Goal: Task Accomplishment & Management: Use online tool/utility

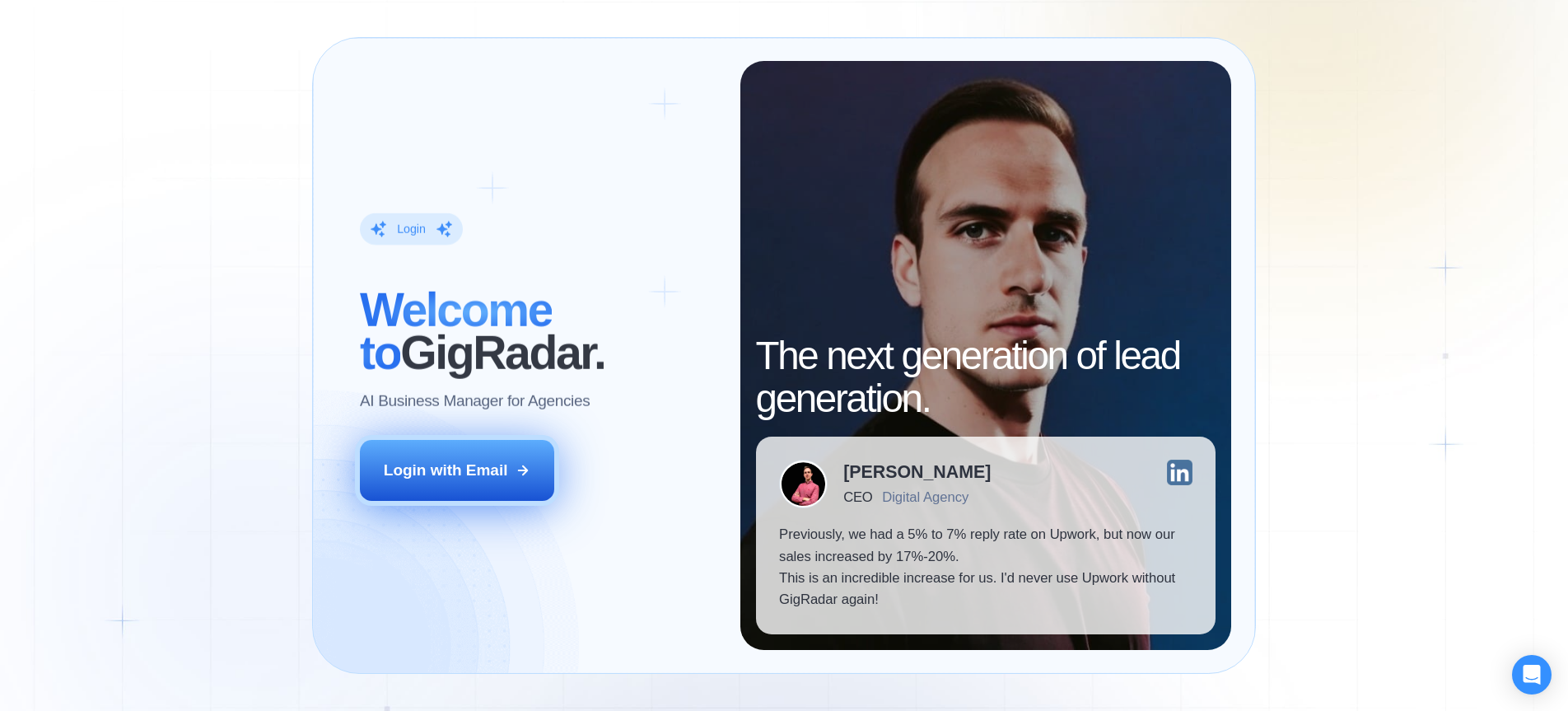
click at [477, 455] on button "Login with Email" at bounding box center [458, 470] width 195 height 61
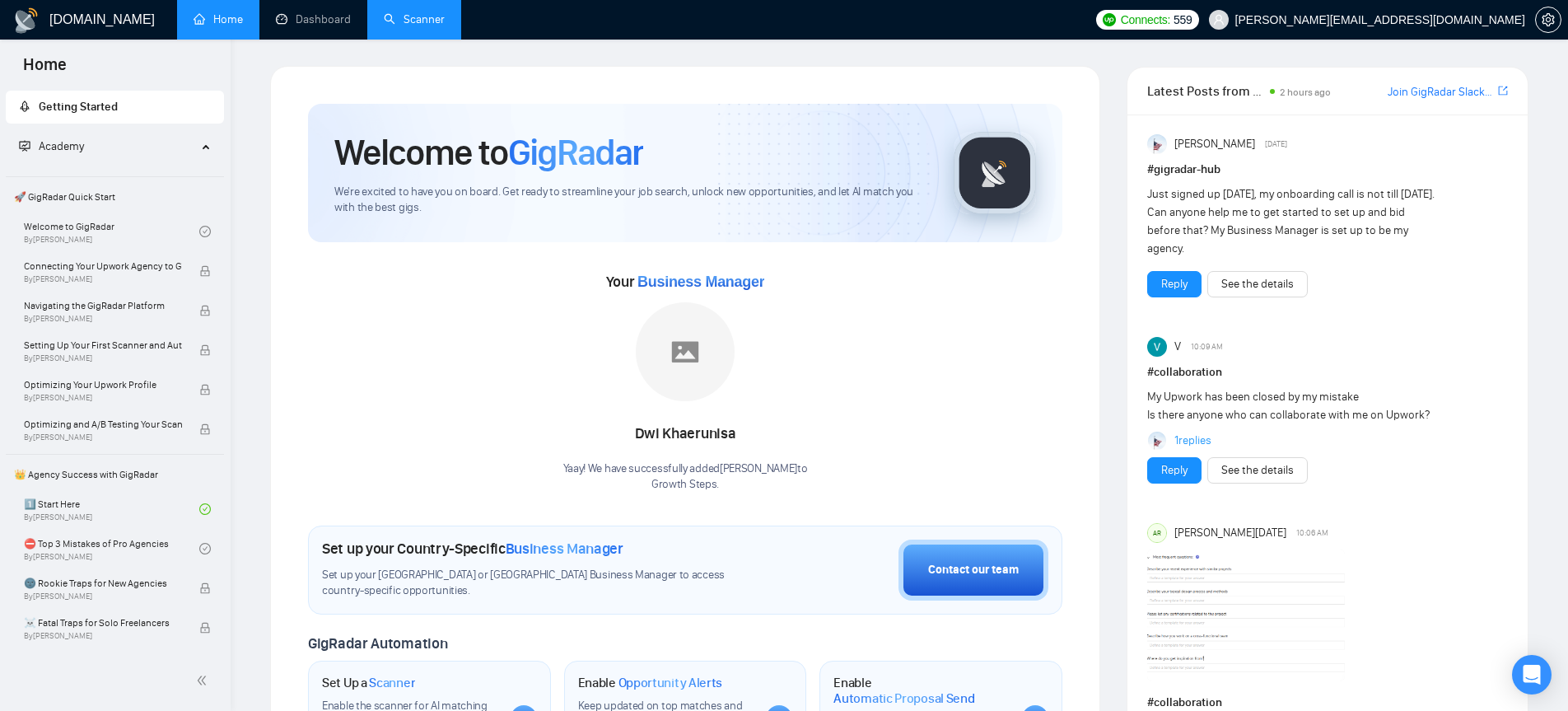
click at [412, 17] on link "Scanner" at bounding box center [414, 19] width 61 height 14
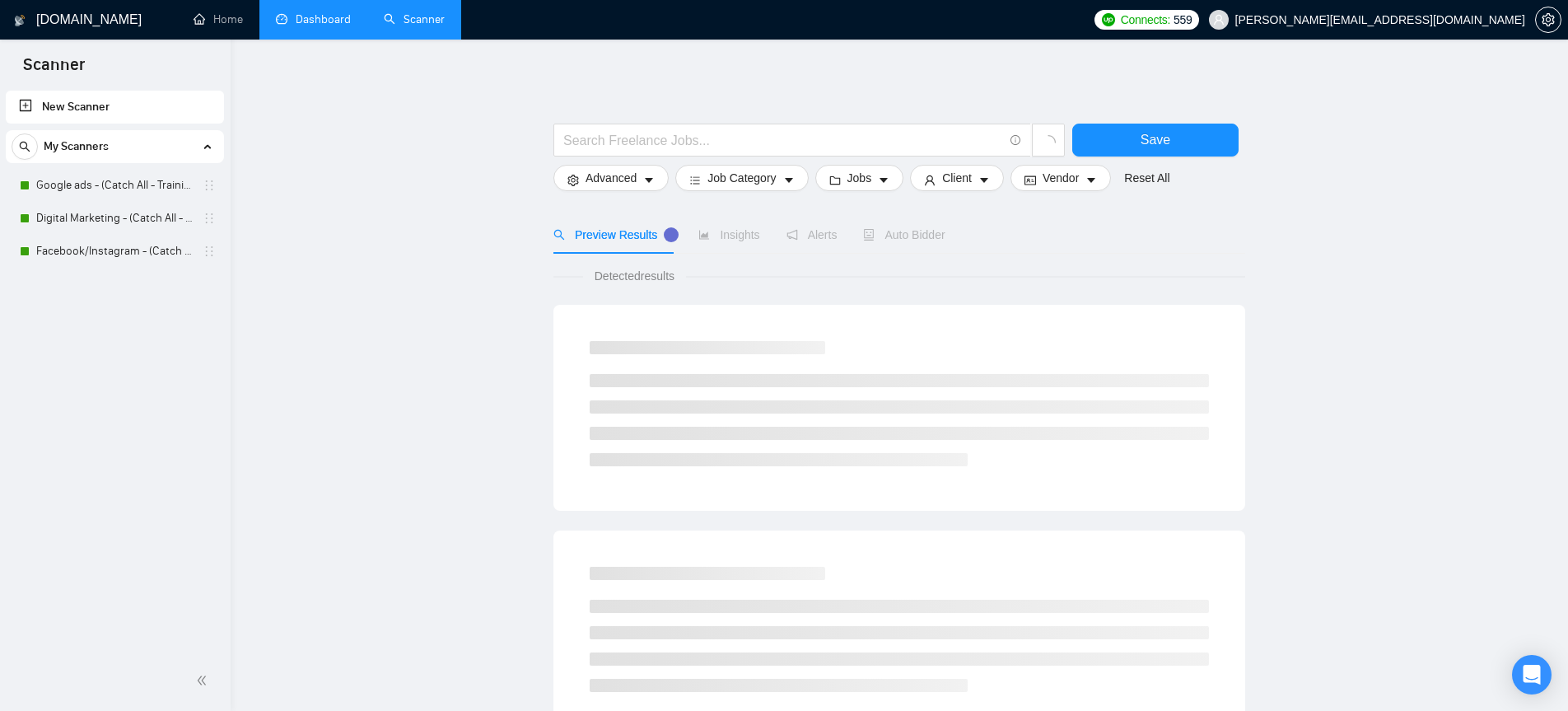
click at [301, 21] on link "Dashboard" at bounding box center [313, 19] width 75 height 14
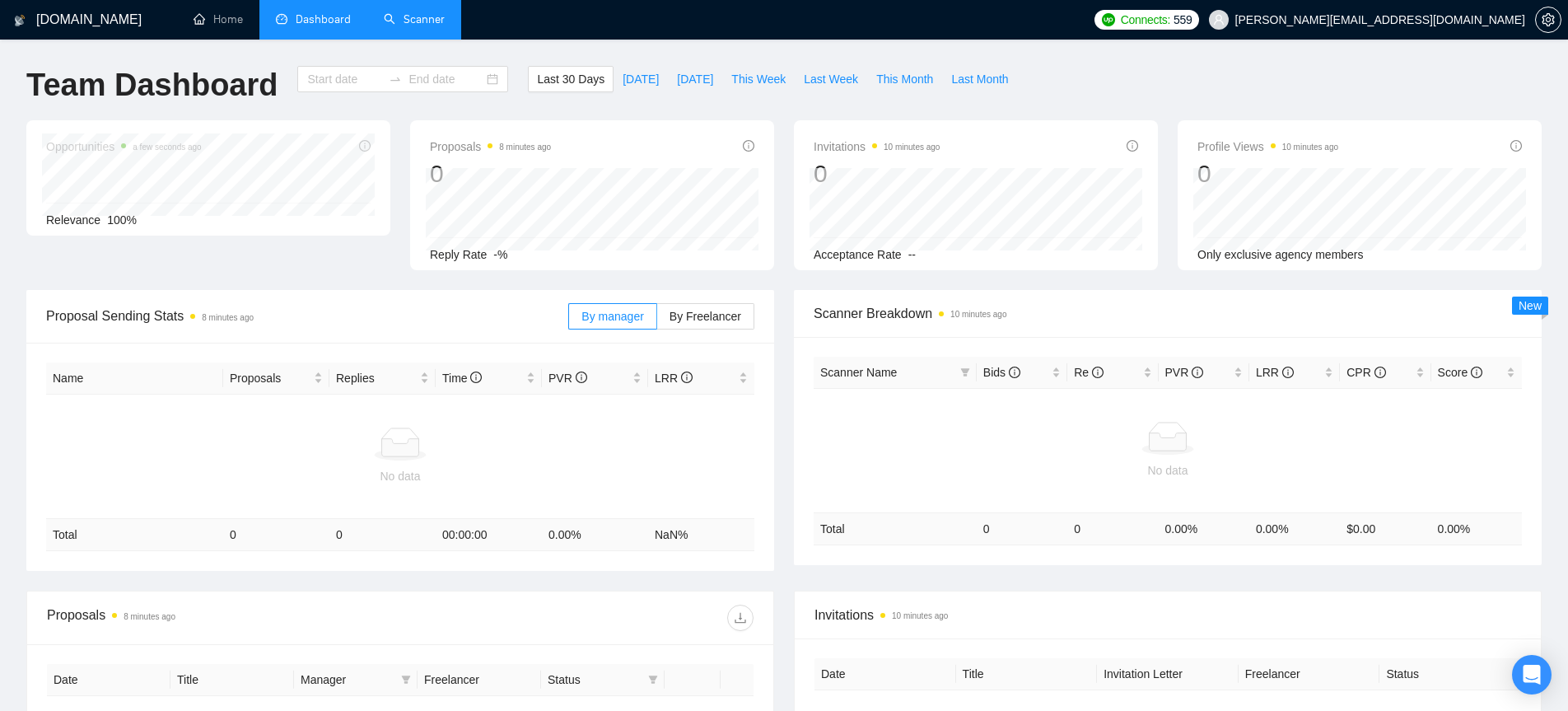
type input "[DATE]"
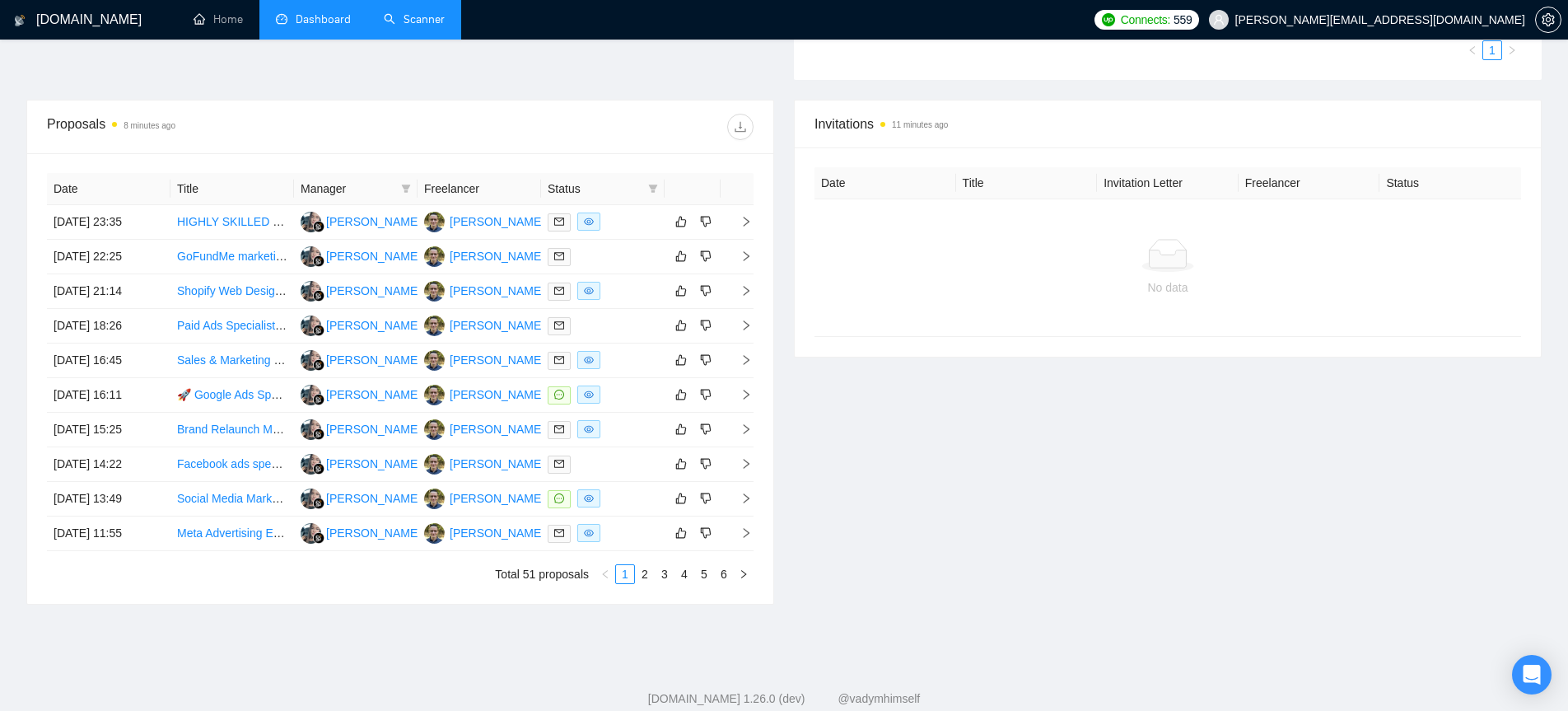
scroll to position [544, 0]
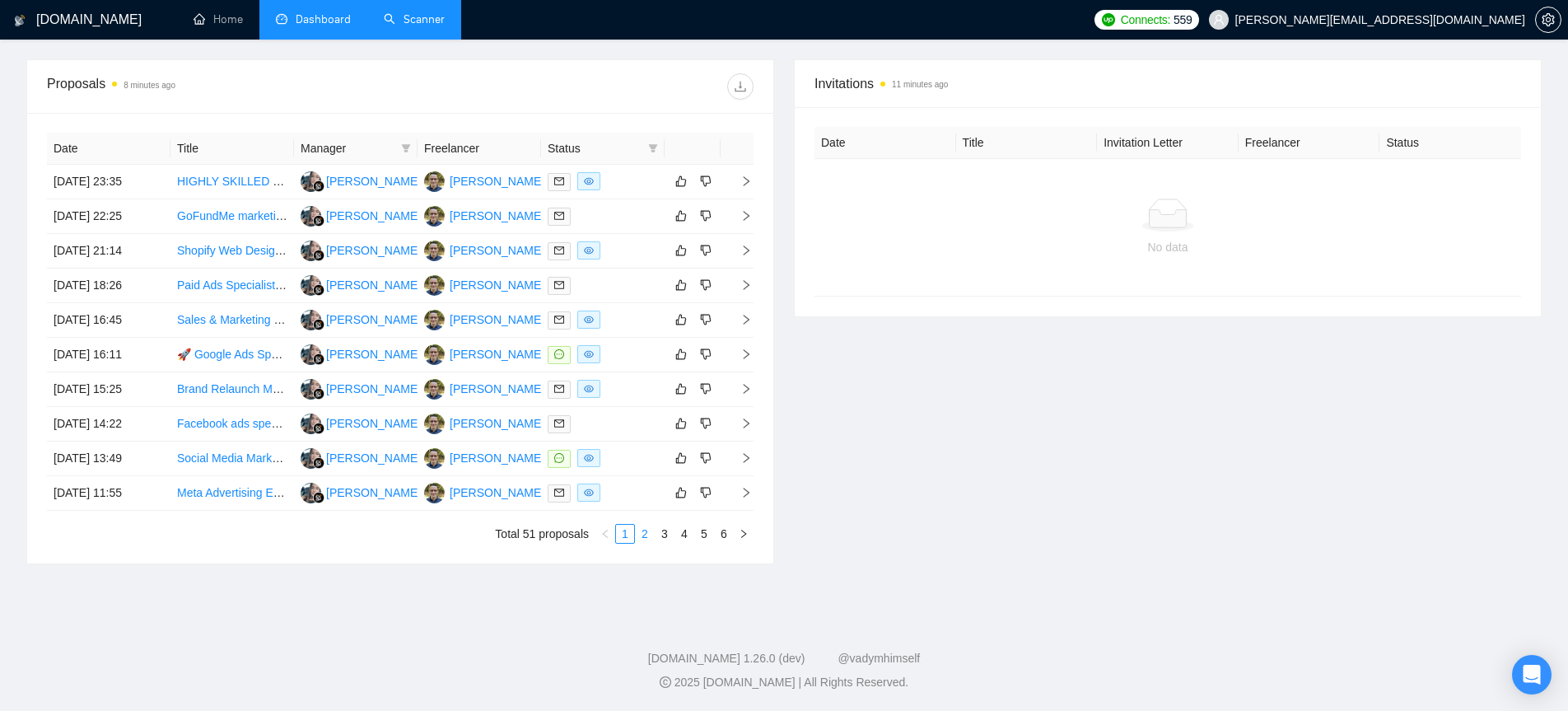
click at [648, 528] on link "2" at bounding box center [644, 533] width 18 height 18
click at [625, 533] on link "1" at bounding box center [625, 533] width 18 height 18
click at [746, 494] on icon "right" at bounding box center [747, 493] width 6 height 10
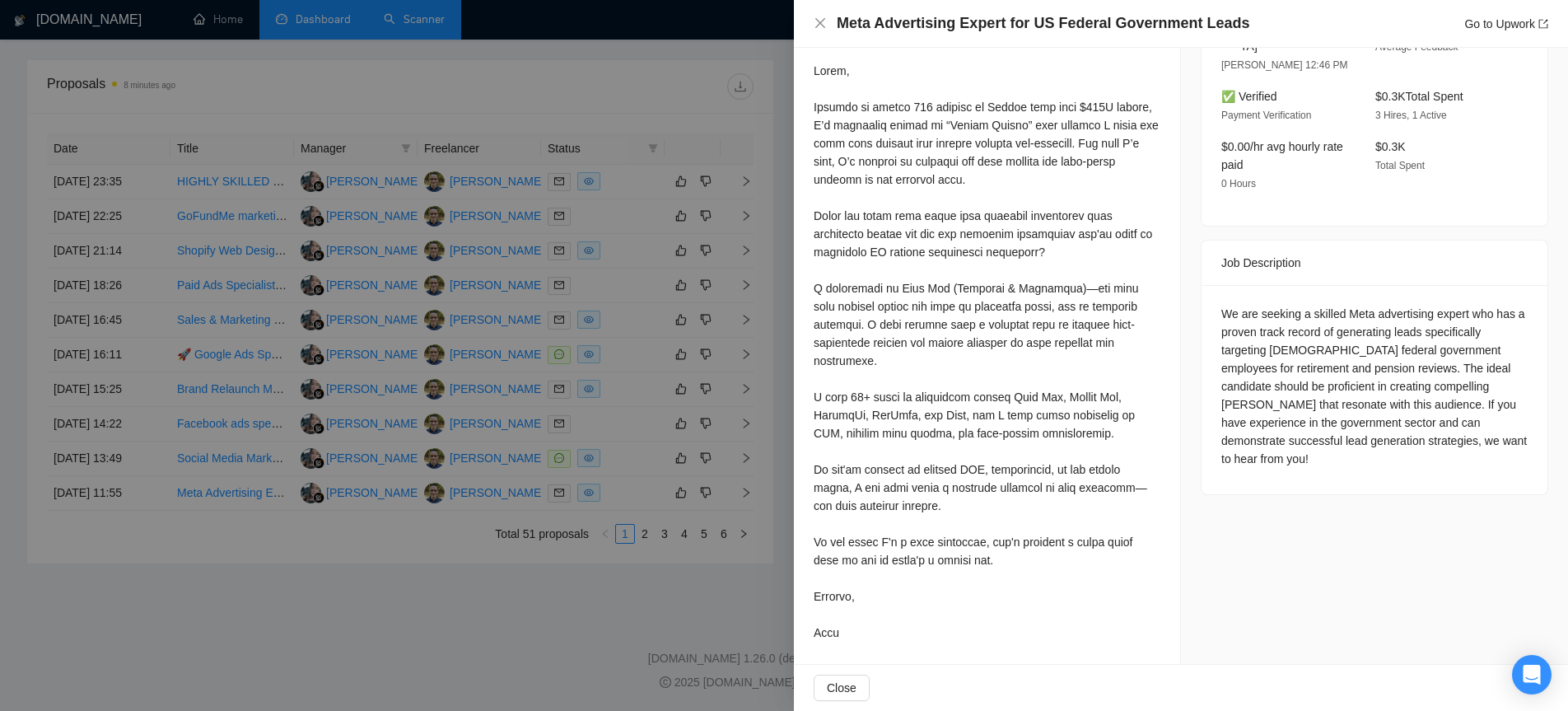
scroll to position [481, 0]
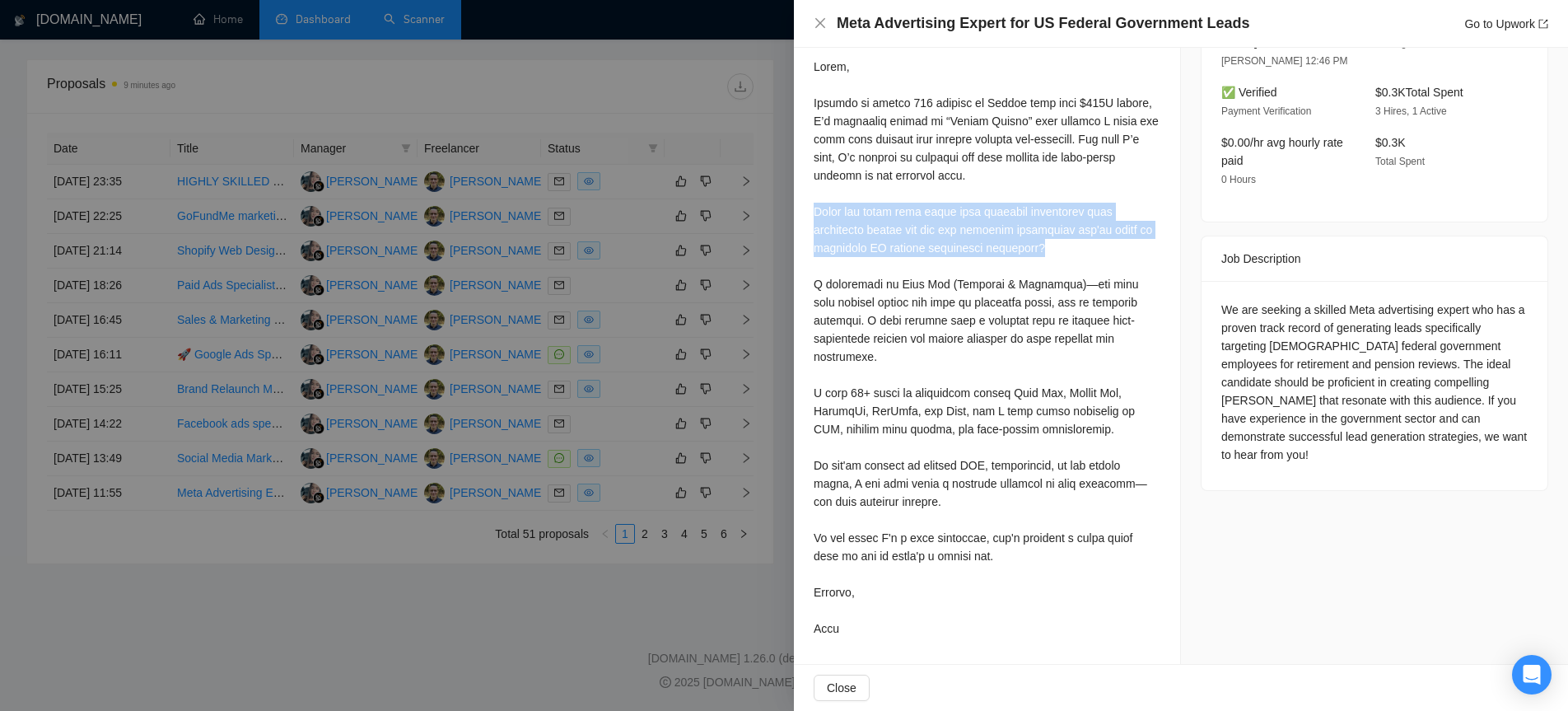
drag, startPoint x: 1094, startPoint y: 252, endPoint x: 797, endPoint y: 216, distance: 299.2
click at [797, 216] on div "Cover Letter" at bounding box center [987, 331] width 387 height 665
copy div "Could you share more about your previous experience with government sector ads …"
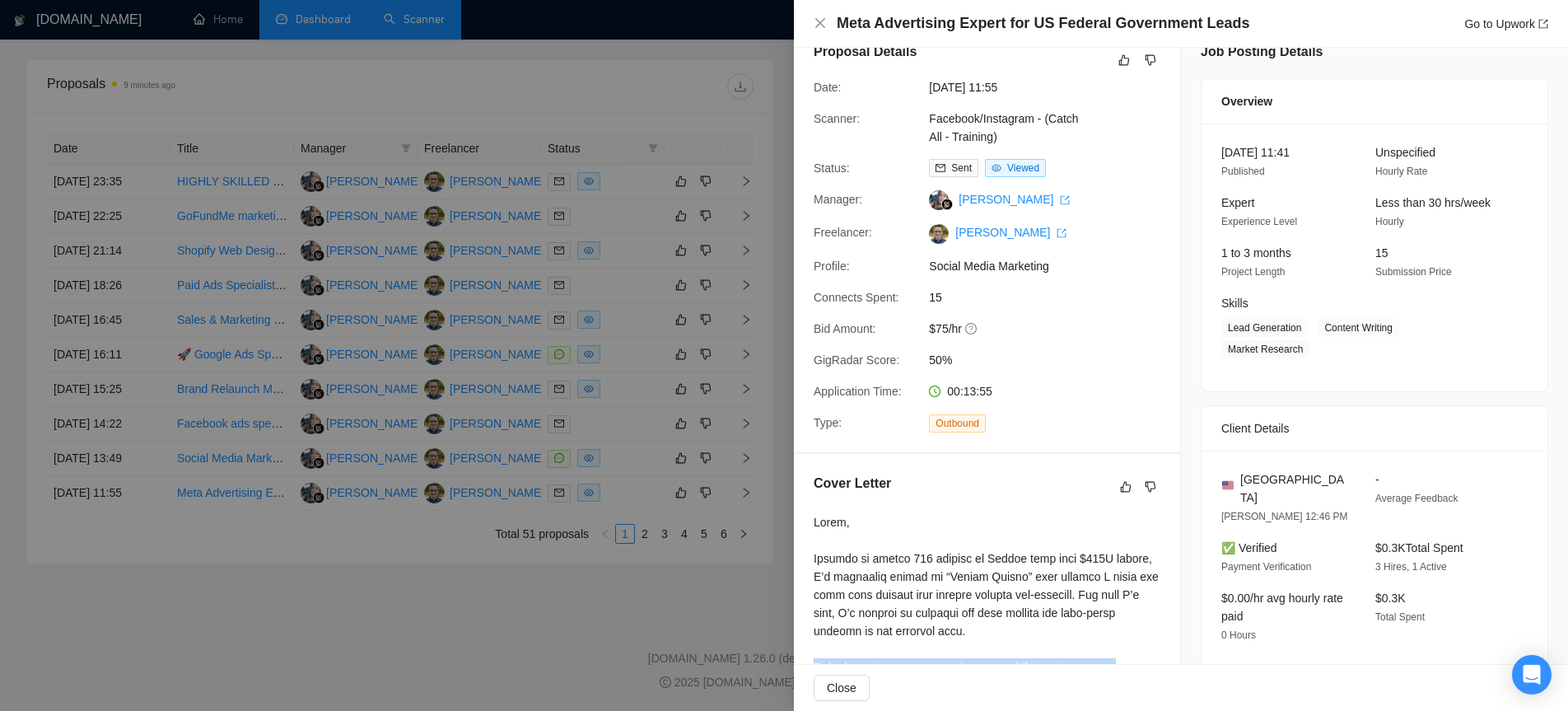
scroll to position [0, 0]
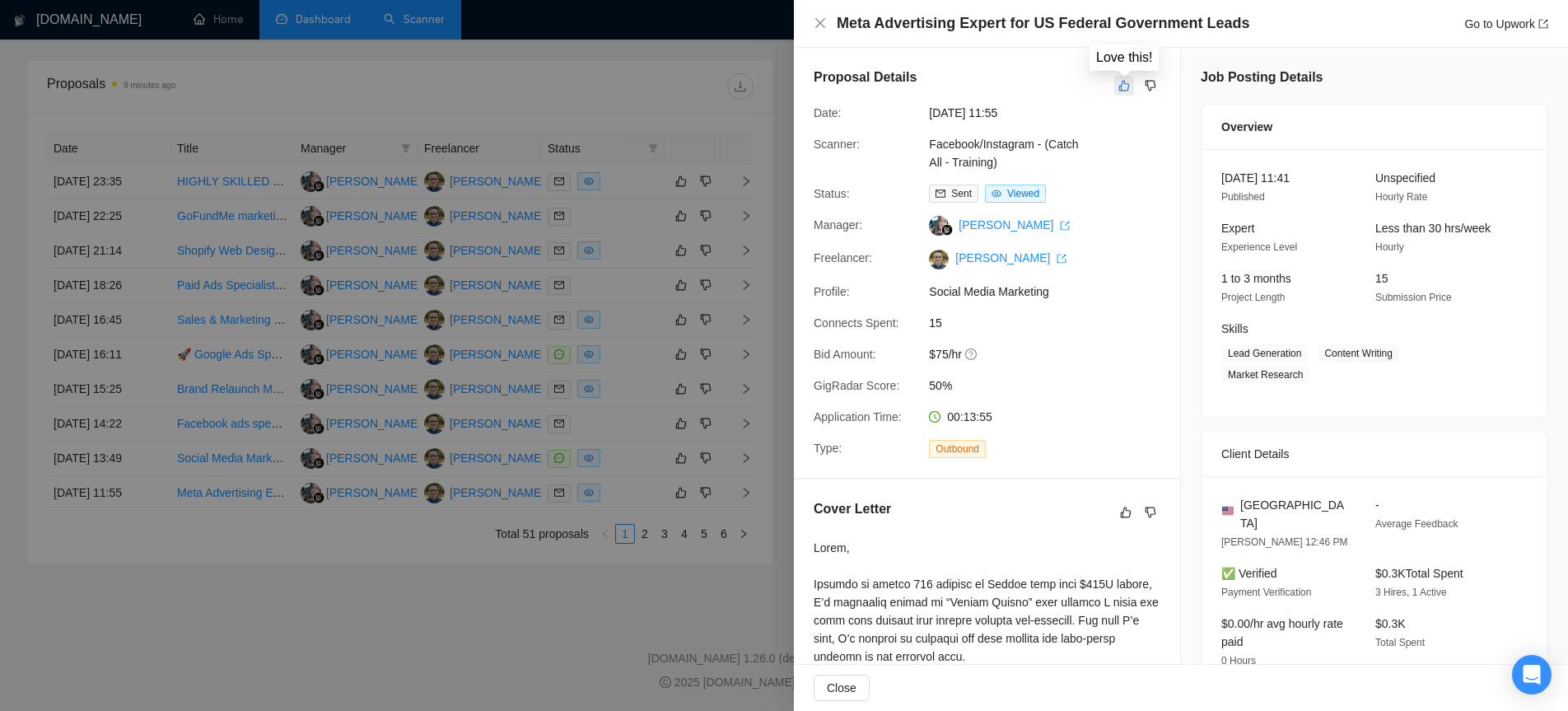
click at [1125, 84] on icon "like" at bounding box center [1125, 86] width 12 height 14
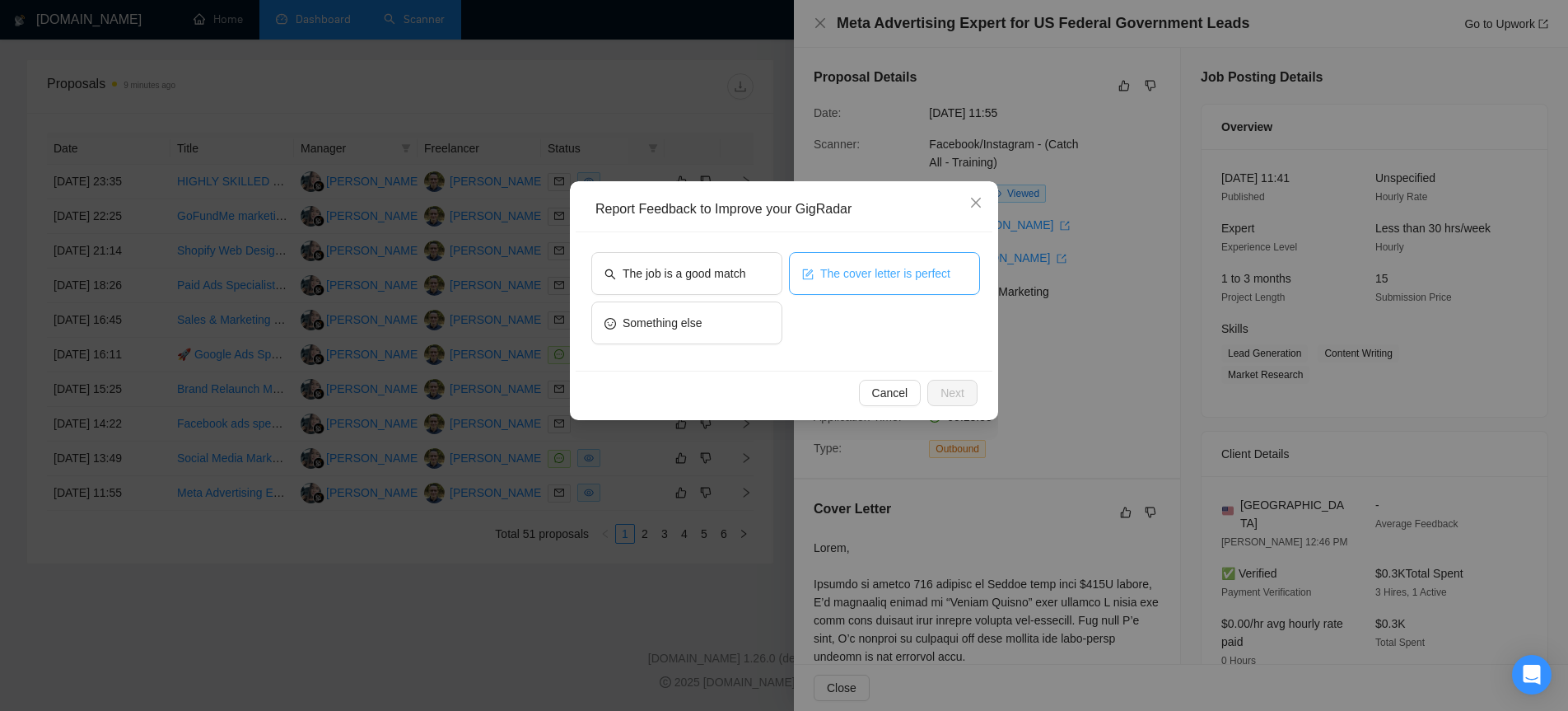
click at [884, 268] on span "The cover letter is perfect" at bounding box center [885, 273] width 130 height 18
click at [723, 280] on span "The job is a good match" at bounding box center [683, 273] width 123 height 18
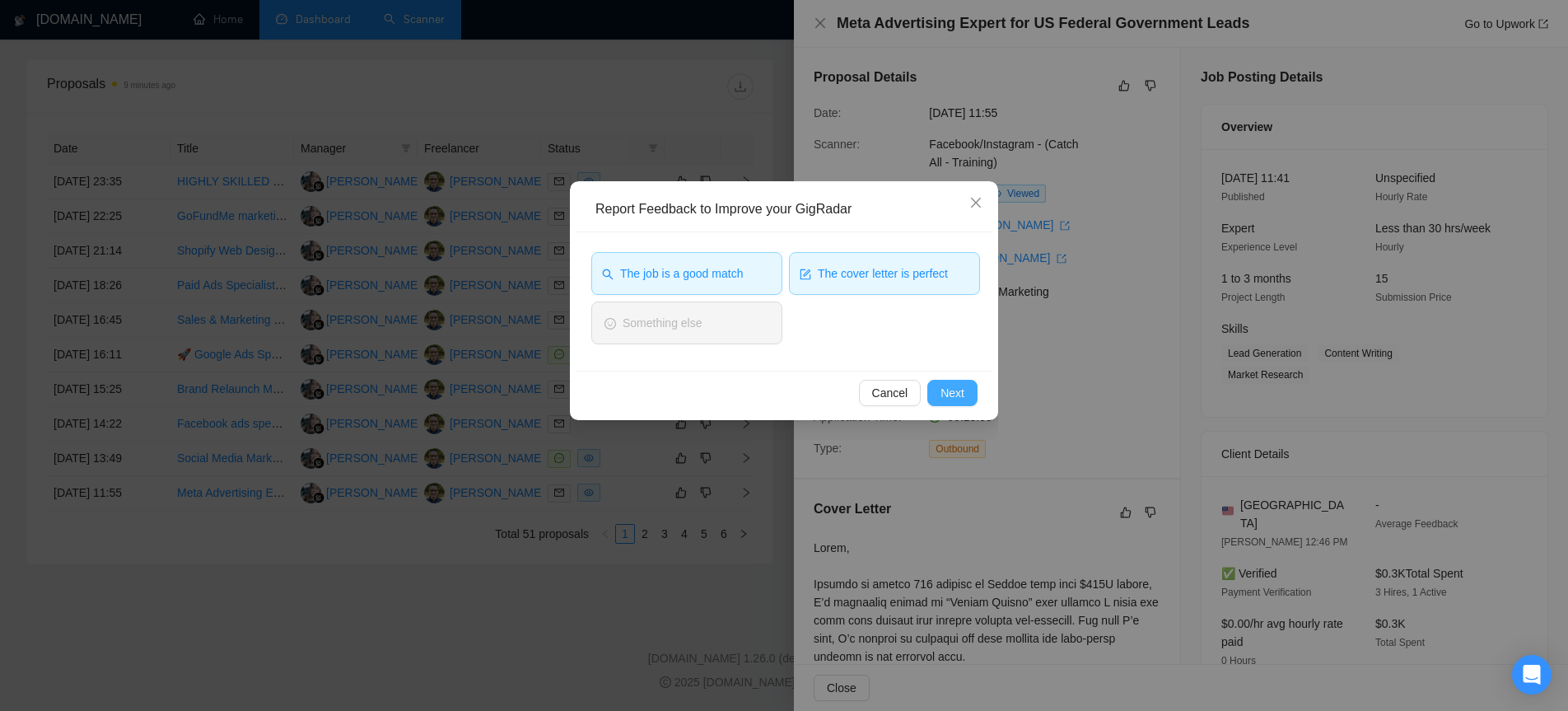
click at [963, 397] on span "Next" at bounding box center [952, 392] width 24 height 18
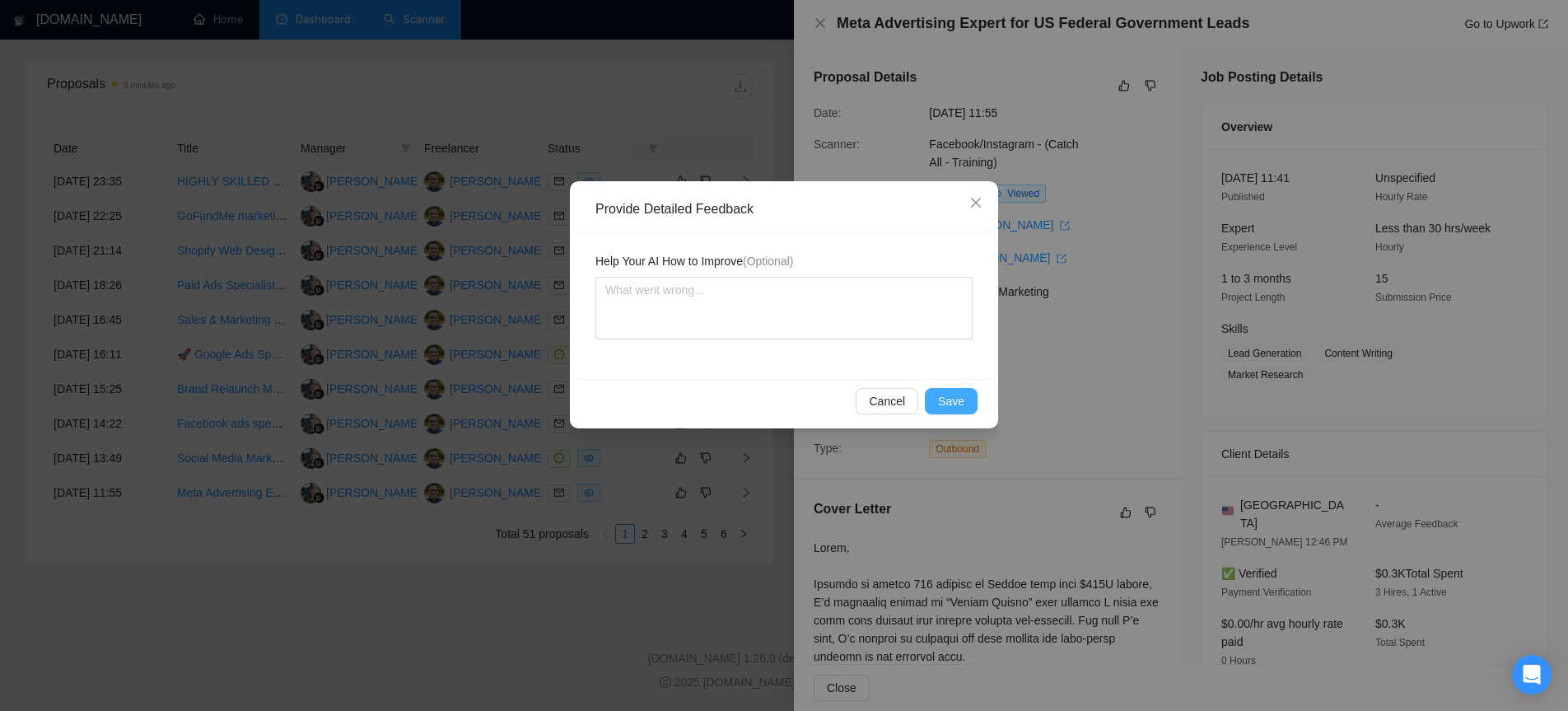
click at [946, 402] on span "Save" at bounding box center [951, 401] width 26 height 18
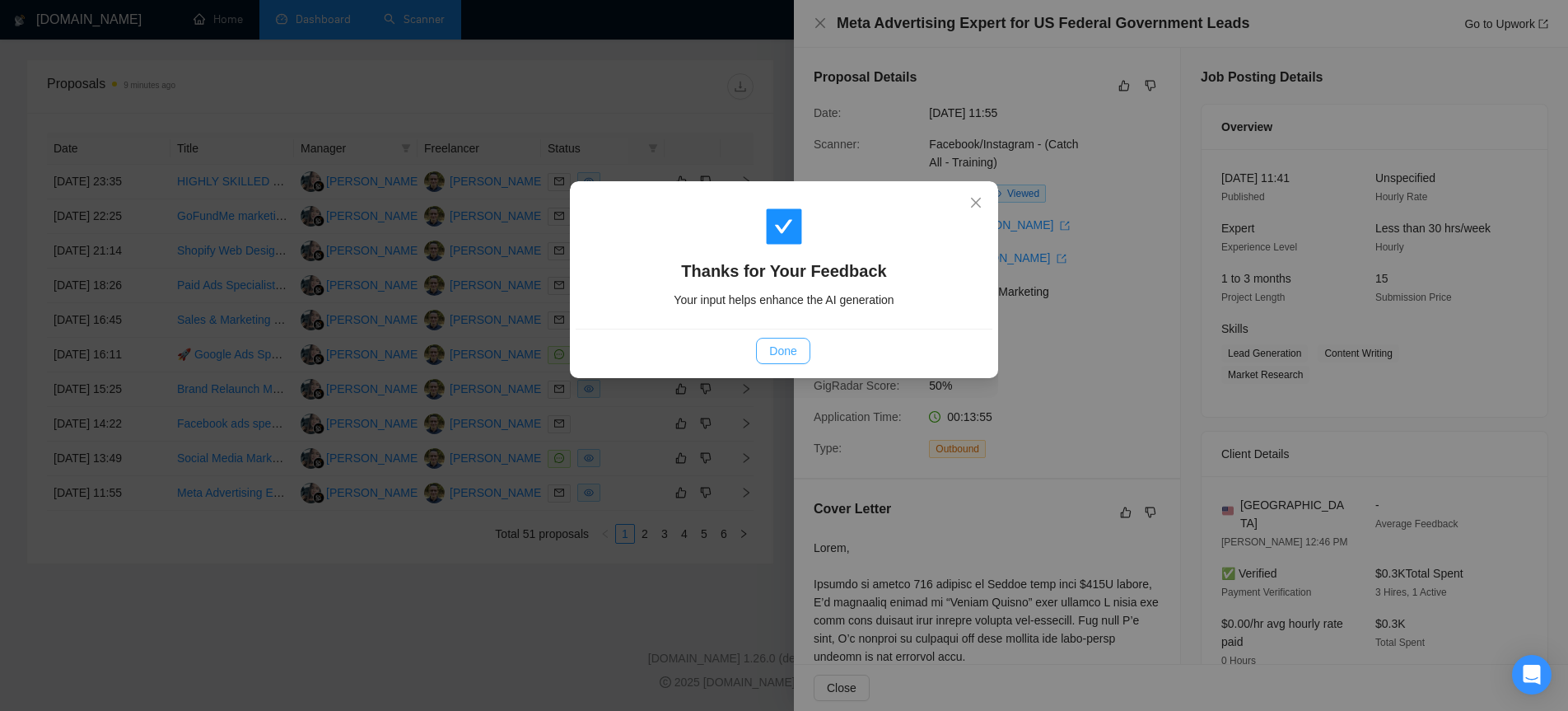
click at [784, 346] on span "Done" at bounding box center [783, 350] width 27 height 18
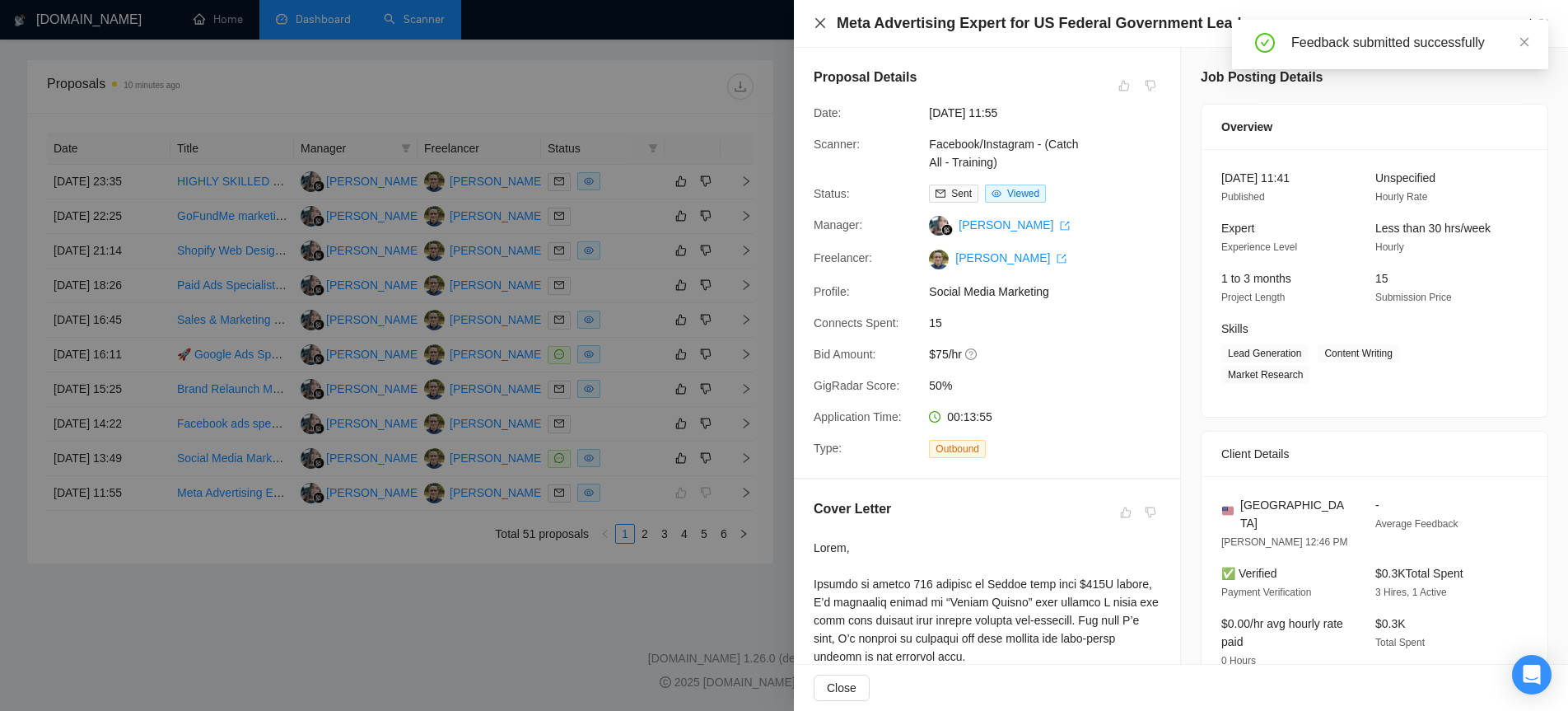
click at [822, 21] on icon "close" at bounding box center [820, 23] width 10 height 10
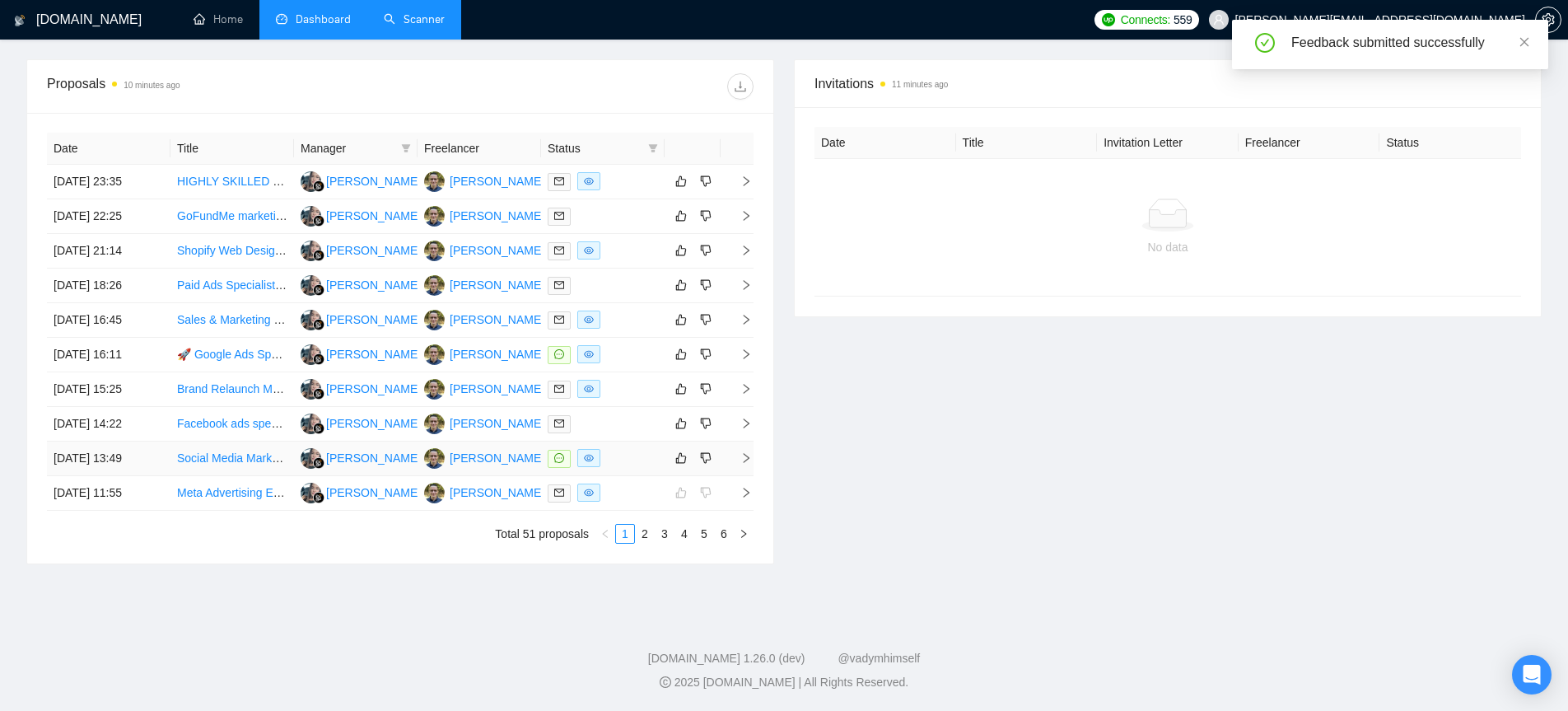
click at [748, 459] on icon "right" at bounding box center [747, 458] width 12 height 12
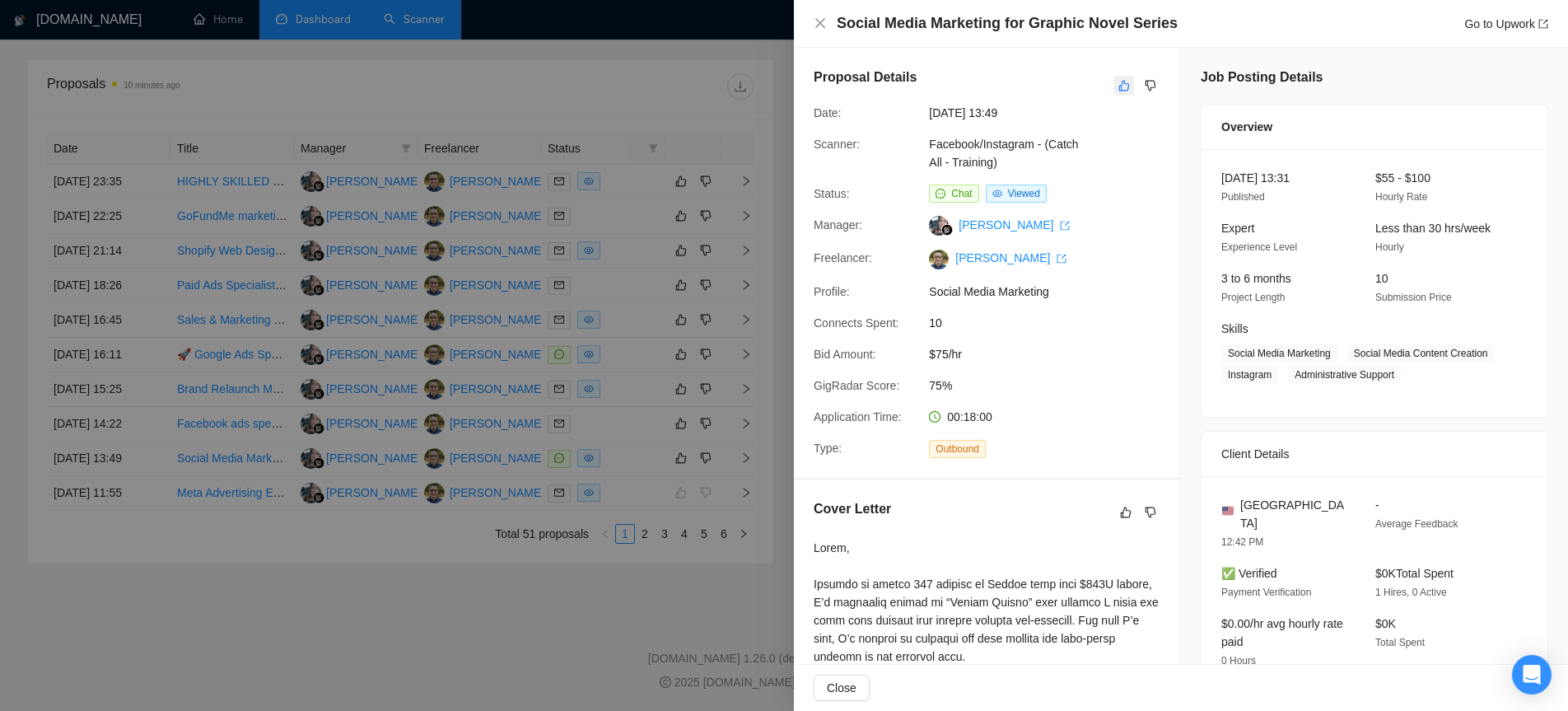
click at [1127, 87] on icon "like" at bounding box center [1125, 86] width 12 height 14
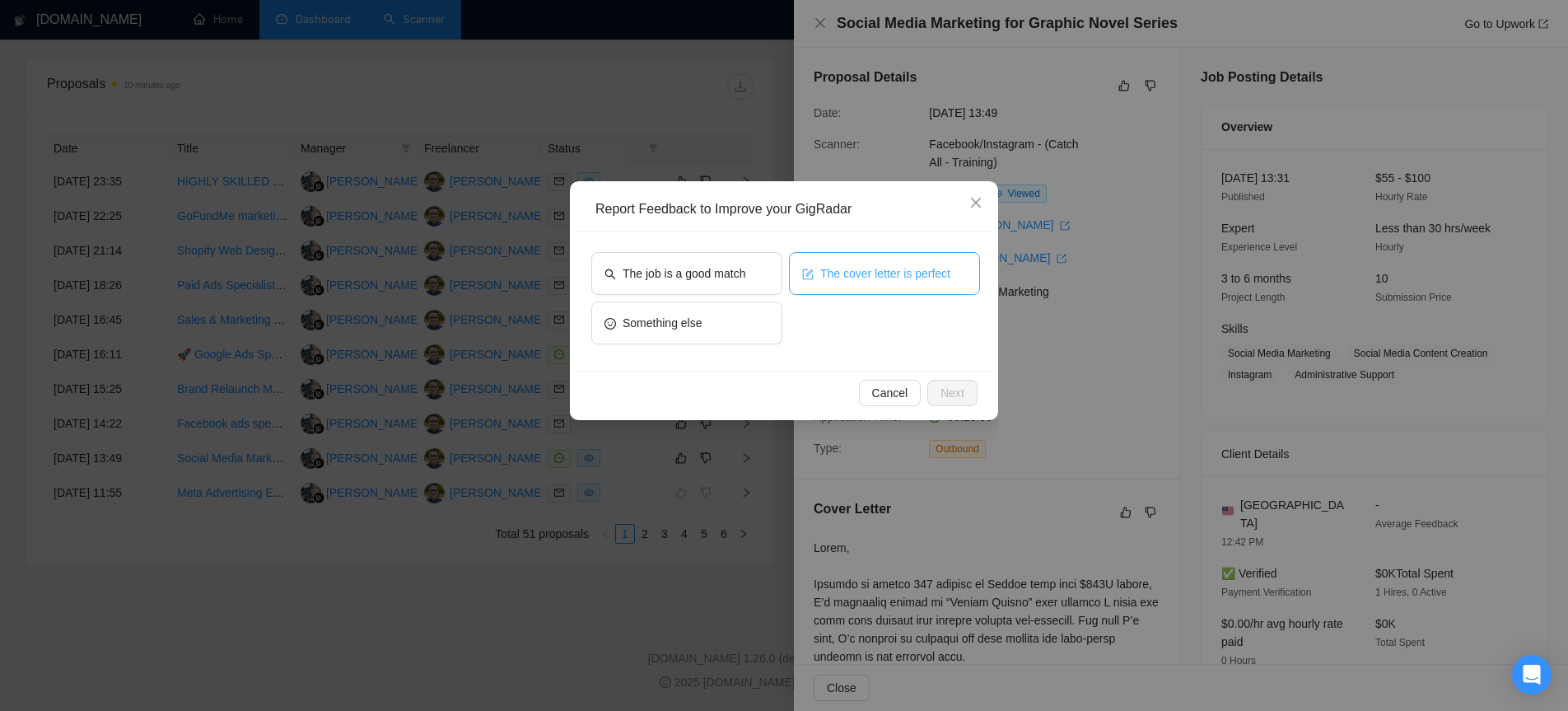
click at [885, 263] on button "The cover letter is perfect" at bounding box center [885, 273] width 191 height 43
click at [684, 259] on button "The job is a good match" at bounding box center [687, 273] width 191 height 43
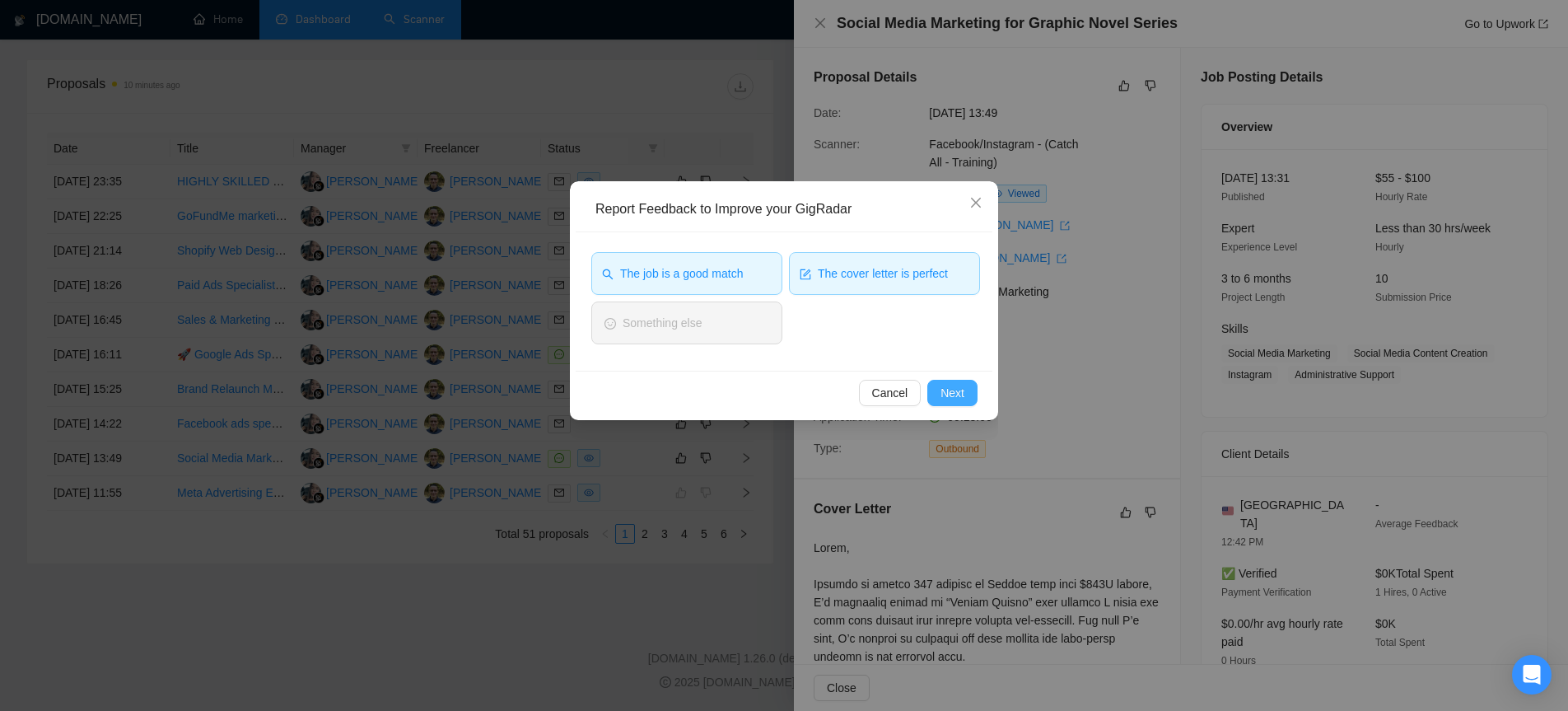
click at [956, 390] on span "Next" at bounding box center [952, 392] width 24 height 18
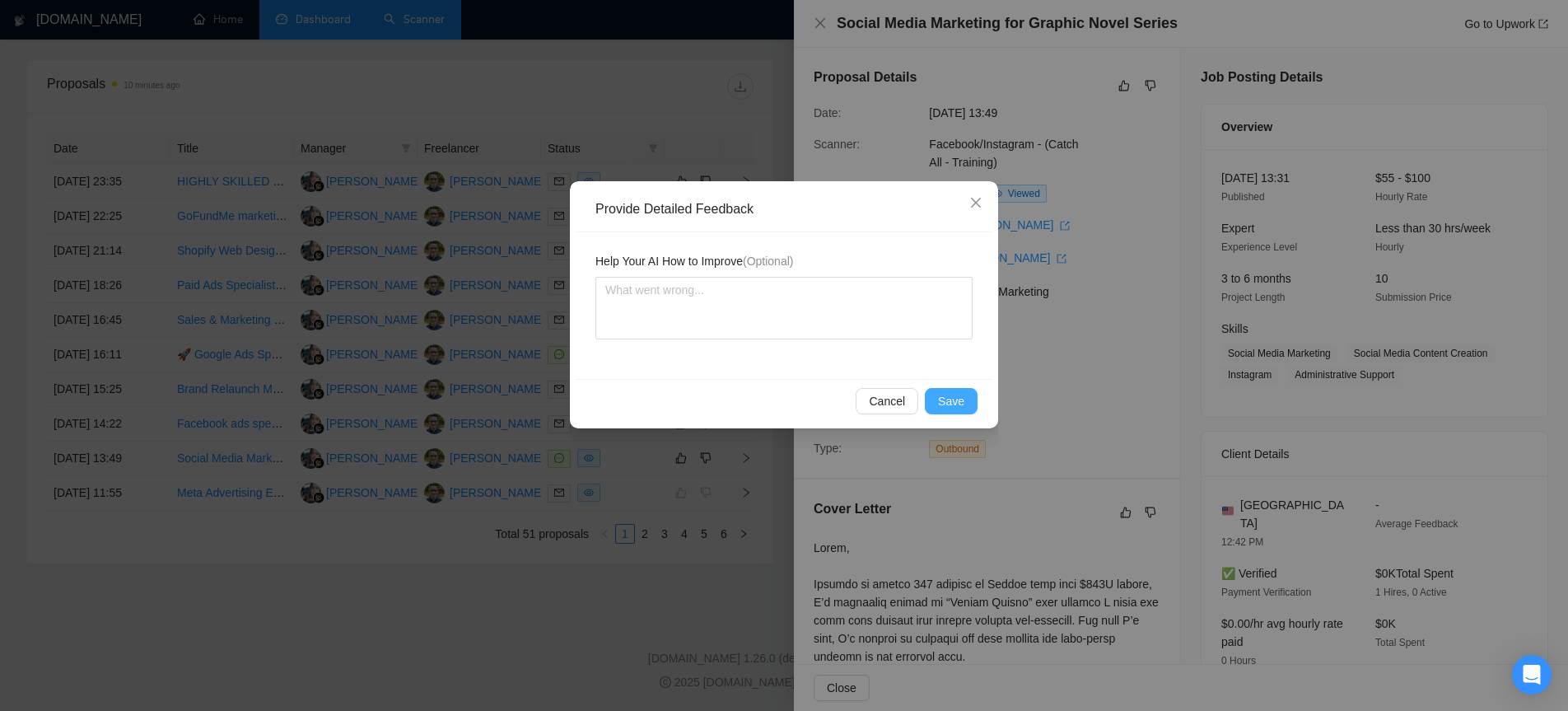
click at [958, 397] on span "Save" at bounding box center [951, 401] width 26 height 18
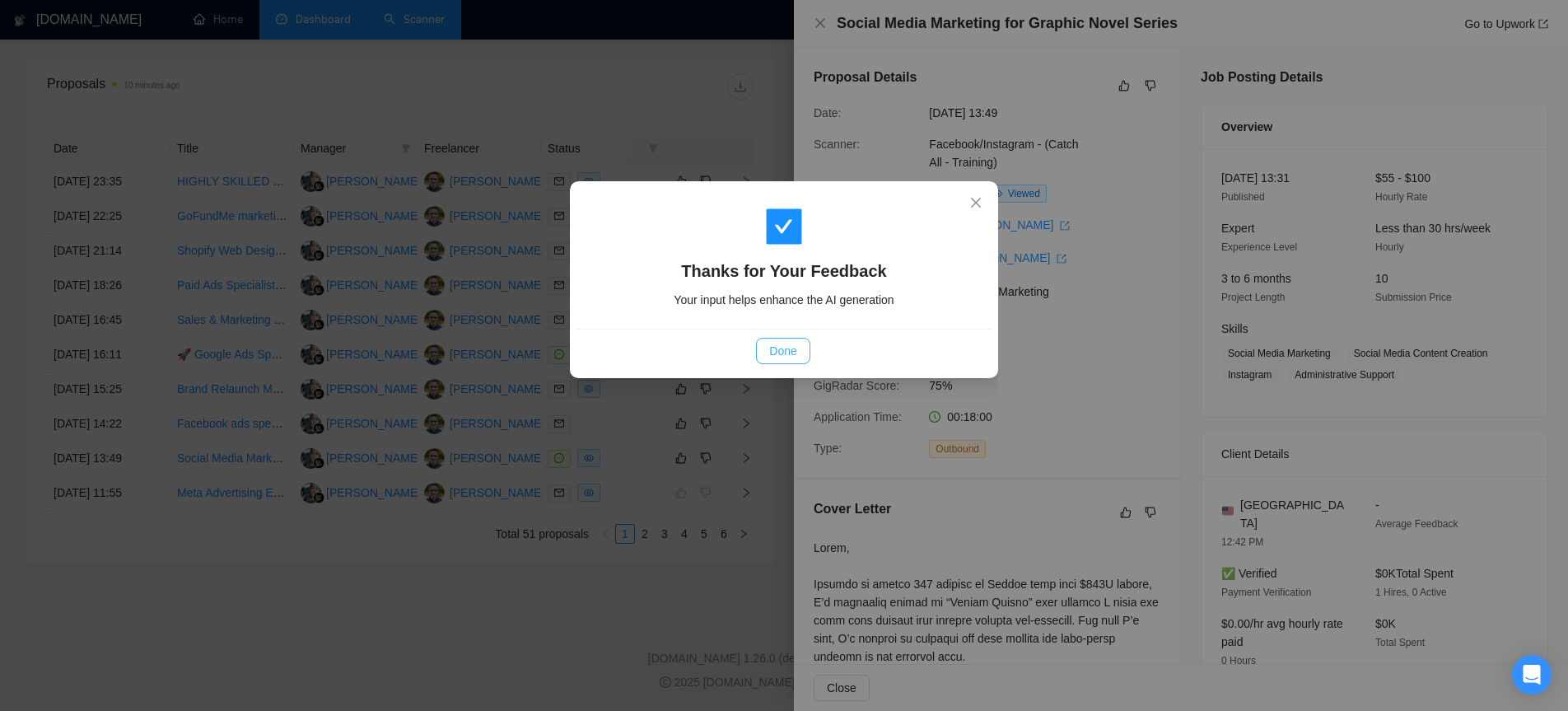
click at [785, 348] on span "Done" at bounding box center [783, 350] width 27 height 18
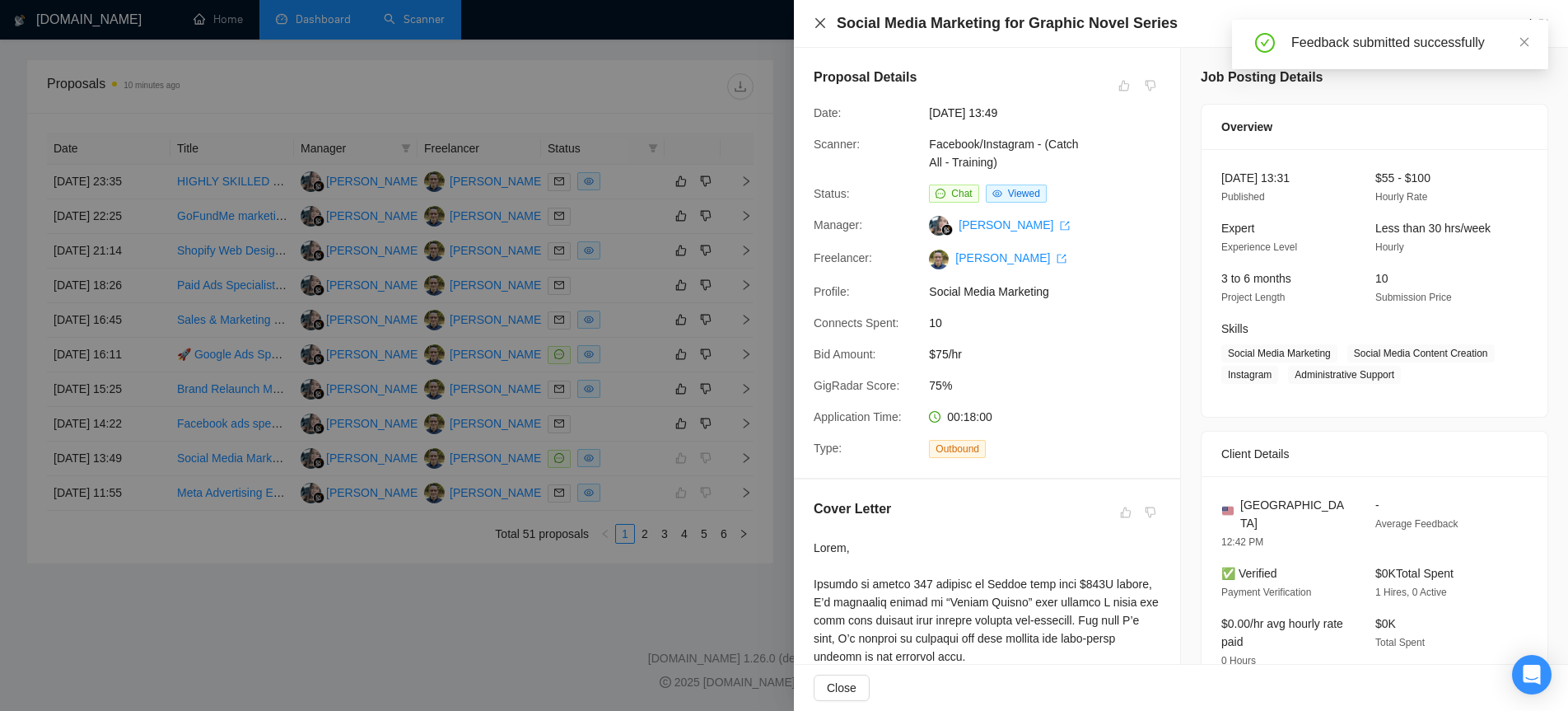
click at [823, 23] on icon "close" at bounding box center [820, 23] width 14 height 14
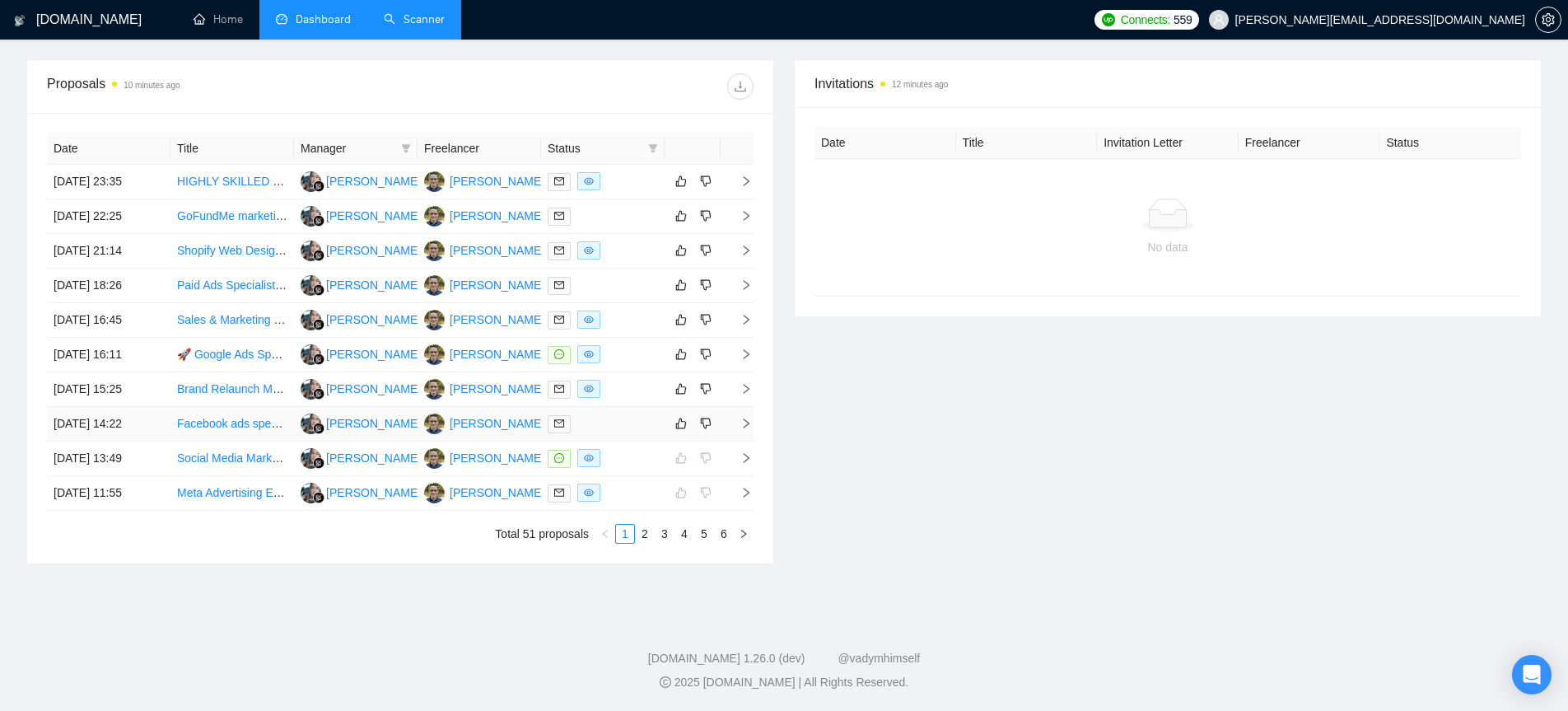
click at [748, 421] on icon "right" at bounding box center [747, 424] width 12 height 12
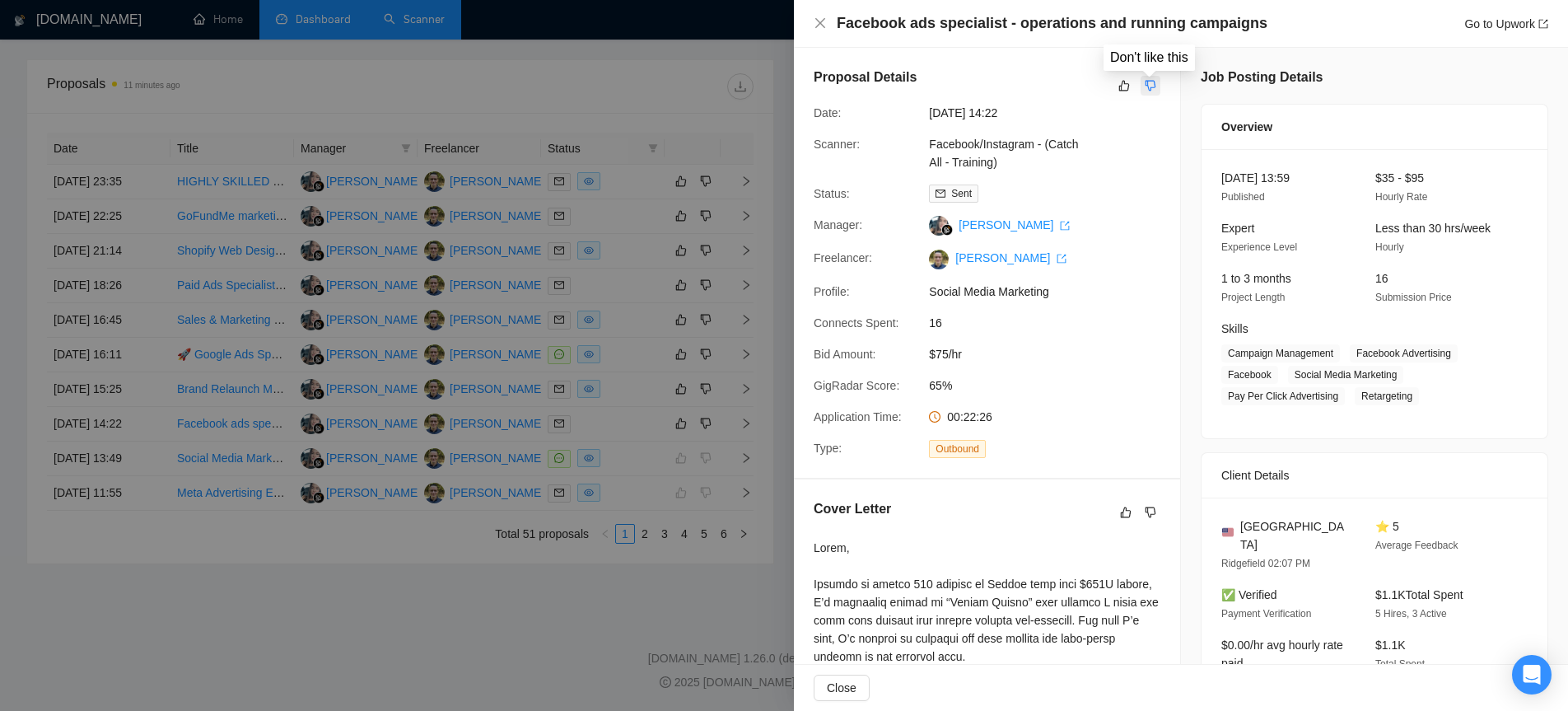
click at [1156, 85] on icon "dislike" at bounding box center [1151, 86] width 12 height 14
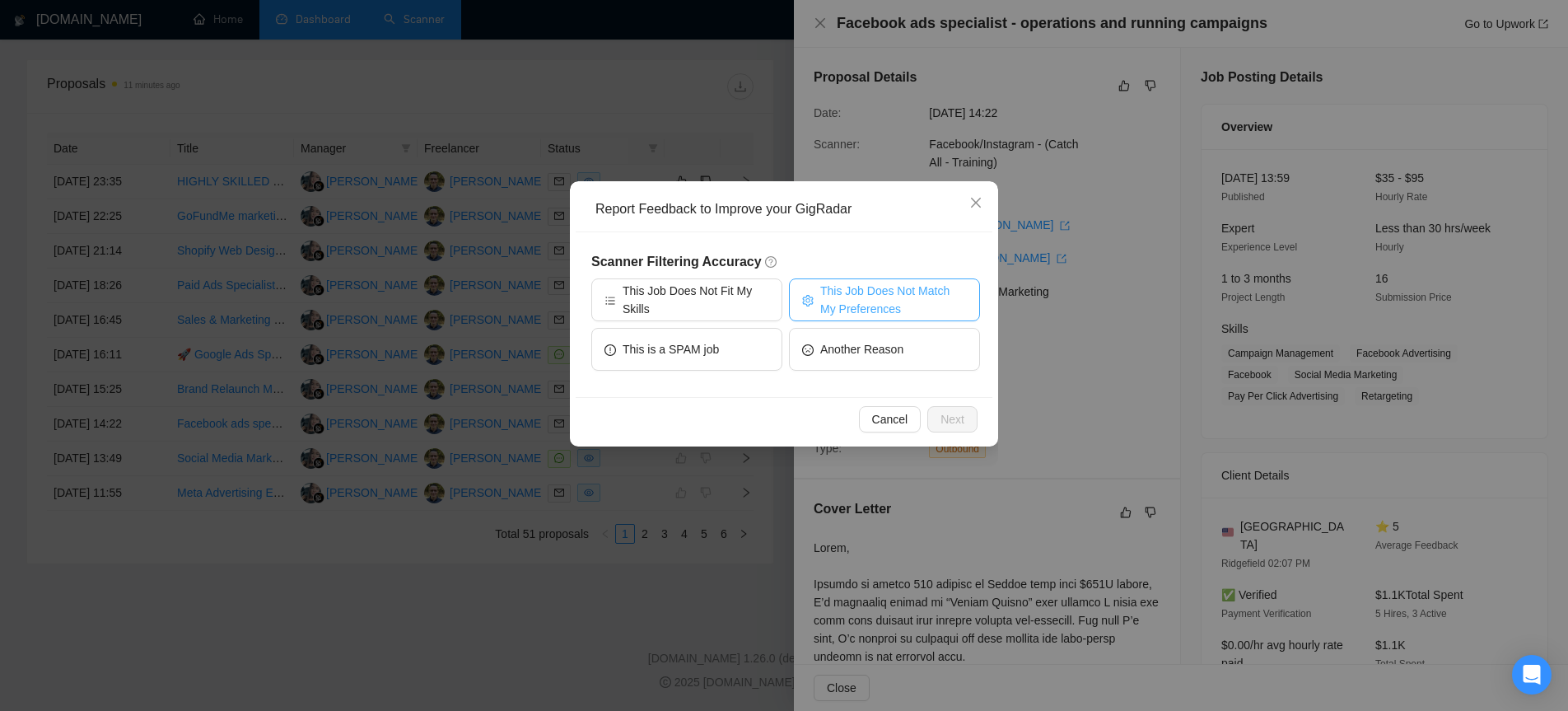
click at [892, 306] on span "This Job Does Not Match My Preferences" at bounding box center [893, 299] width 146 height 36
click at [954, 420] on span "Next" at bounding box center [952, 418] width 24 height 18
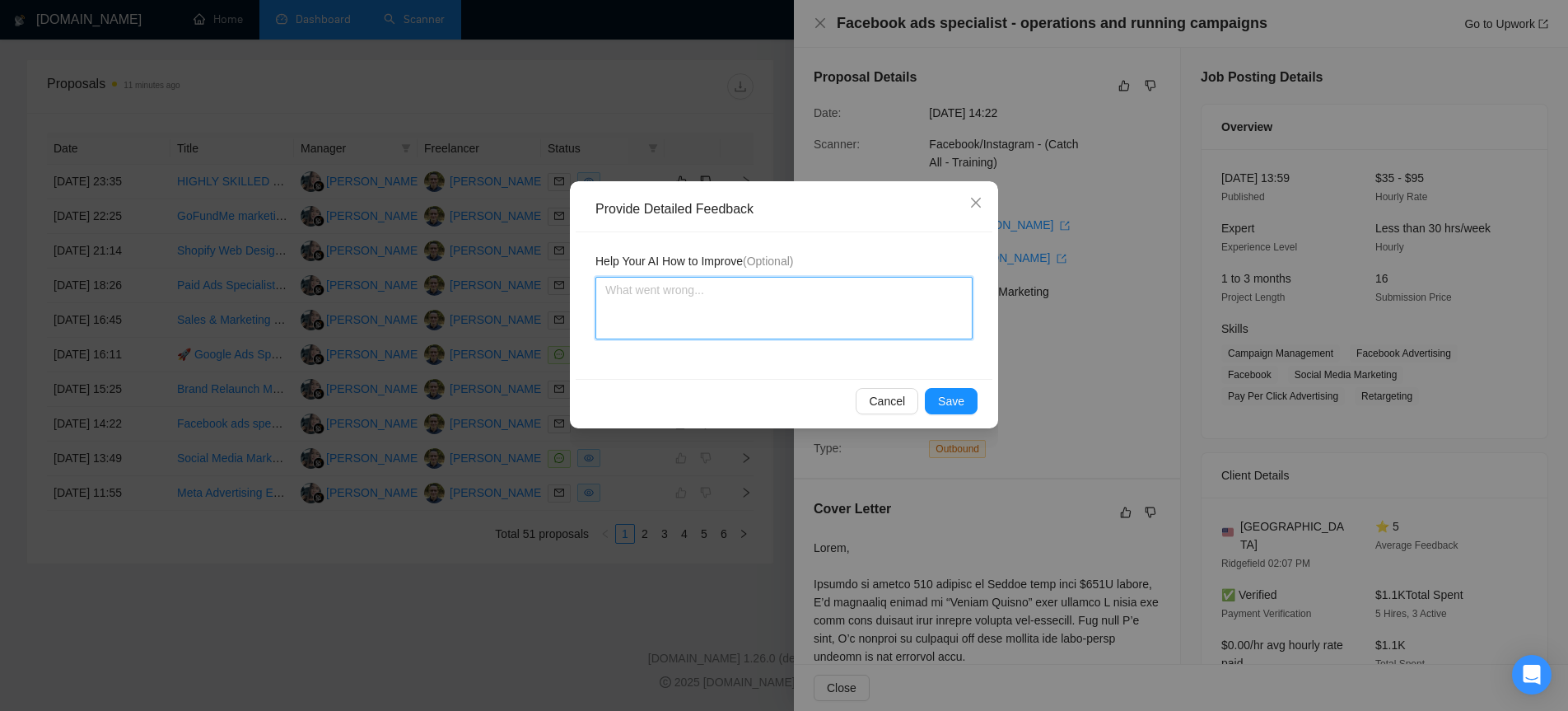
click at [683, 306] on textarea at bounding box center [784, 308] width 377 height 63
type textarea "I"
type textarea "IF"
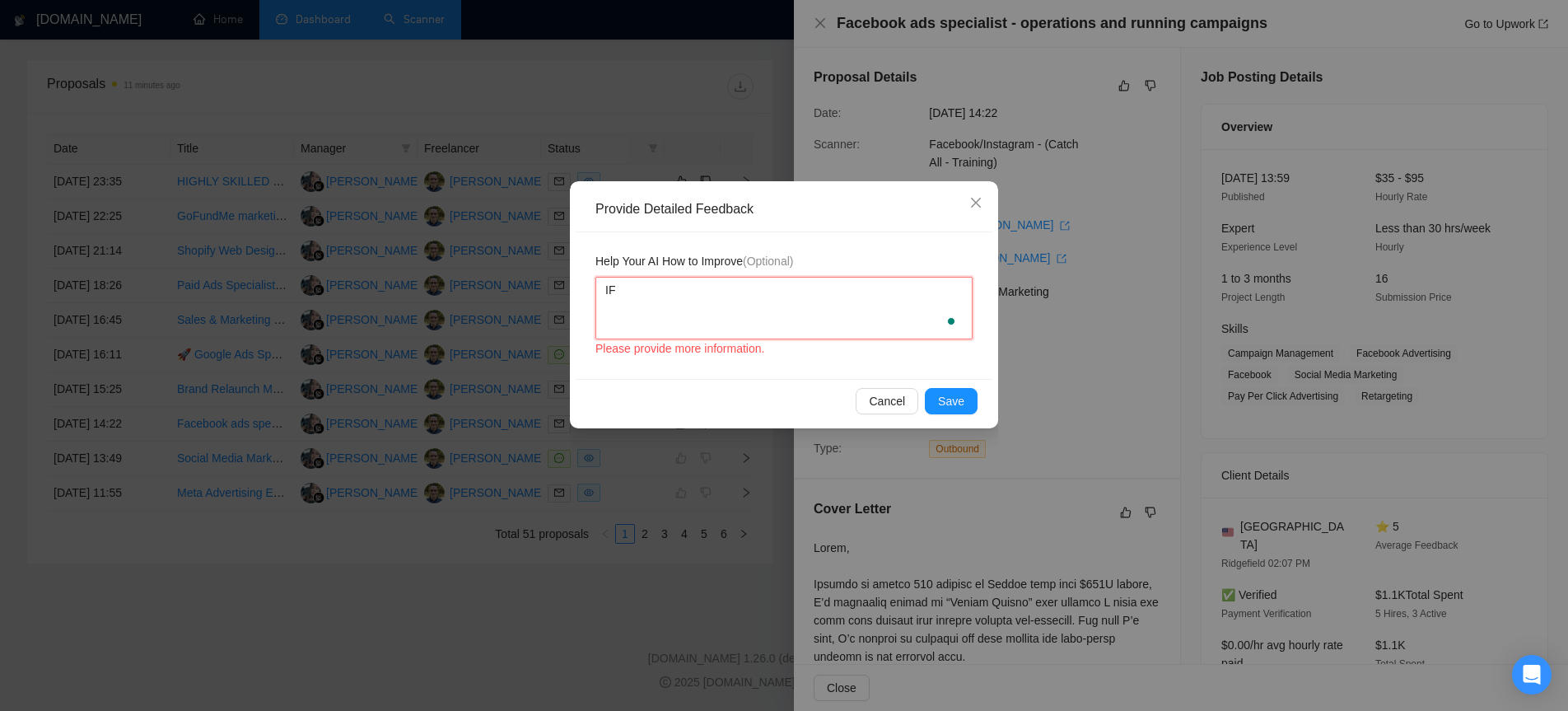
type textarea "IF t"
type textarea "IF the"
type textarea "IF th"
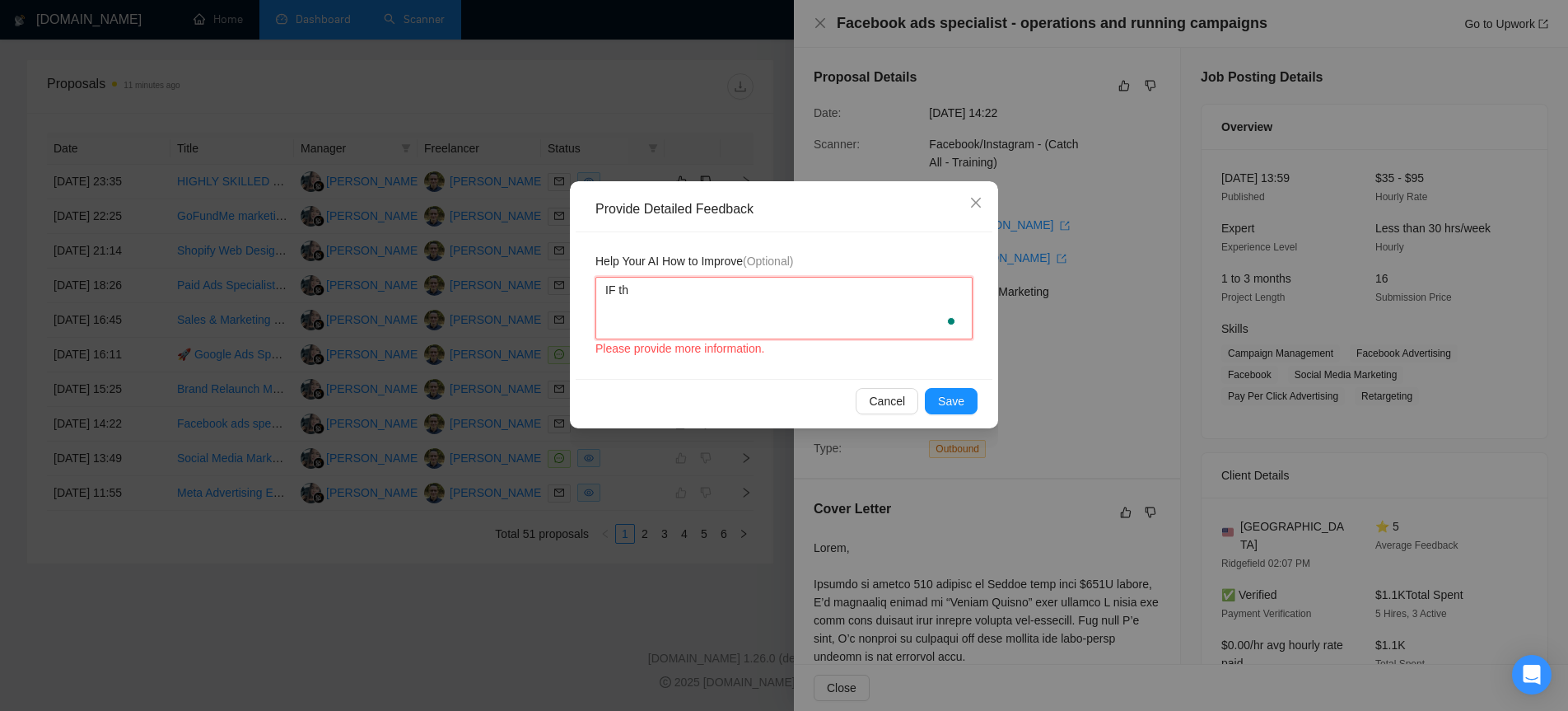
type textarea "IF t"
type textarea "IF"
type textarea "I"
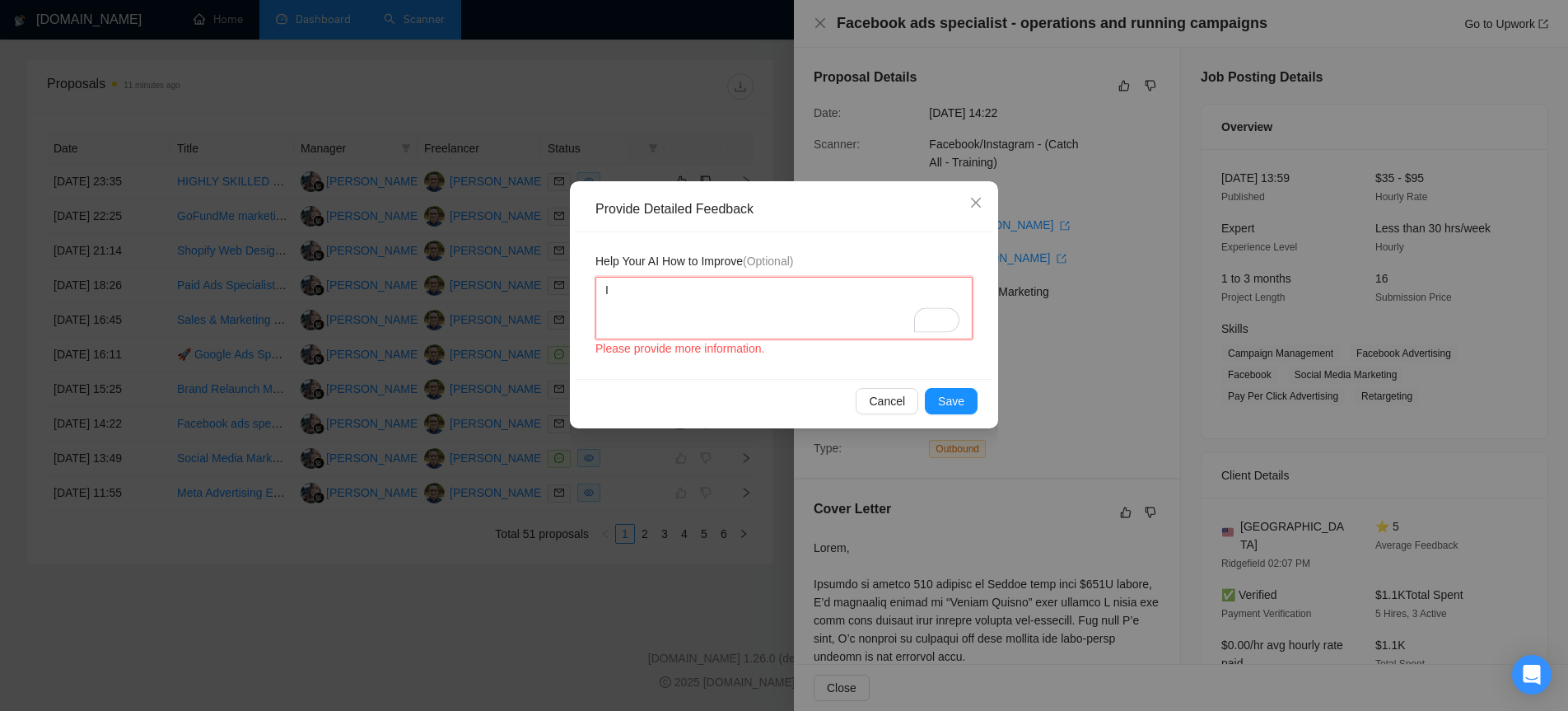
type textarea "I d"
type textarea "I do"
type textarea "I don"
type textarea "I don'"
type textarea "I don't"
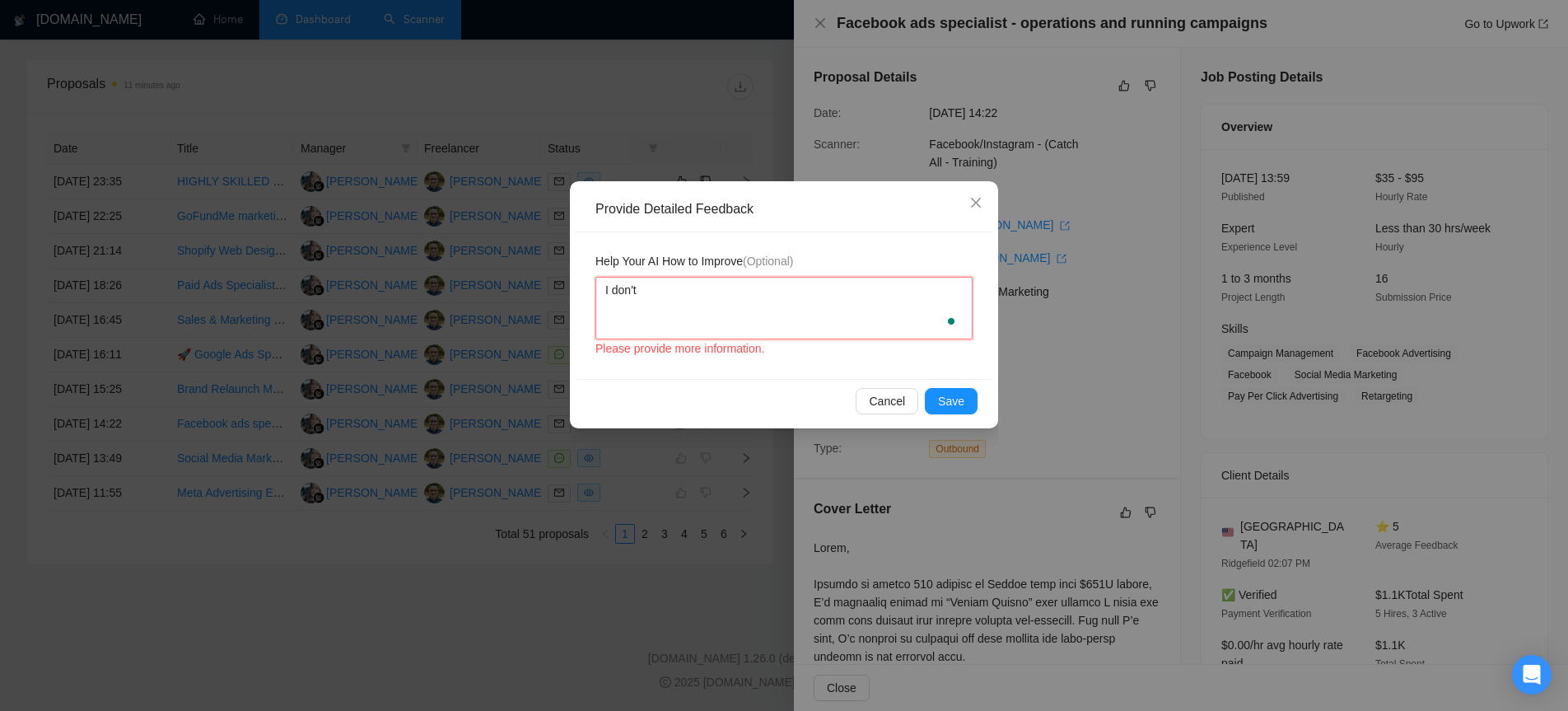
type textarea "I don't"
type textarea "I don't w"
type textarea "I don't wa"
type textarea "I don't wan"
type textarea "I don't want"
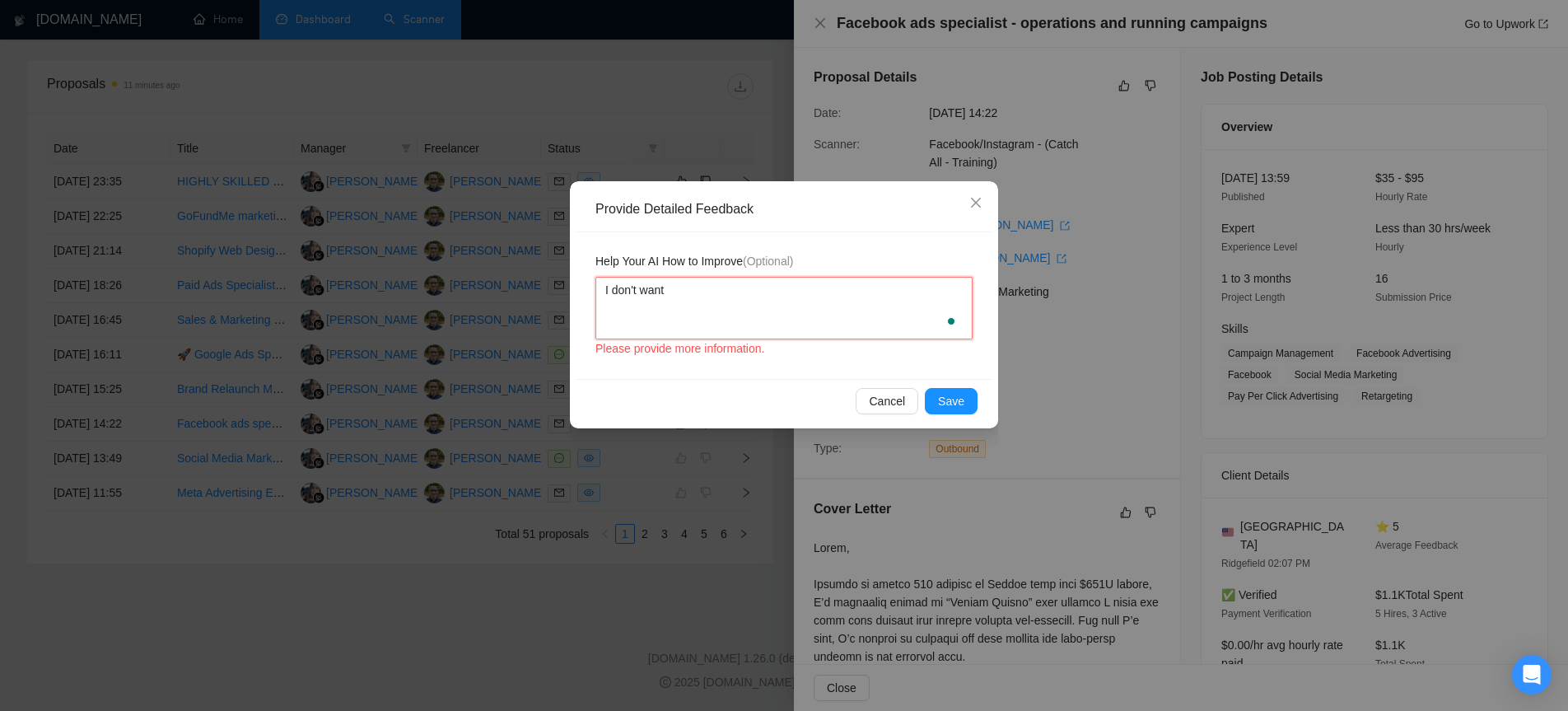
type textarea "I don't want t"
type textarea "I don't want to"
type textarea "I don't want to w"
type textarea "I don't want to wo"
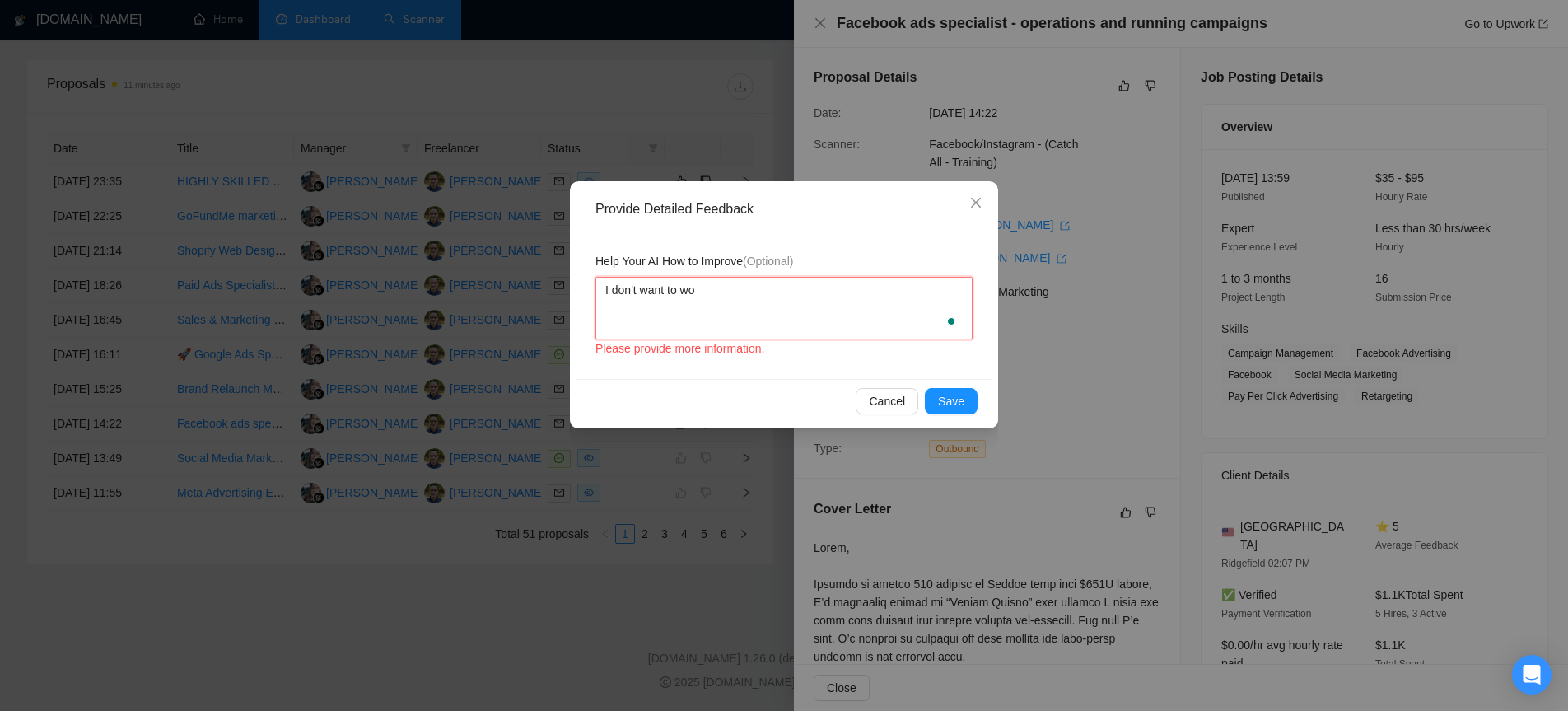
type textarea "I don't want to wor"
type textarea "I don't want to work"
type textarea "I don't want to work w"
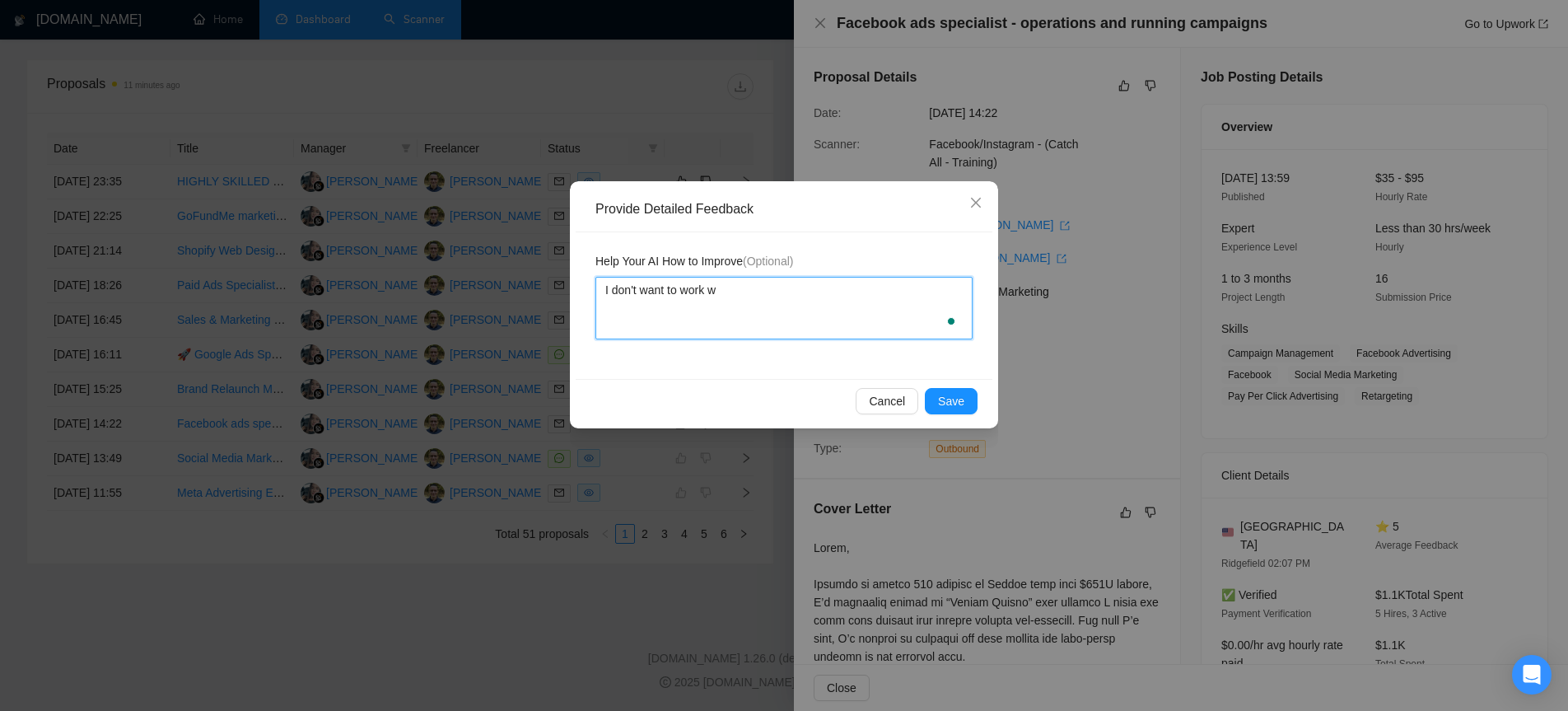
type textarea "I don't want to work wi"
type textarea "I don't want to work with"
type textarea "I don't want to work with d"
type textarea "I don't want to work with di"
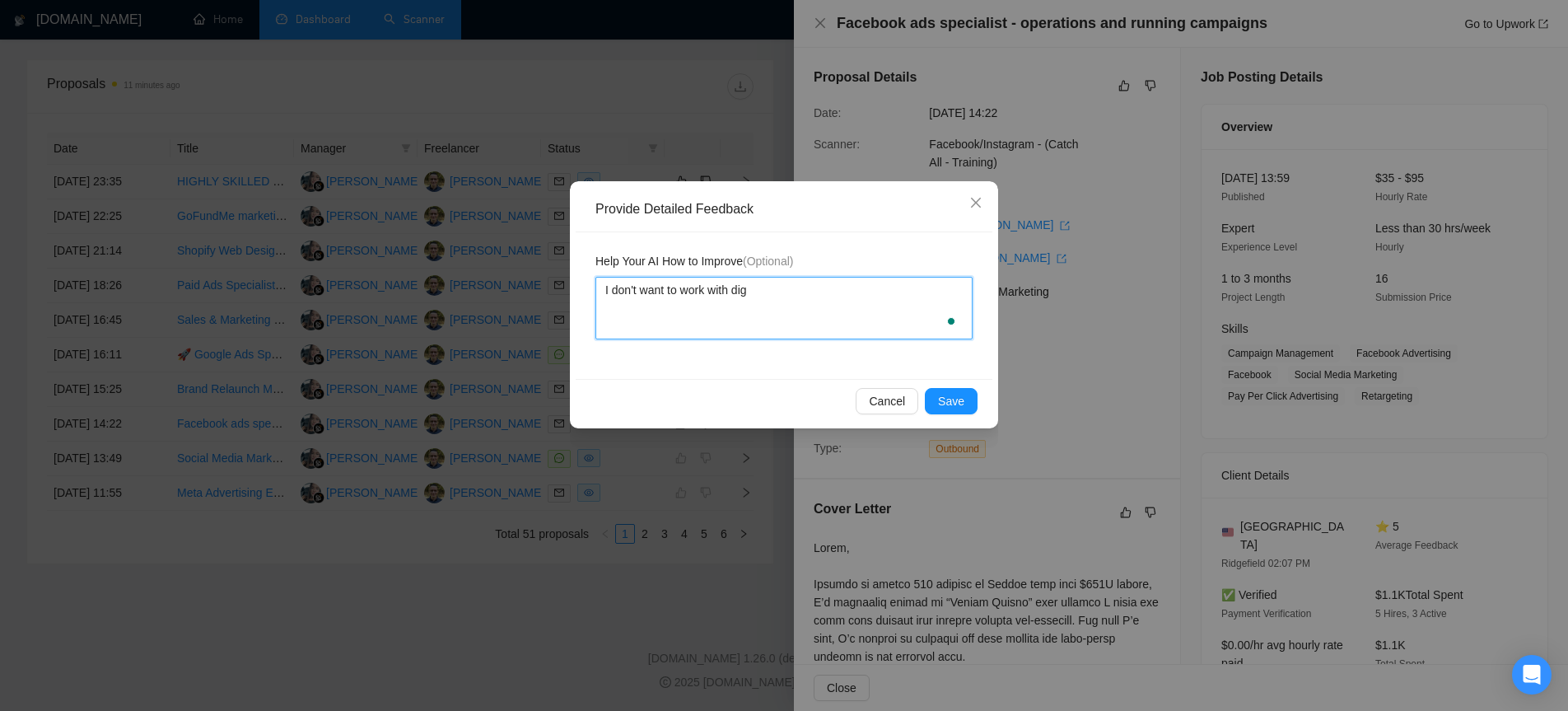
type textarea "I don't want to work with [PERSON_NAME]"
type textarea "I don't want to work with digit"
type textarea "I don't want to work with digita"
type textarea "I don't want to work with digital"
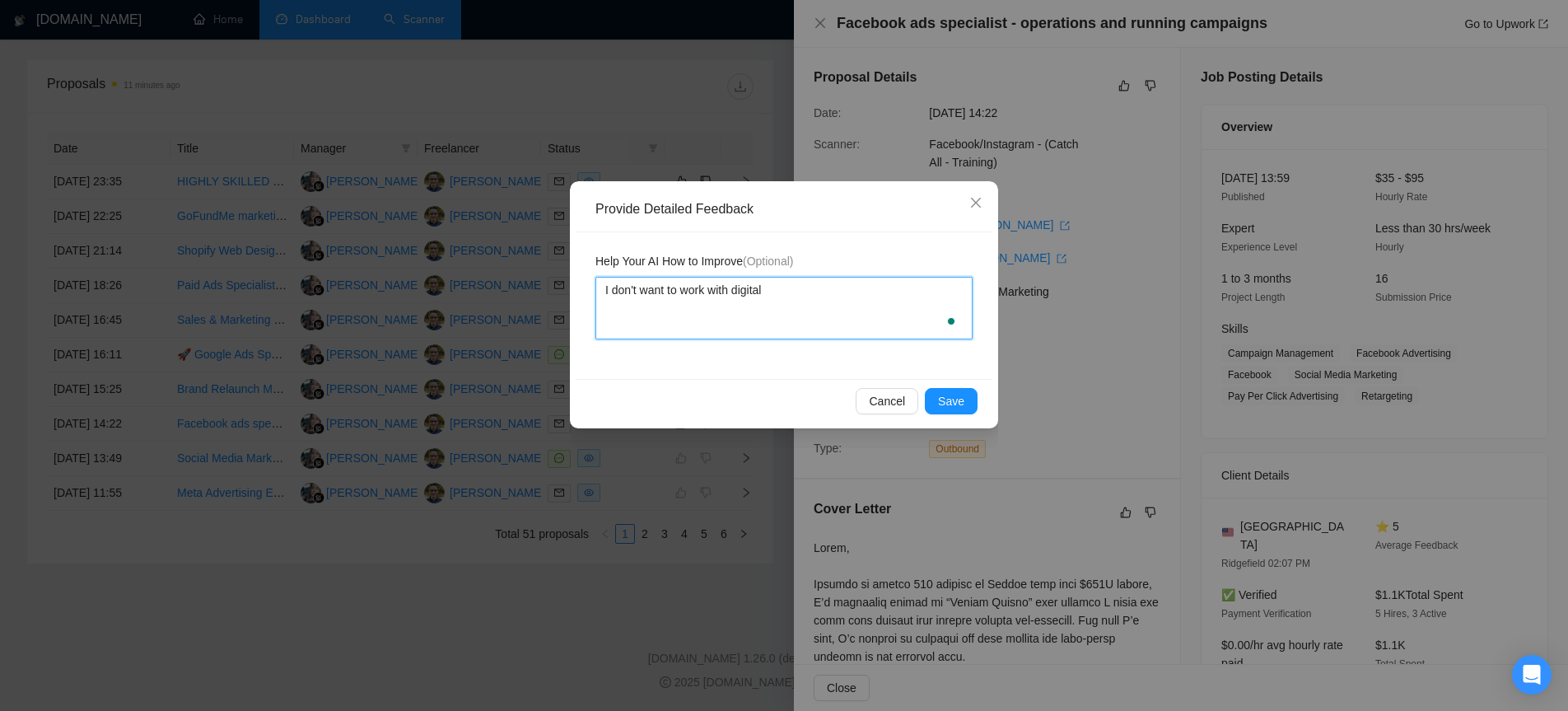
type textarea "I don't want to work with digital m"
type textarea "I don't want to work with digital ma"
type textarea "I don't want to work with digital mark"
type textarea "I don't want to work with digital marke"
type textarea "I don't want to work with digital market"
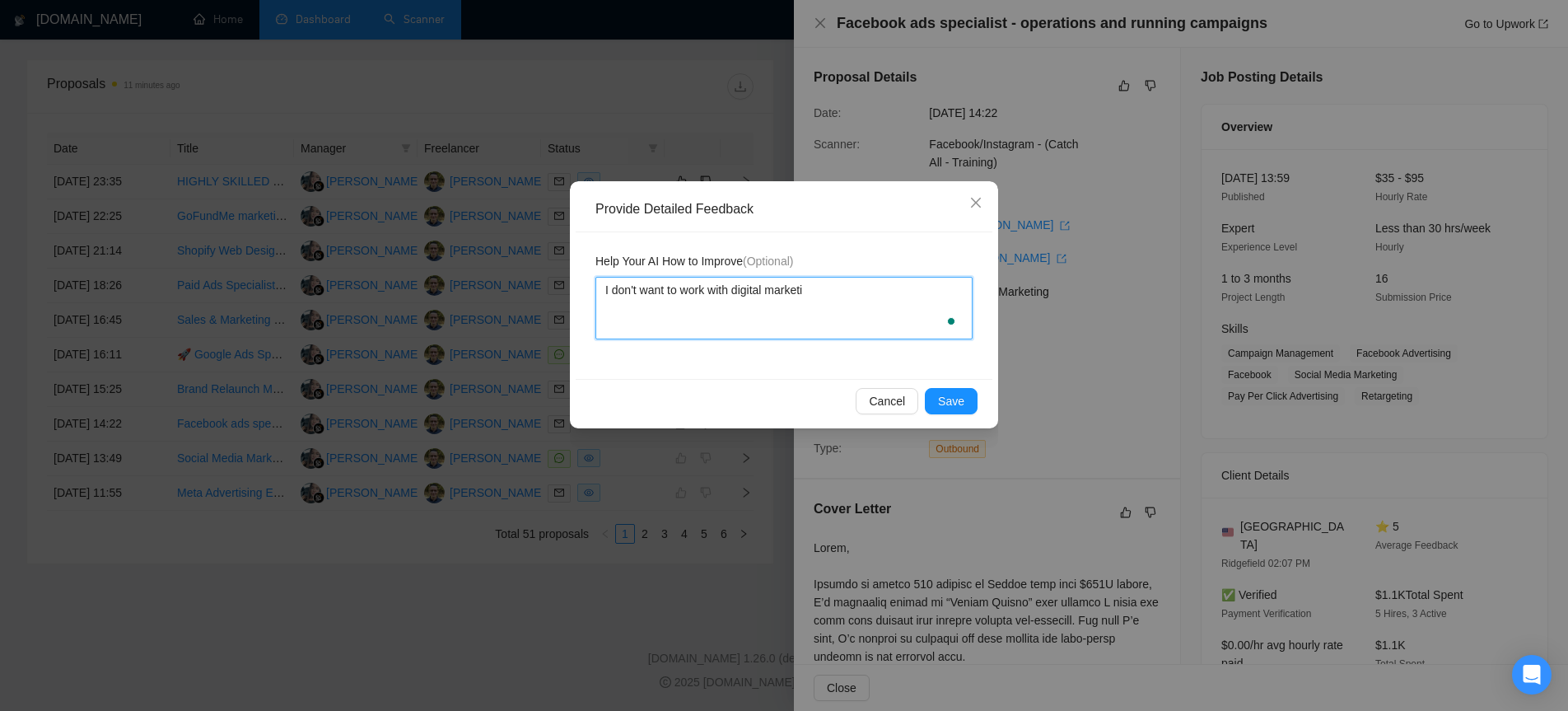
type textarea "I don't want to work with digital marketin"
type textarea "I don't want to work with digital marketing"
type textarea "I don't want to work with digital marketing a"
type textarea "I don't want to work with digital marketing ag"
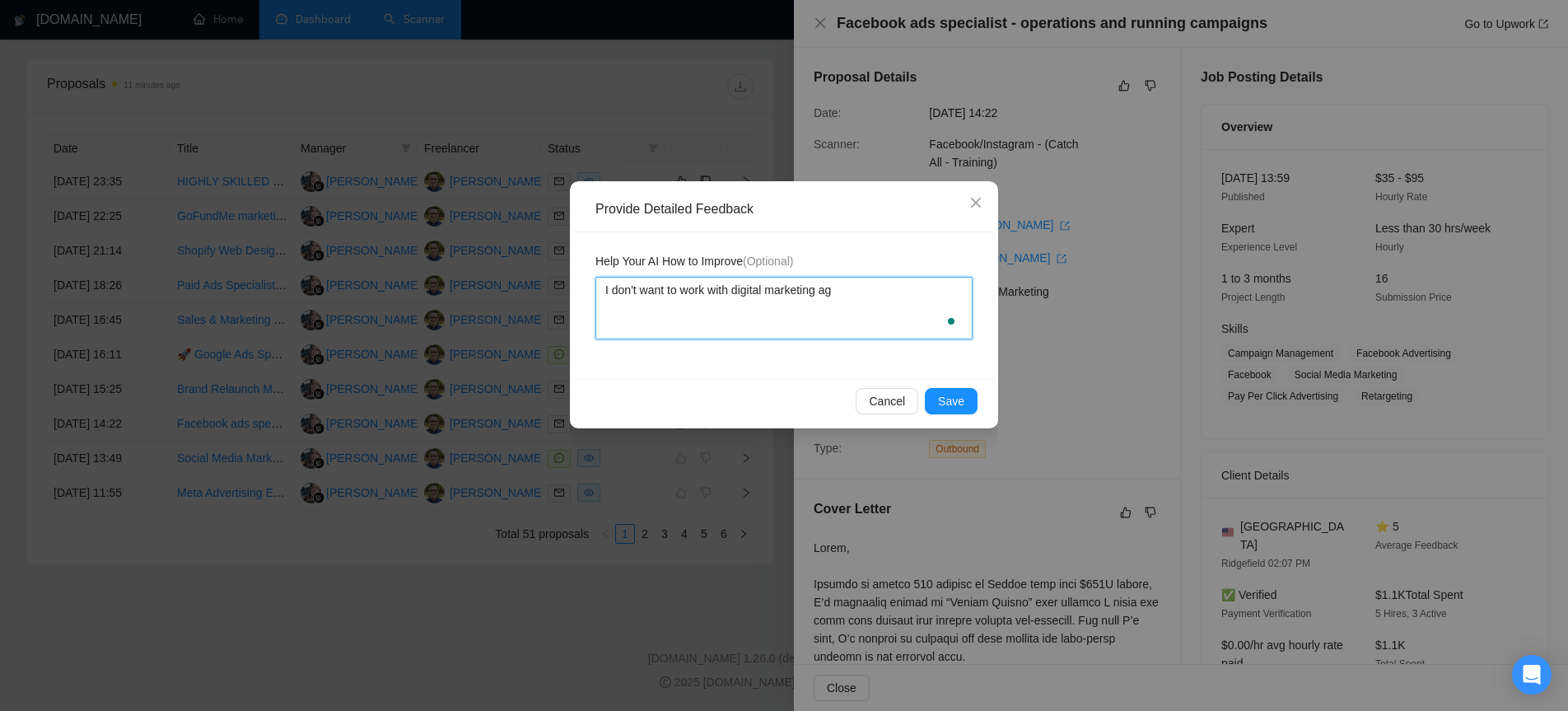
type textarea "I don't want to work with digital marketing age"
type textarea "I don't want to work with digital marketing agen"
type textarea "I don't want to work with digital marketing agenc"
type textarea "I don't want to work with digital marketing agenci"
type textarea "I don't want to work with digital marketing agencie"
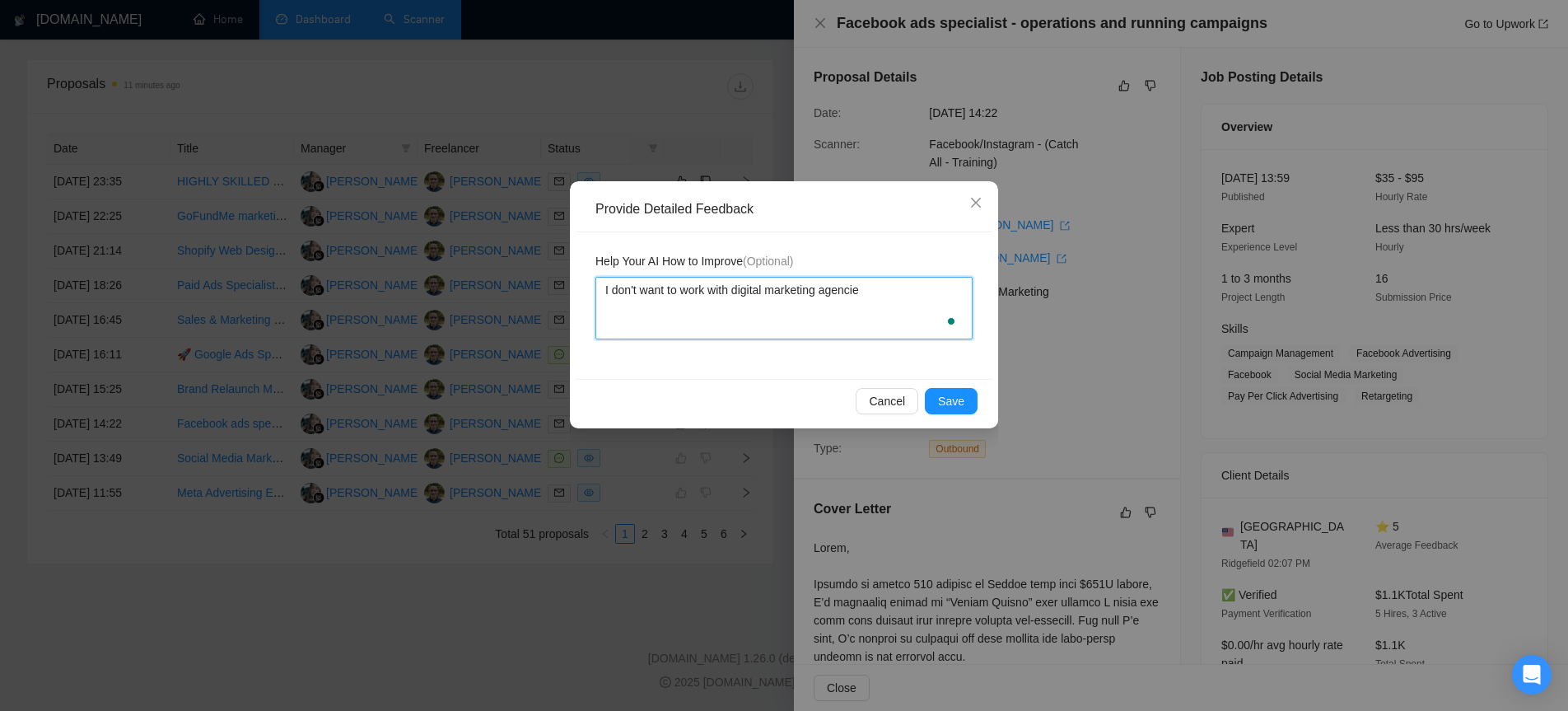
type textarea "I don't want to work with digital marketing agencies"
type textarea "I don't want to work with digital marketing agencies."
type textarea "I don't want to work with digital marketing agencies. I"
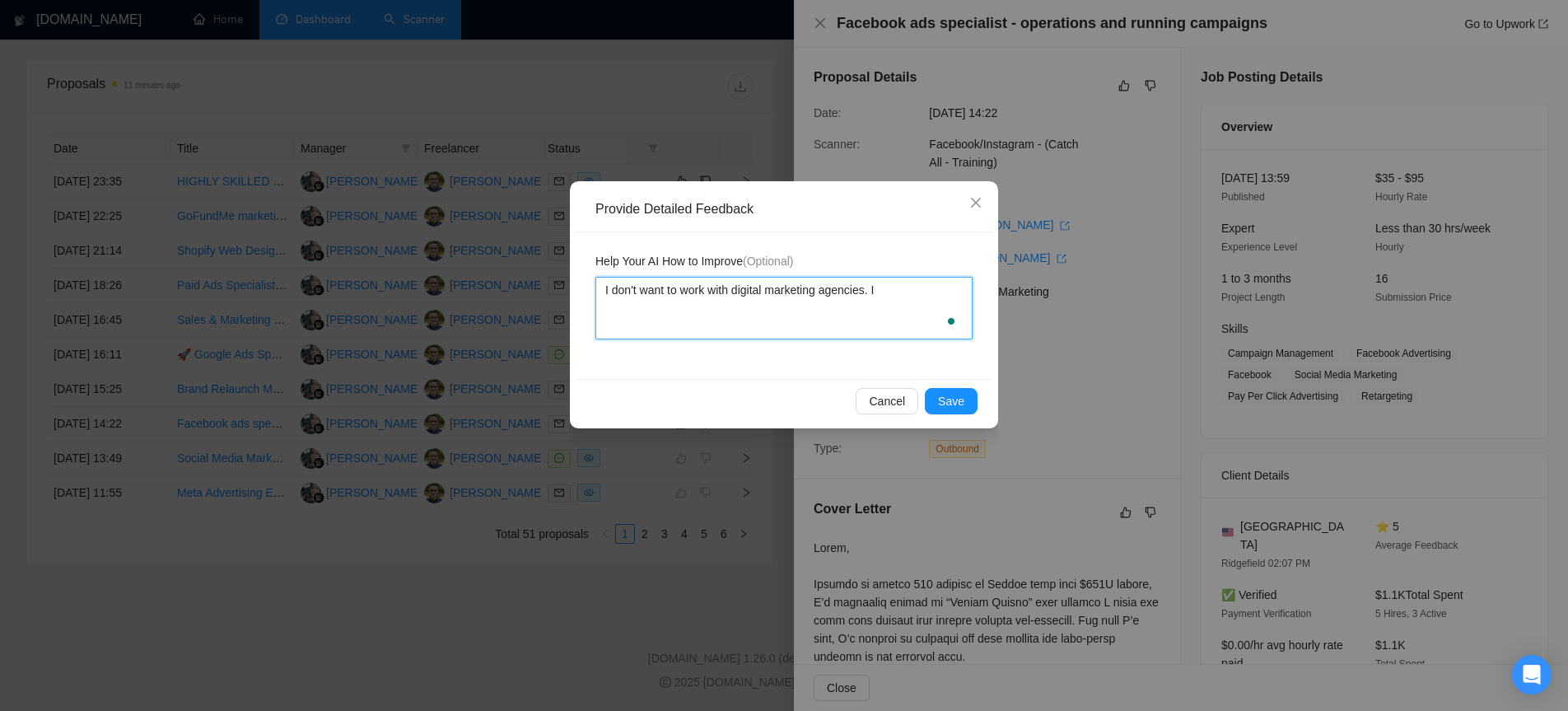
type textarea "I don't want to work with digital marketing agencies. I p"
type textarea "I don't want to work with digital marketing agencies. I pr"
type textarea "I don't want to work with digital marketing agencies. I pre"
type textarea "I don't want to work with digital marketing agencies. I pref"
type textarea "I don't want to work with digital marketing agencies. I prefe"
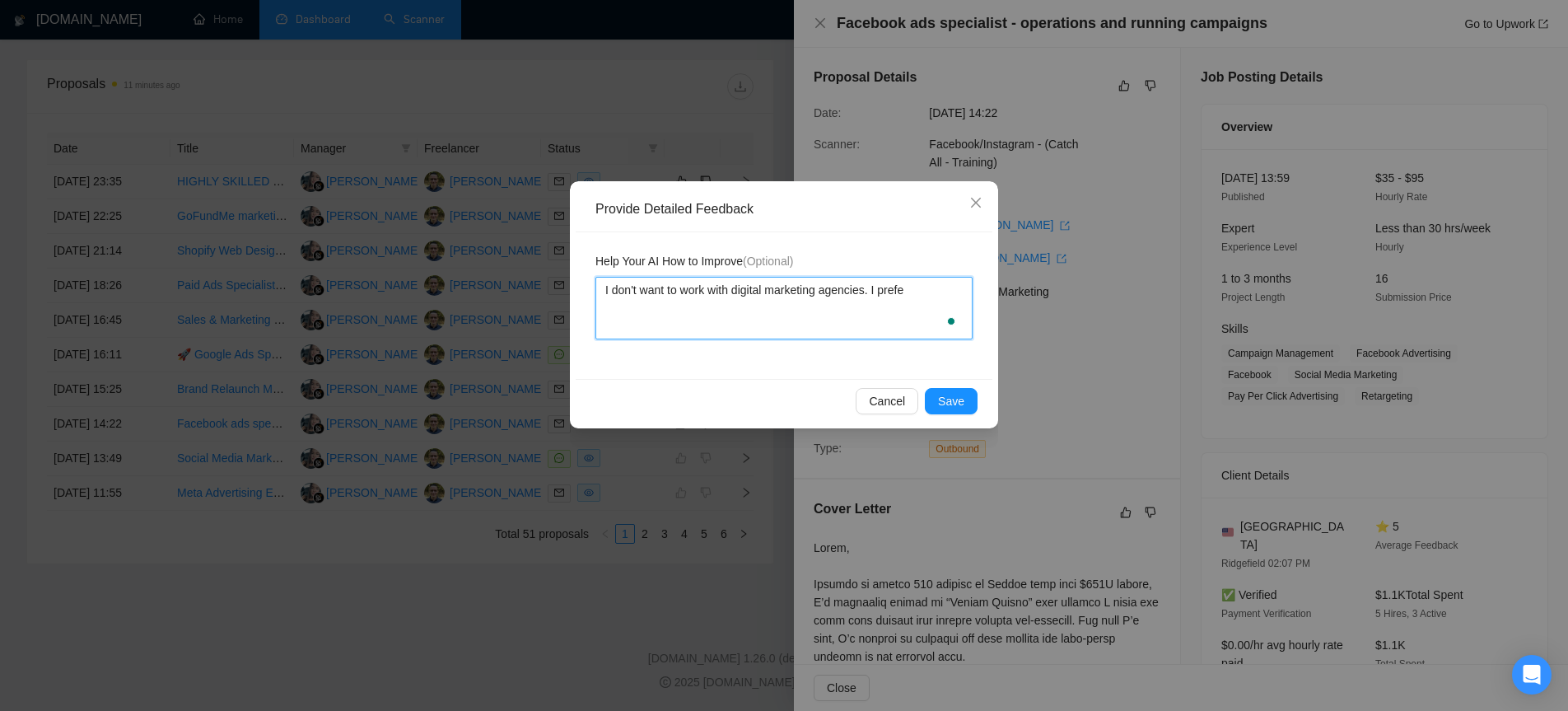
type textarea "I don't want to work with digital marketing agencies. I prefer"
type textarea "I don't want to work with digital marketing agencies. I prefer t"
type textarea "I don't want to work with digital marketing agencies. I prefer to"
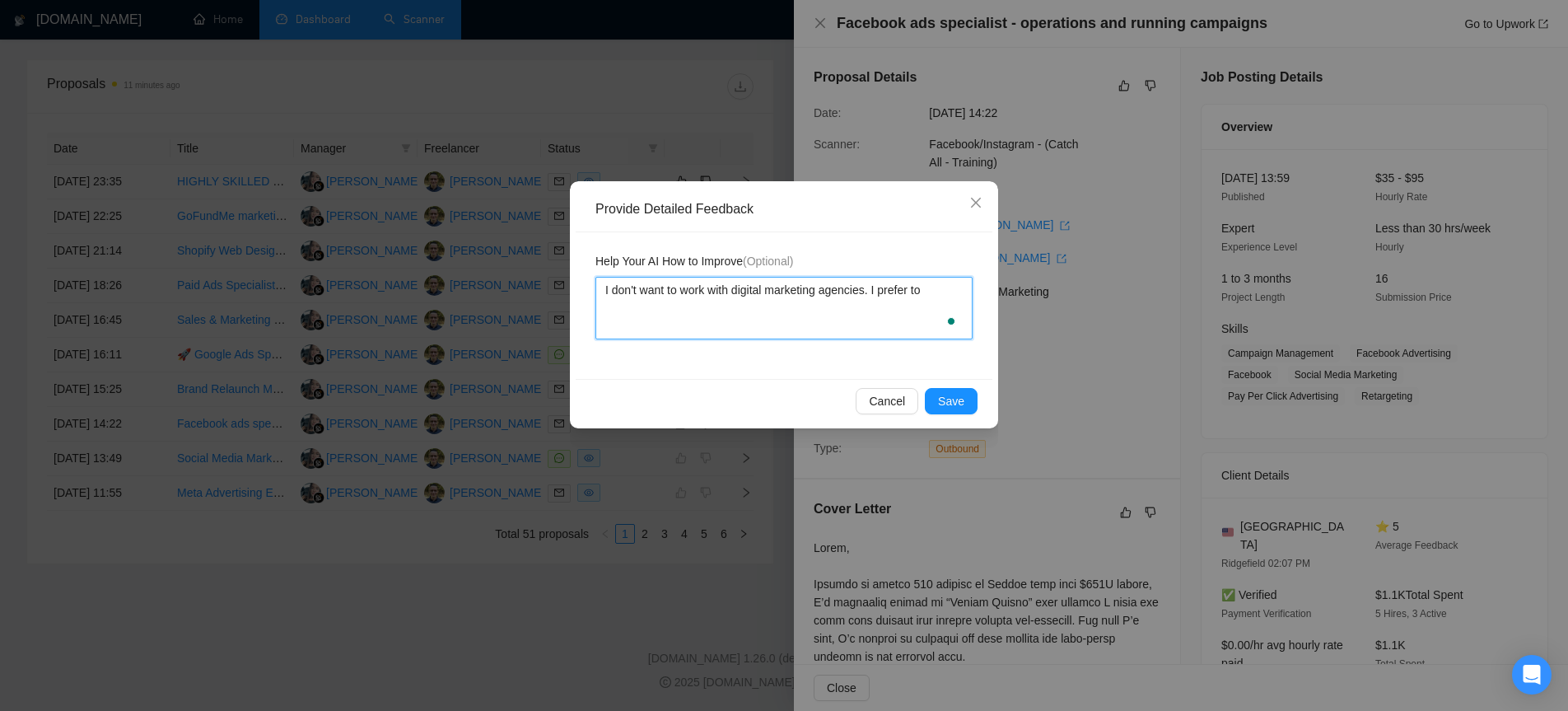
type textarea "I don't want to work with digital marketing agencies. I prefer to w"
type textarea "I don't want to work with digital marketing agencies. I prefer to wo"
type textarea "I don't want to work with digital marketing agencies. I prefer to wor"
type textarea "I don't want to work with digital marketing agencies. I prefer to work"
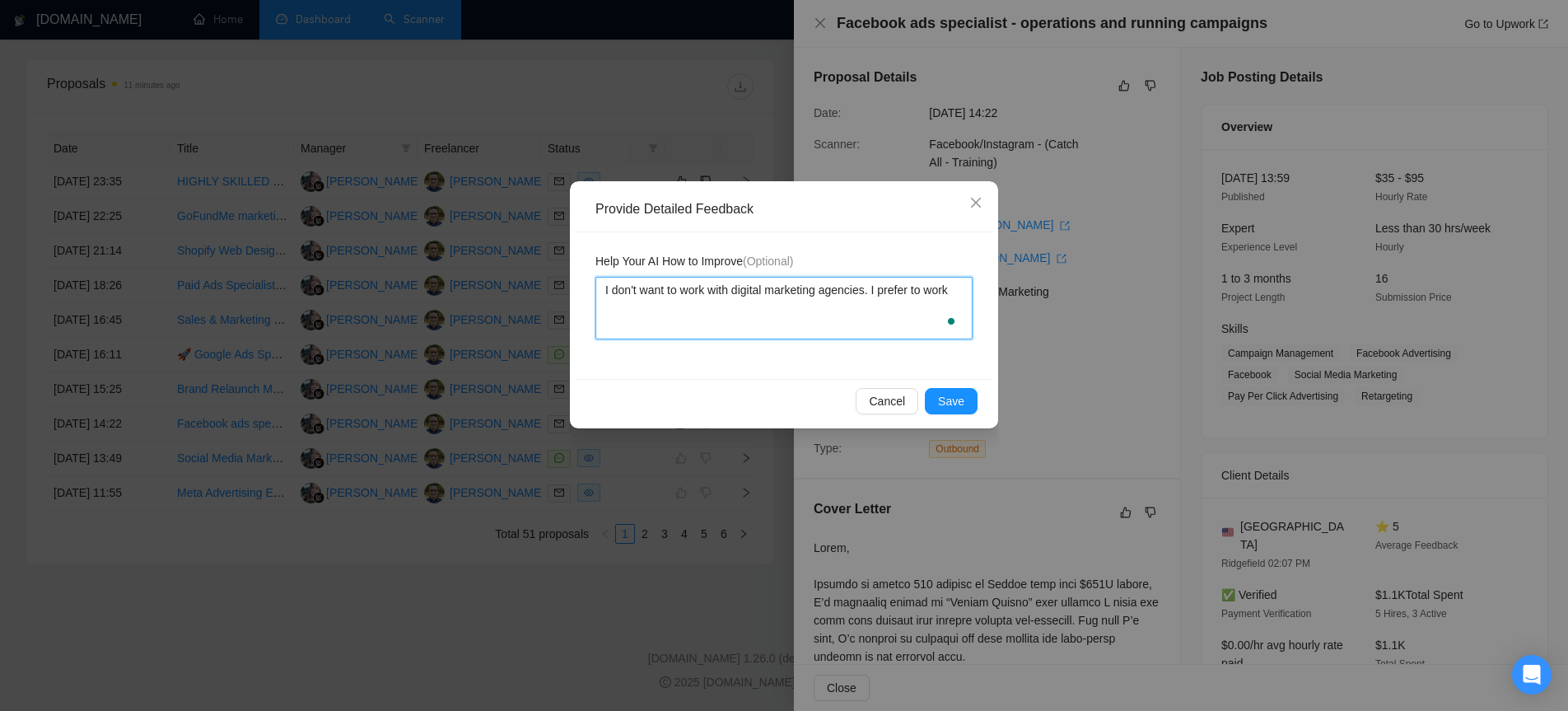
type textarea "I don't want to work with digital marketing agencies. I prefer to work d"
type textarea "I don't want to work with digital marketing agencies. I prefer to work di"
type textarea "I don't want to work with digital marketing agencies. I prefer to work die"
type textarea "I don't want to work with digital marketing agencies. I prefer to work [PERSON_…"
type textarea "I don't want to work with digital marketing agencies. I prefer to work die"
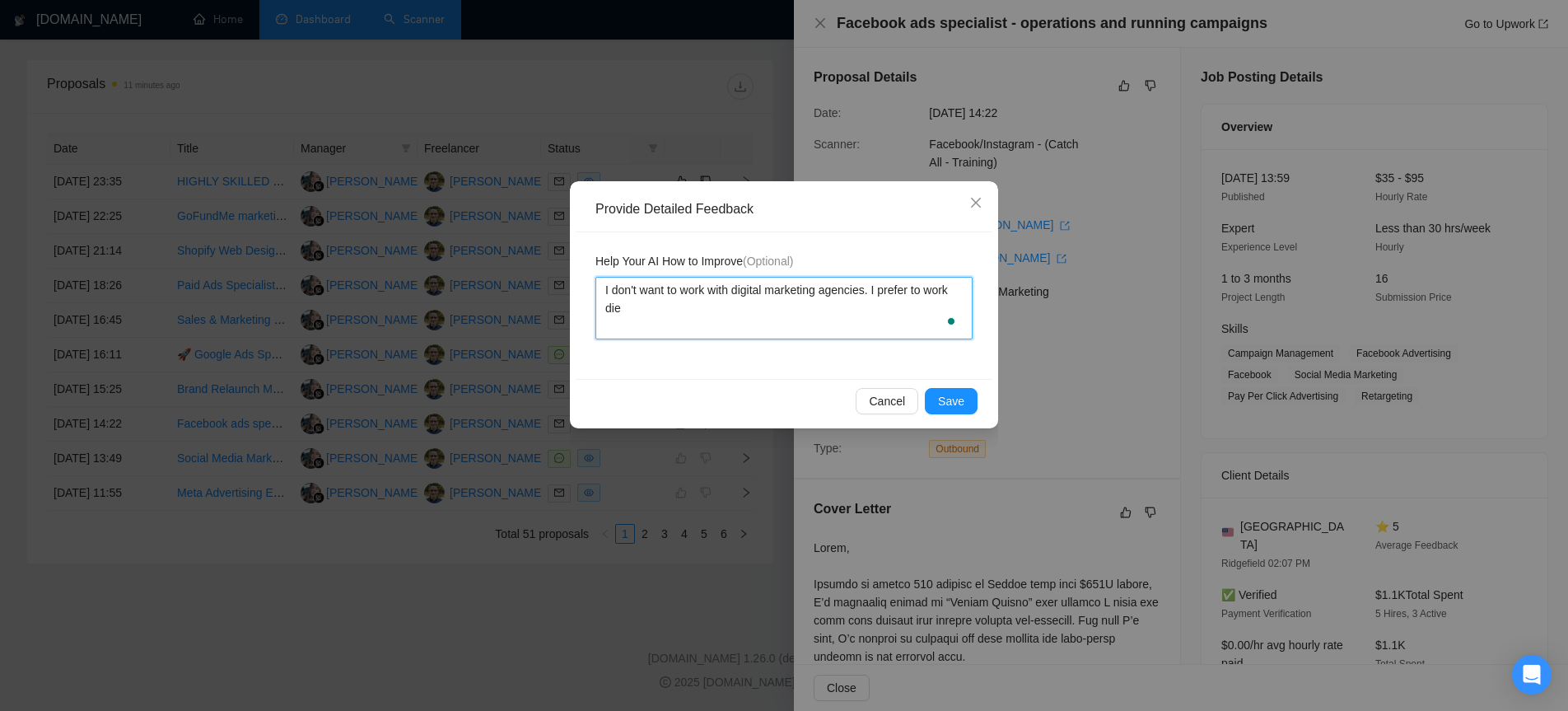
type textarea "I don't want to work with digital marketing agencies. I prefer to work di"
type textarea "I don't want to work with digital marketing agencies. I prefer to work dir"
type textarea "I don't want to work with digital marketing agencies. I prefer to work dire"
type textarea "I don't want to work with digital marketing agencies. I prefer to work direc"
type textarea "I don't want to work with digital marketing agencies. I prefer to work direct"
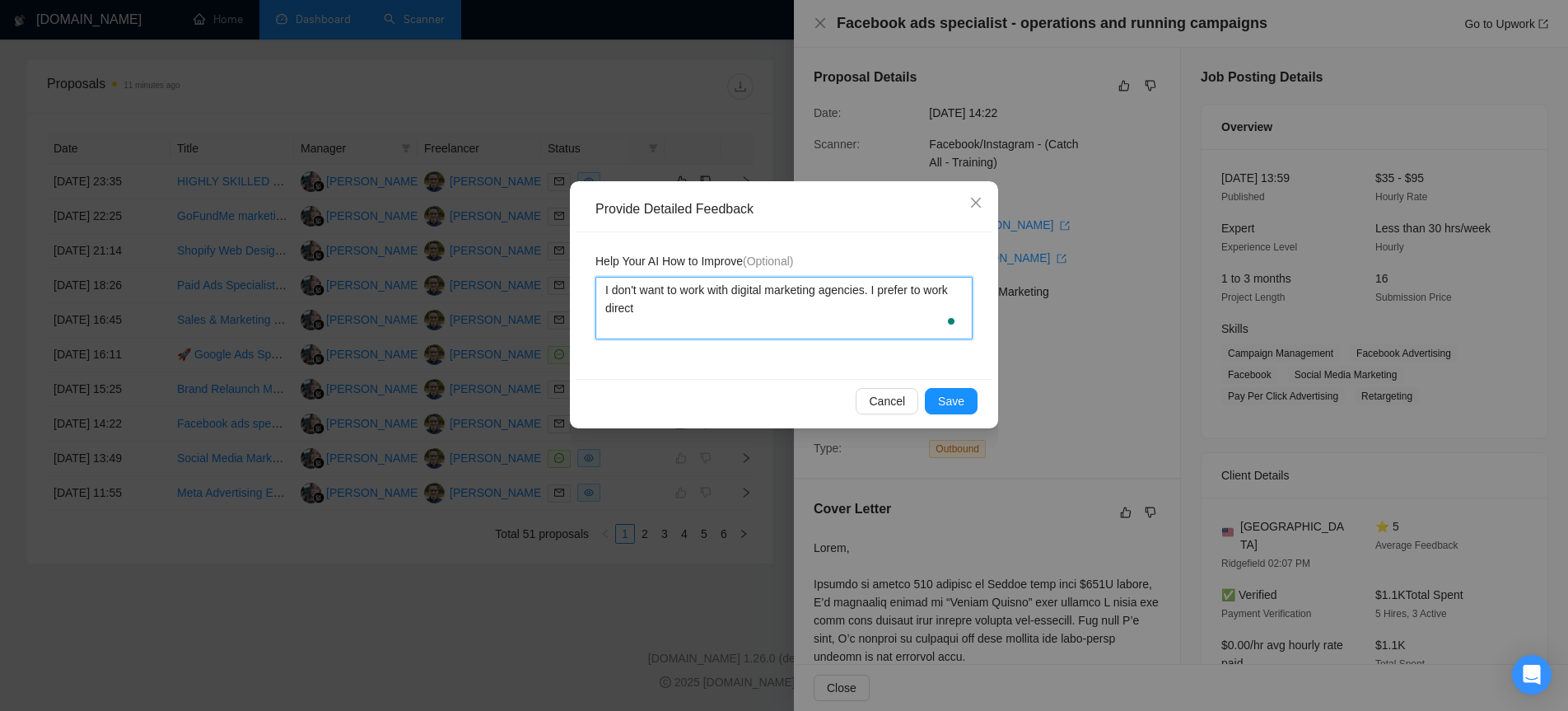
type textarea "I don't want to work with digital marketing agencies. I prefer to work directl"
type textarea "I don't want to work with digital marketing agencies. I prefer to work directly"
type textarea "I don't want to work with digital marketing agencies. I prefer to work directly…"
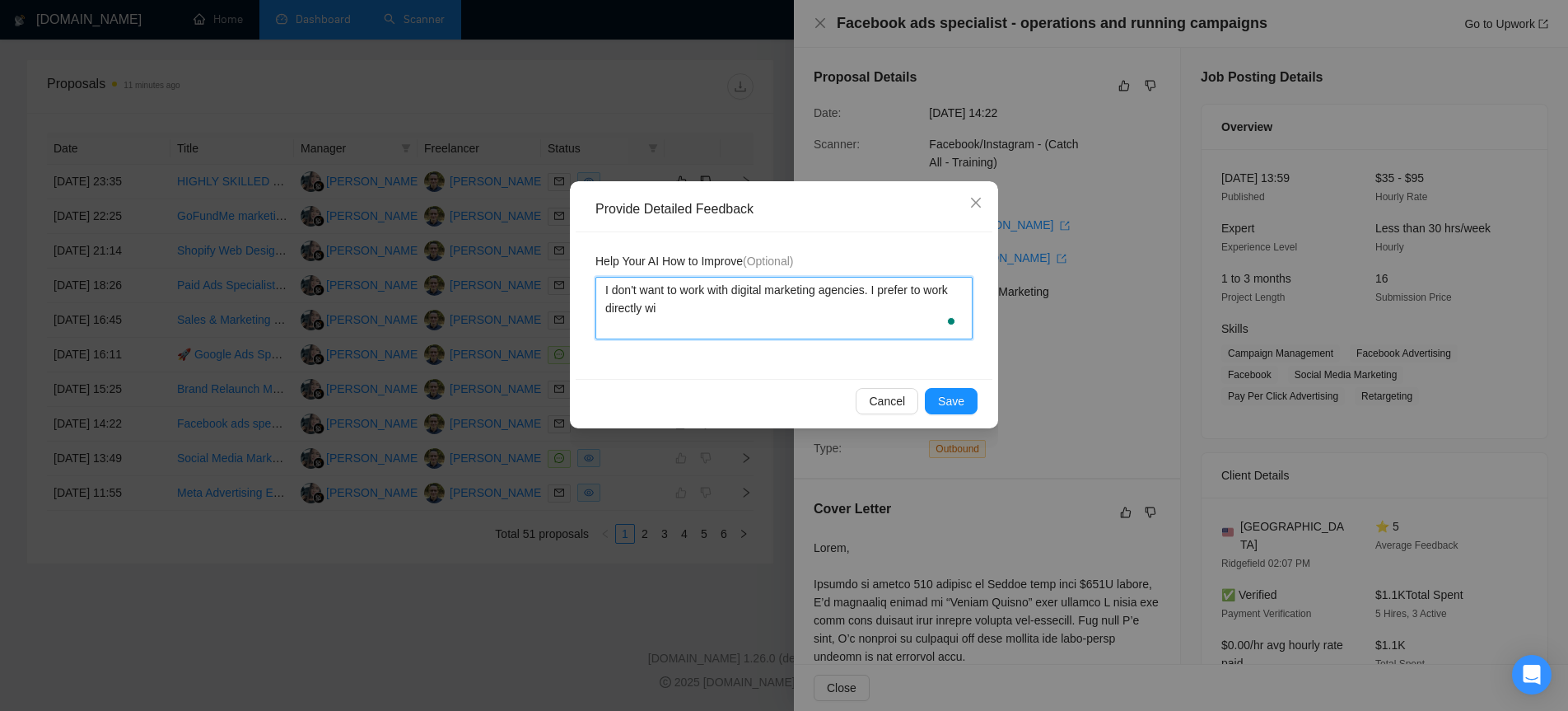
type textarea "I don't want to work with digital marketing agencies. I prefer to work directly…"
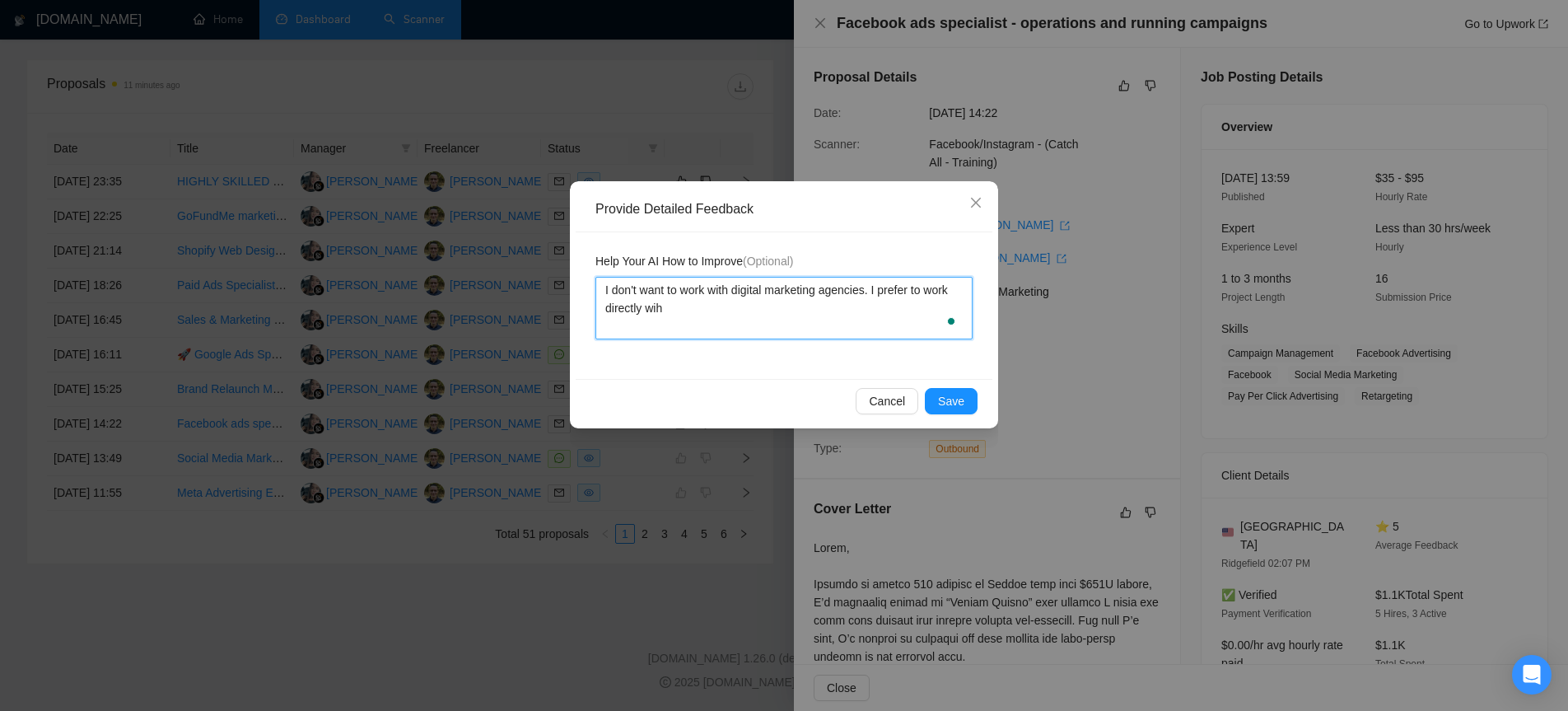
type textarea "I don't want to work with digital marketing agencies. I prefer to work directly…"
click at [970, 400] on button "Save" at bounding box center [951, 401] width 52 height 26
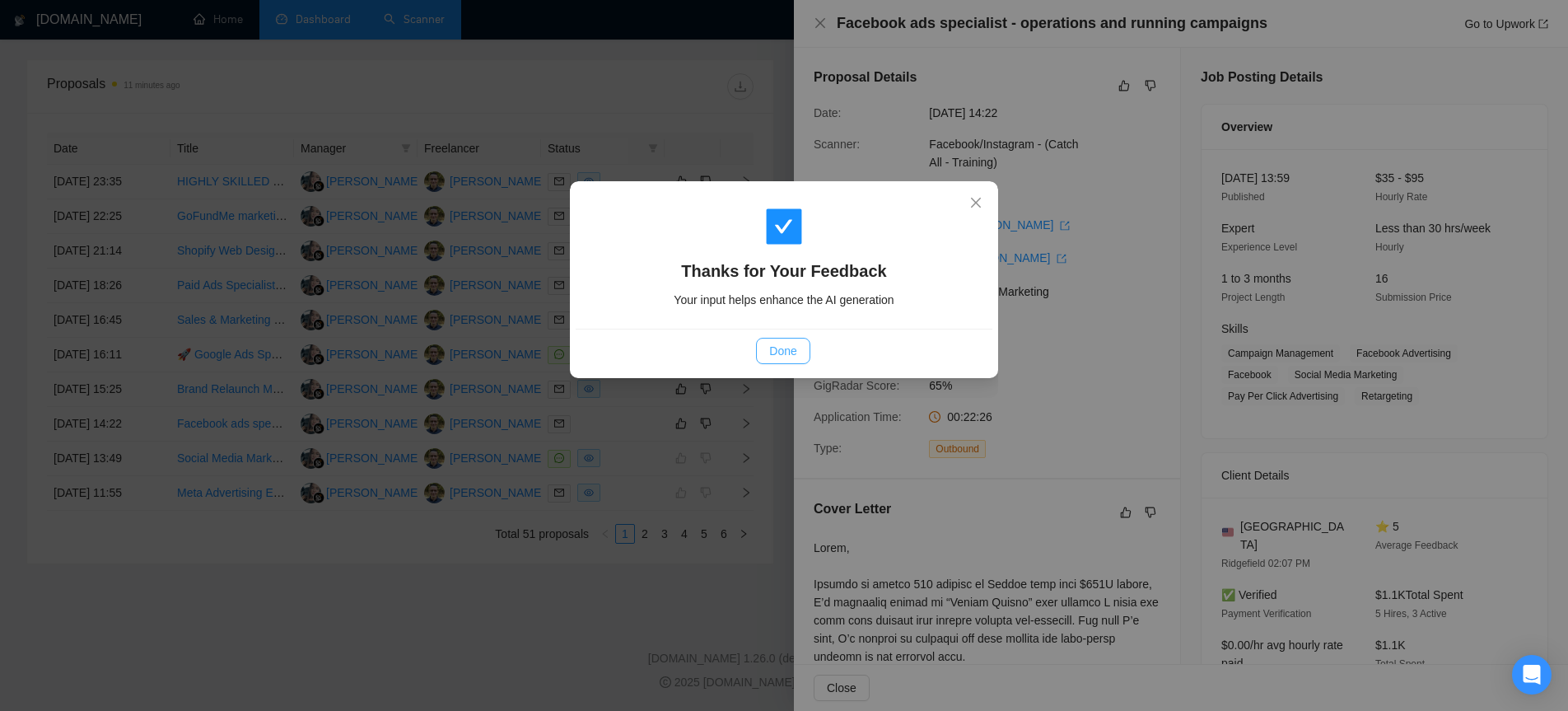
click at [785, 356] on span "Done" at bounding box center [783, 350] width 27 height 18
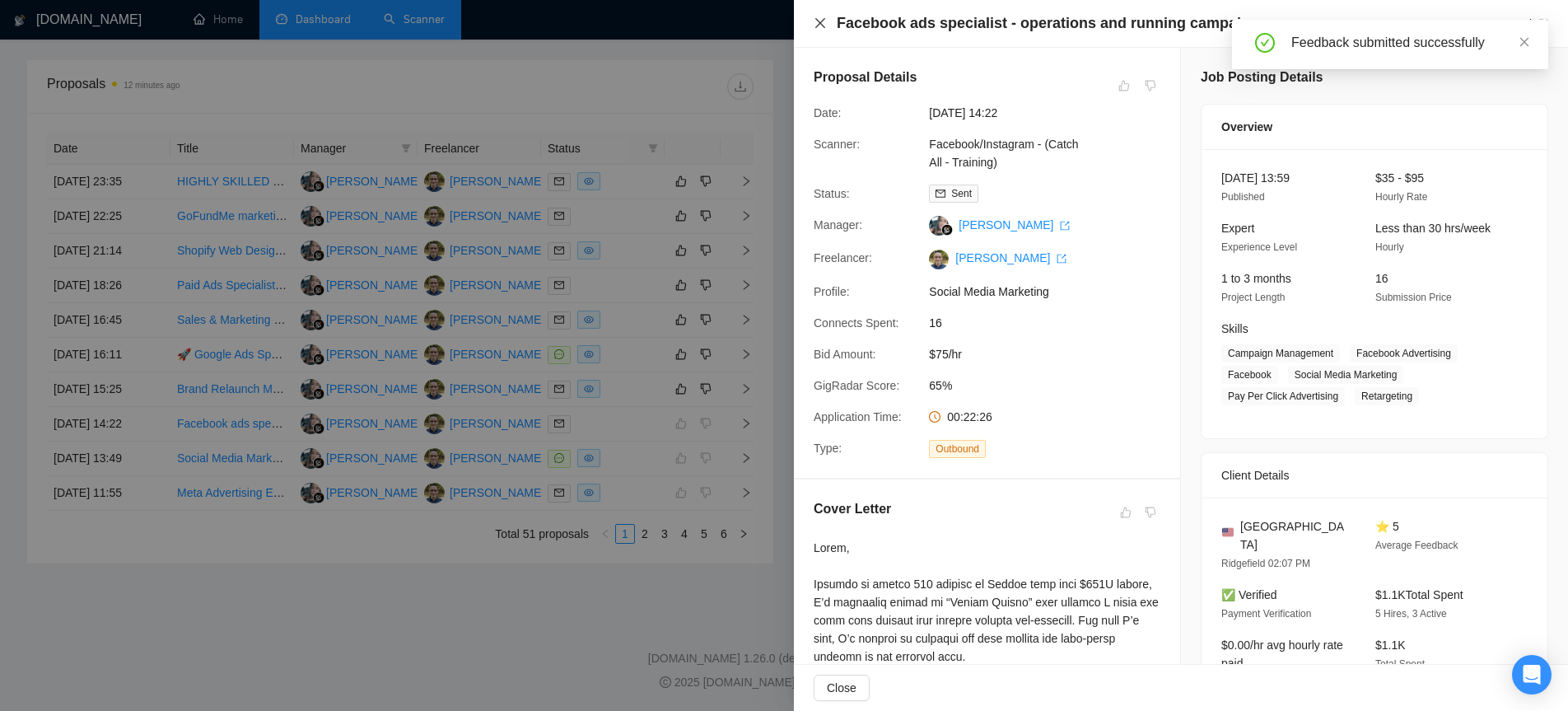
click at [821, 28] on icon "close" at bounding box center [820, 23] width 14 height 14
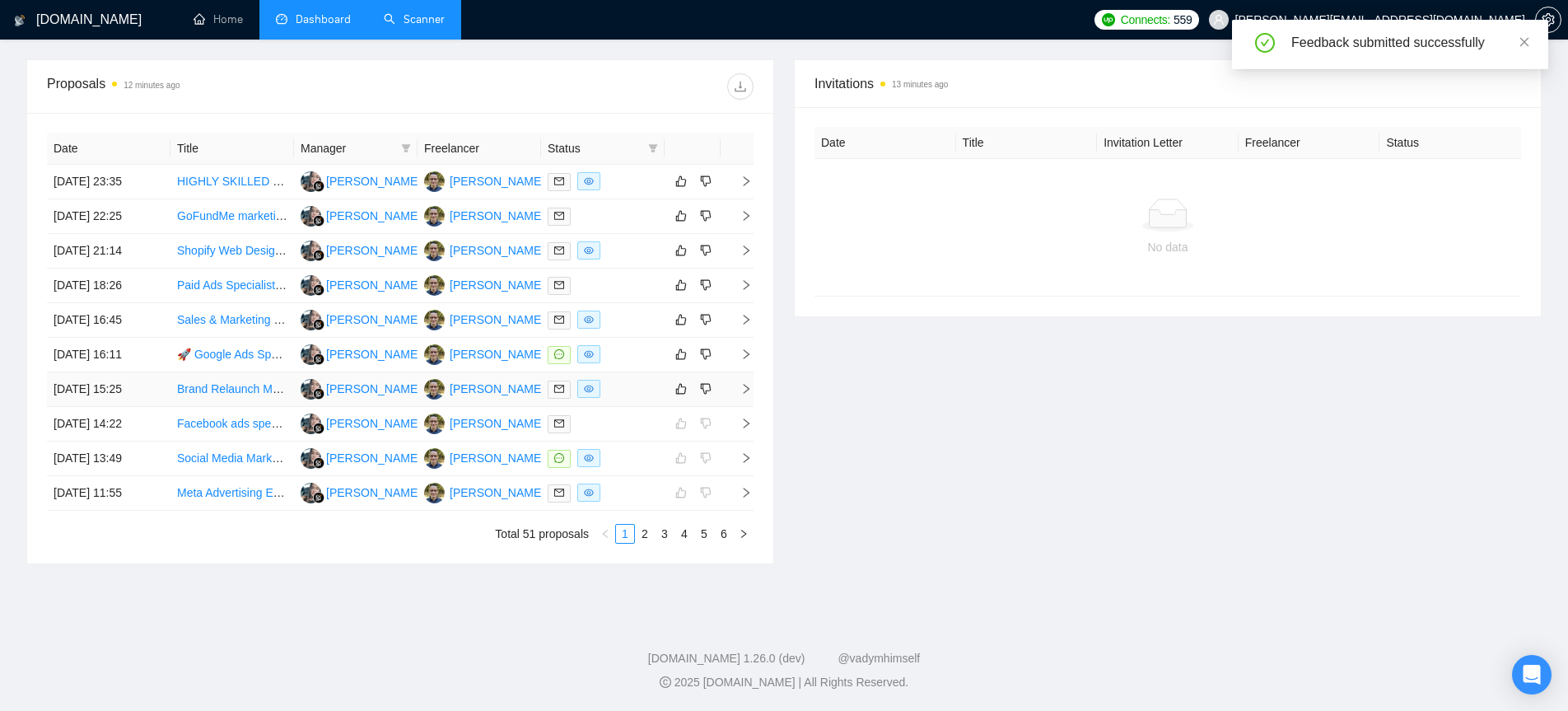
click at [744, 388] on icon "right" at bounding box center [747, 389] width 12 height 12
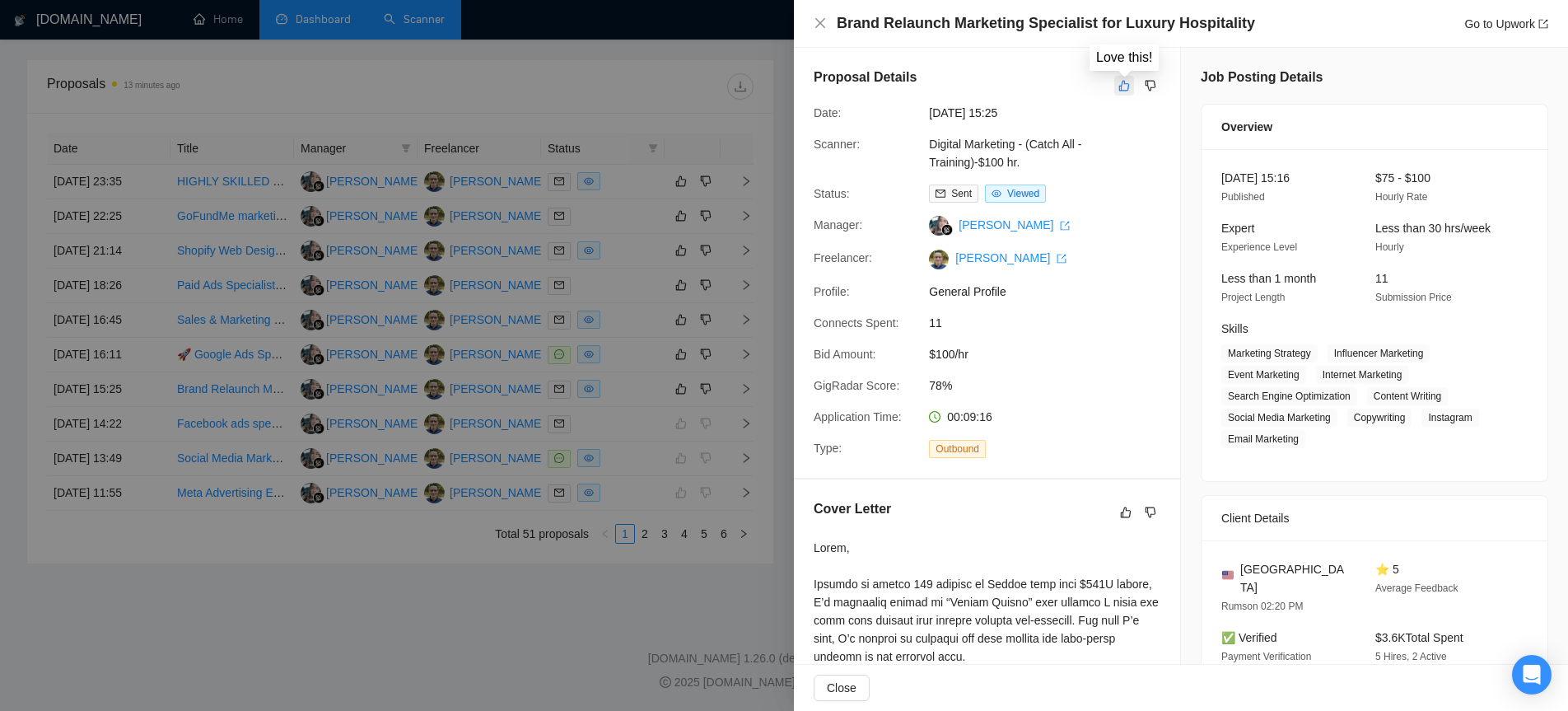
click at [1124, 89] on icon "like" at bounding box center [1125, 86] width 12 height 14
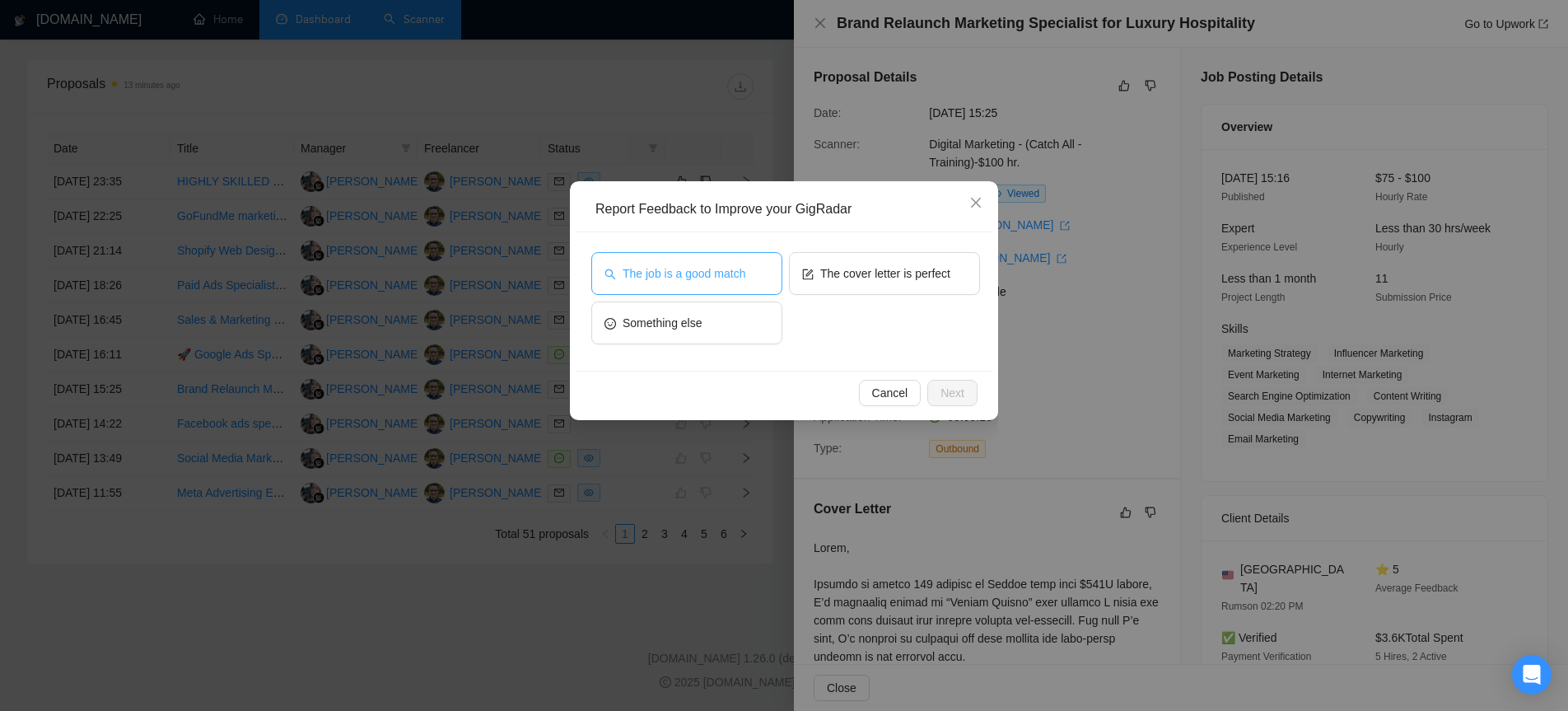
click at [705, 260] on button "The job is a good match" at bounding box center [687, 273] width 191 height 43
click at [851, 270] on span "The cover letter is perfect" at bounding box center [885, 273] width 130 height 18
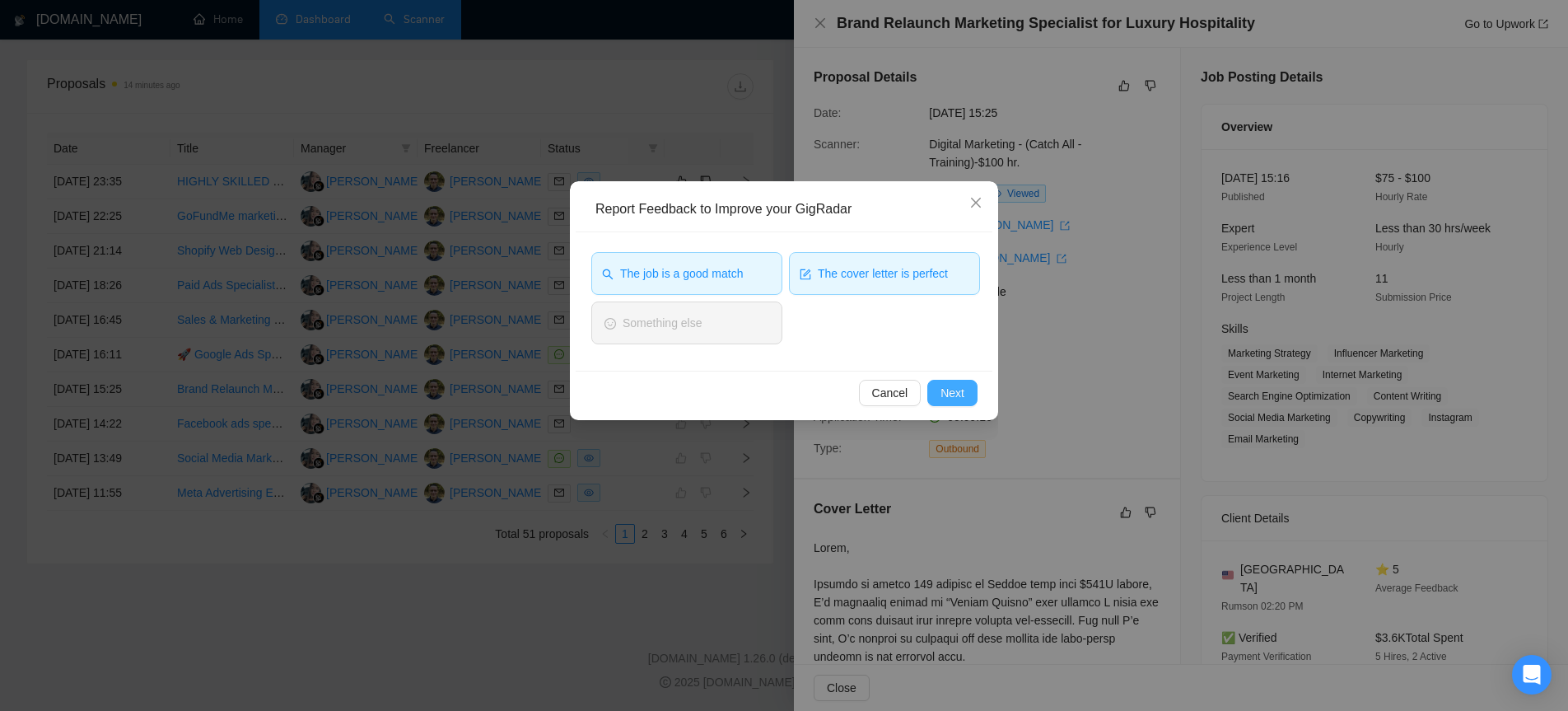
click at [960, 394] on span "Next" at bounding box center [952, 392] width 24 height 18
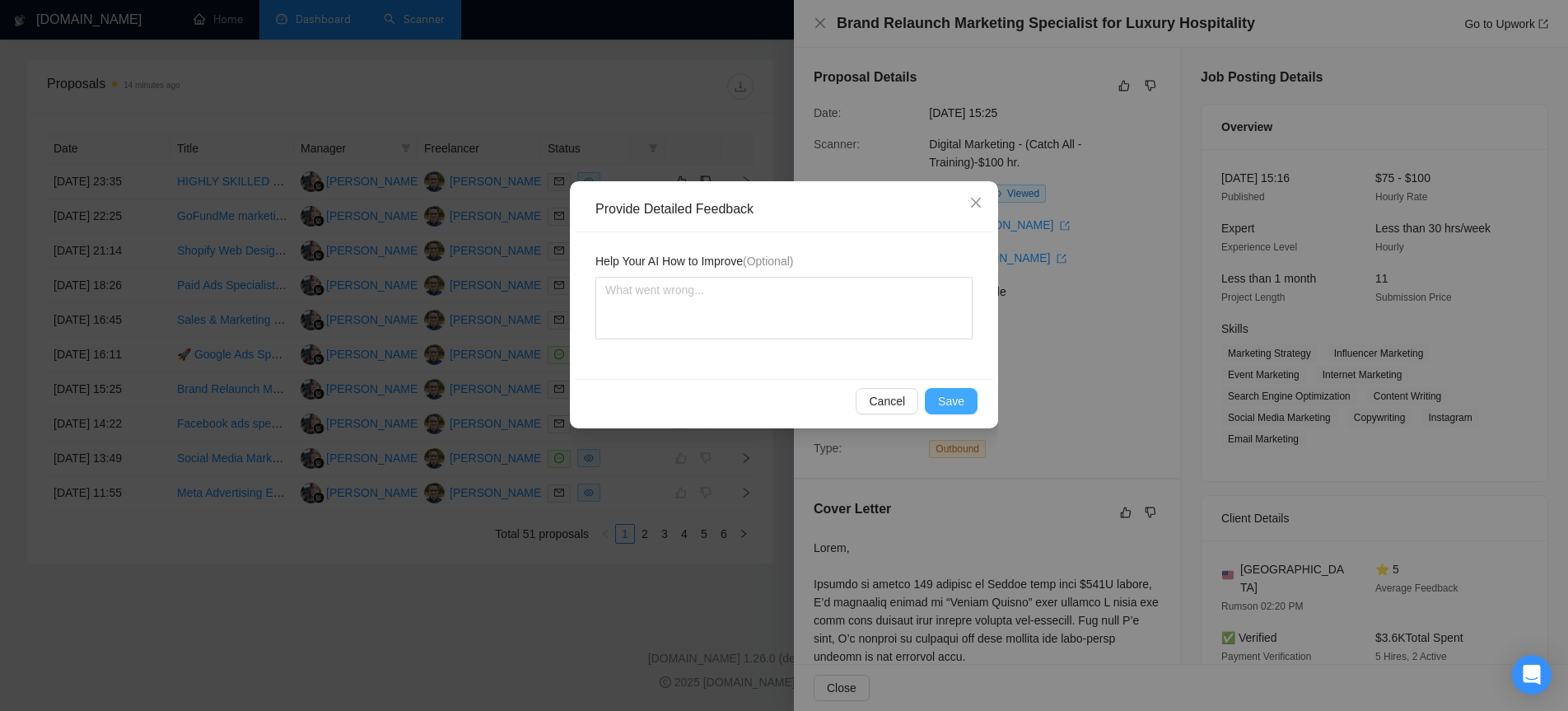
click at [955, 398] on span "Save" at bounding box center [951, 401] width 26 height 18
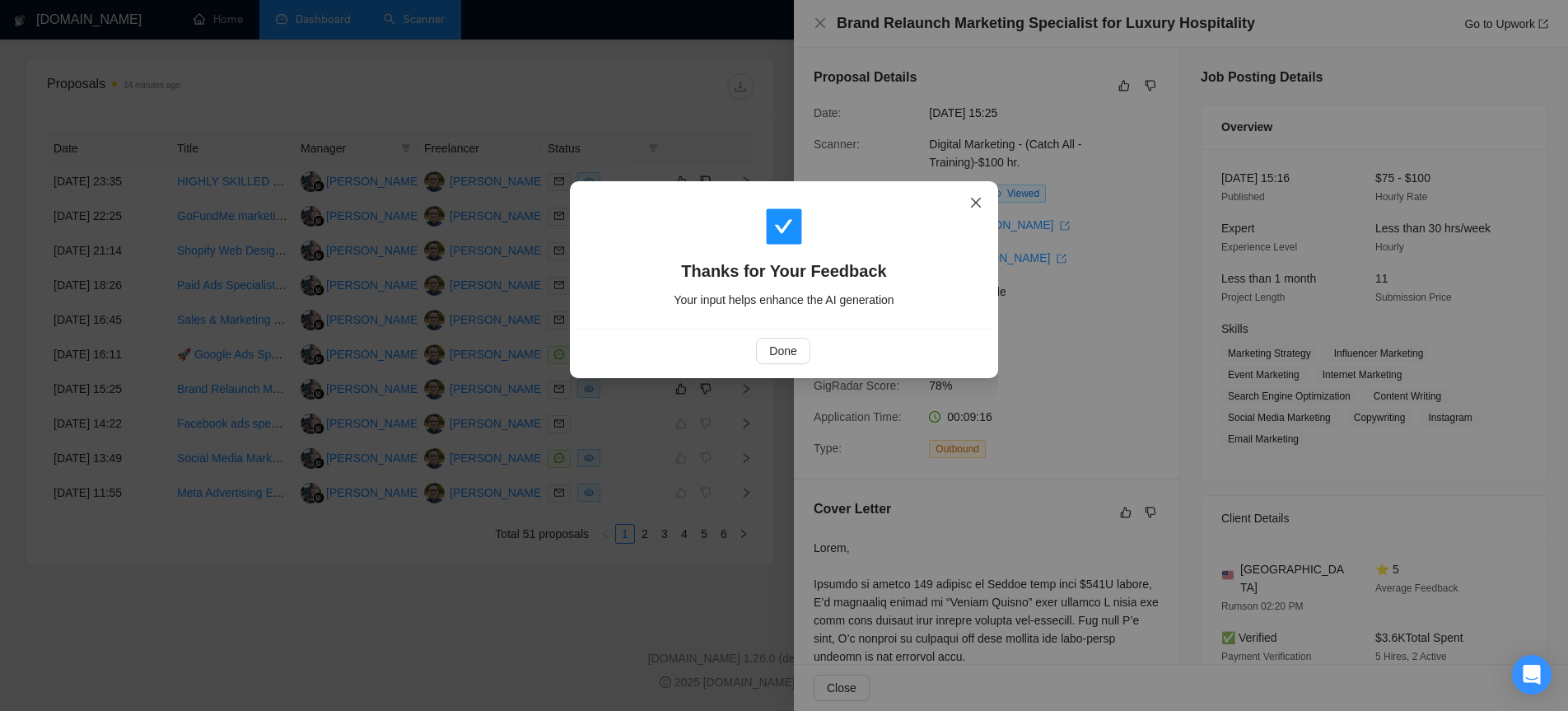
click at [978, 201] on icon "close" at bounding box center [976, 203] width 10 height 10
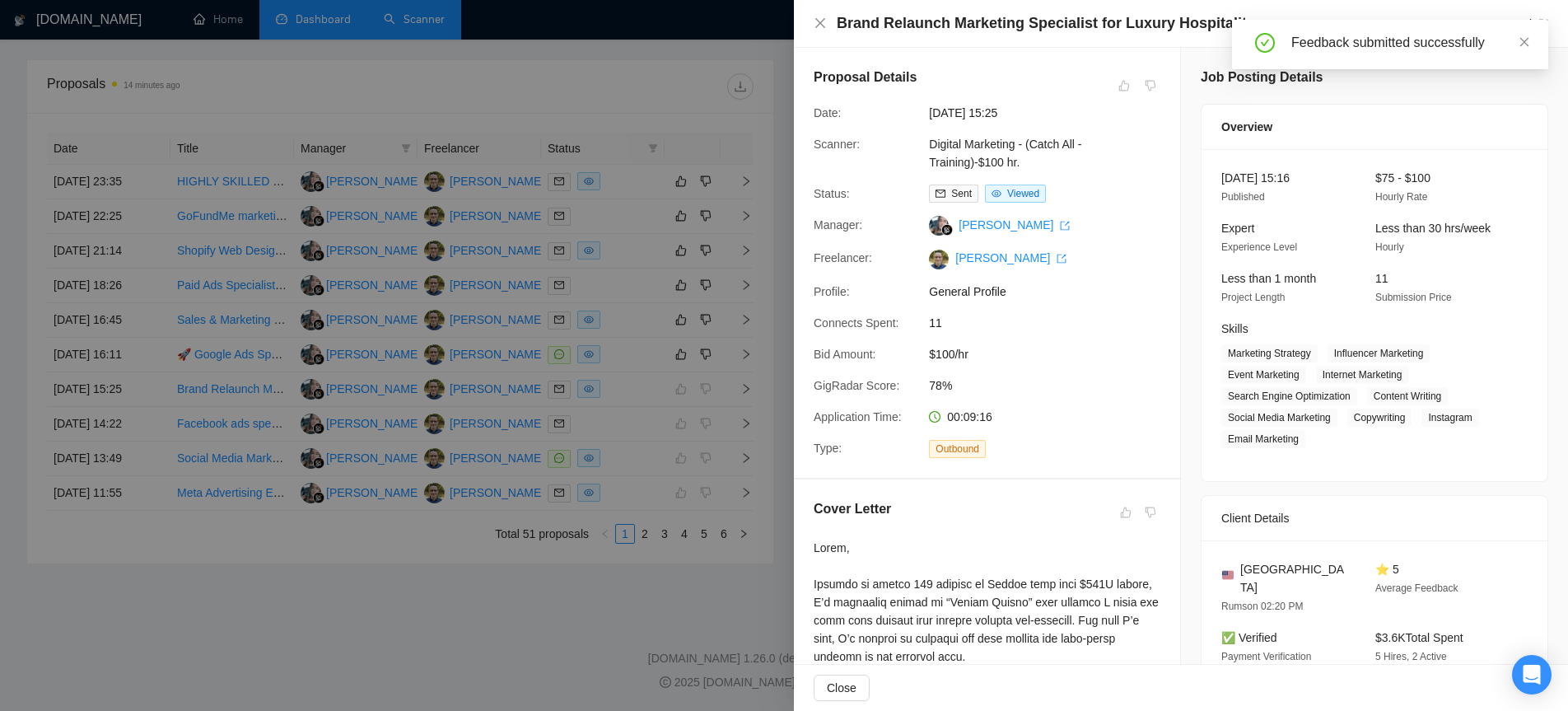
click at [819, 15] on div "Brand Relaunch Marketing Specialist for Luxury Hospitality Go to Upwork" at bounding box center [1181, 24] width 735 height 20
click at [819, 29] on icon "close" at bounding box center [820, 23] width 14 height 14
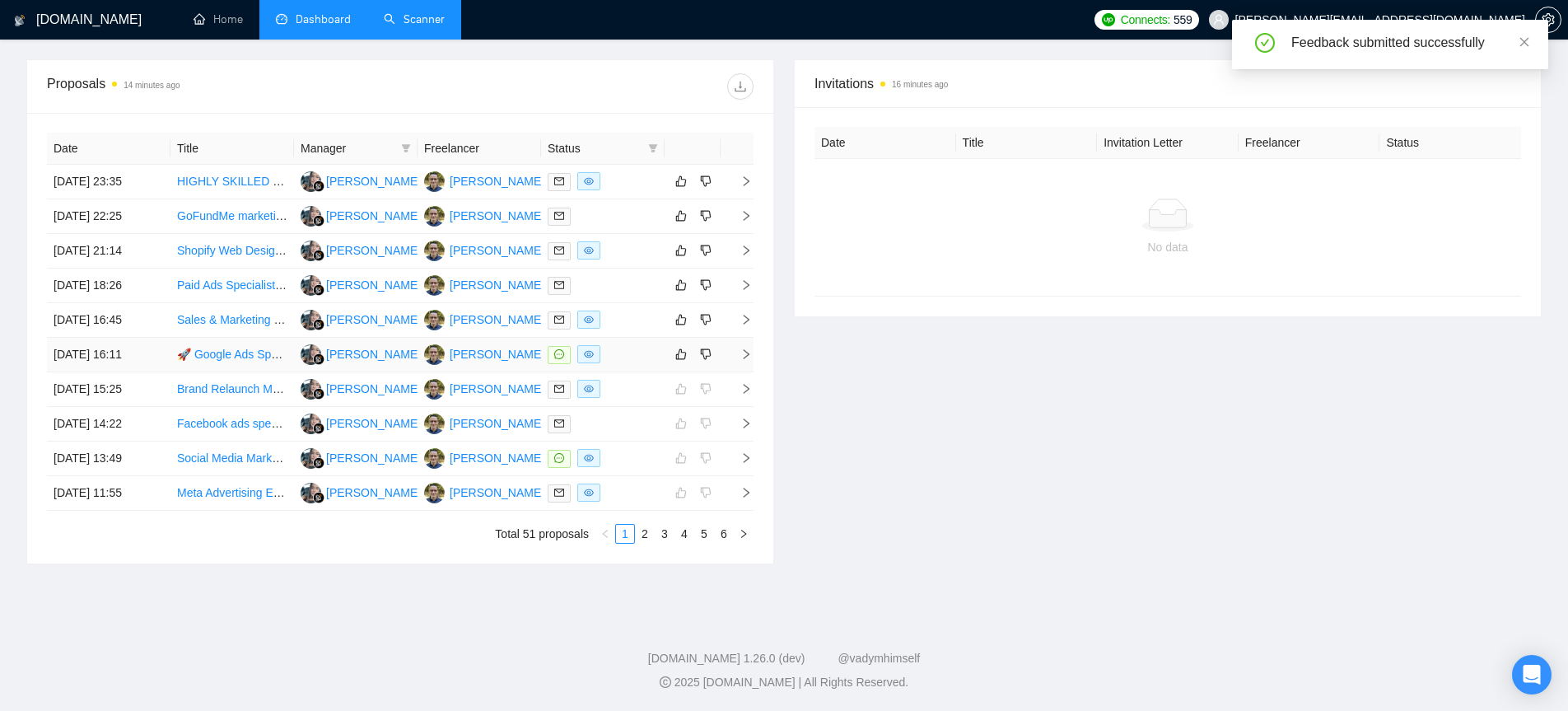
click at [748, 357] on icon "right" at bounding box center [747, 354] width 12 height 12
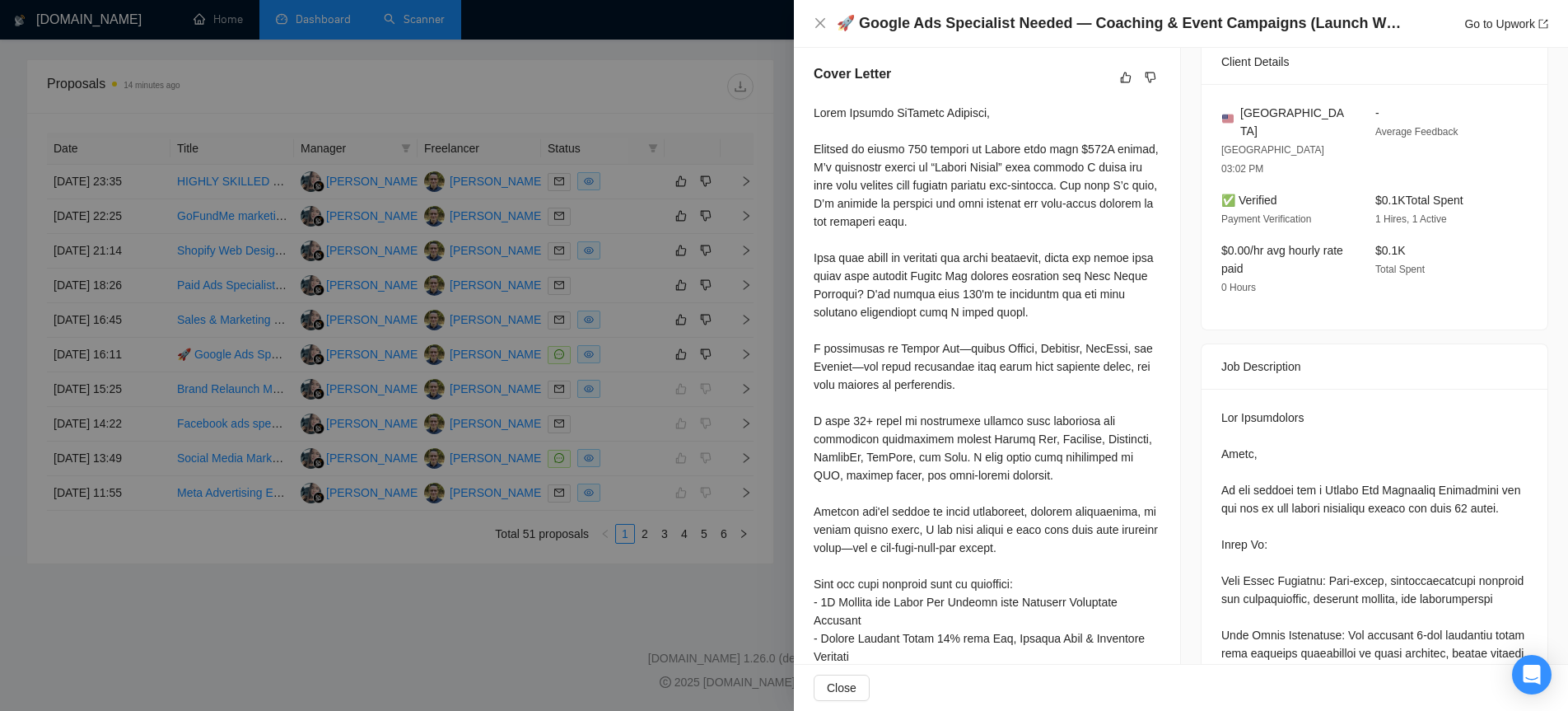
scroll to position [430, 0]
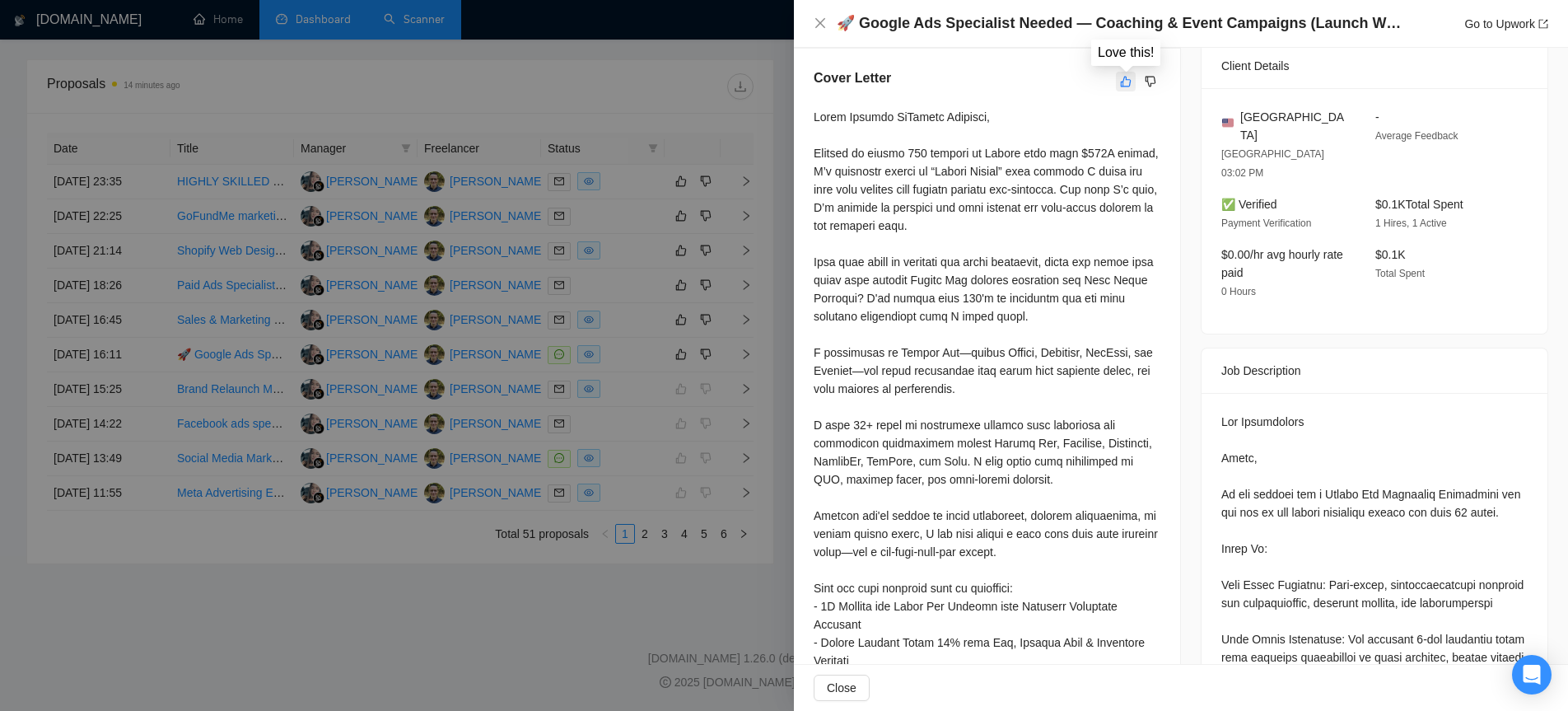
click at [1124, 84] on icon "like" at bounding box center [1127, 82] width 12 height 14
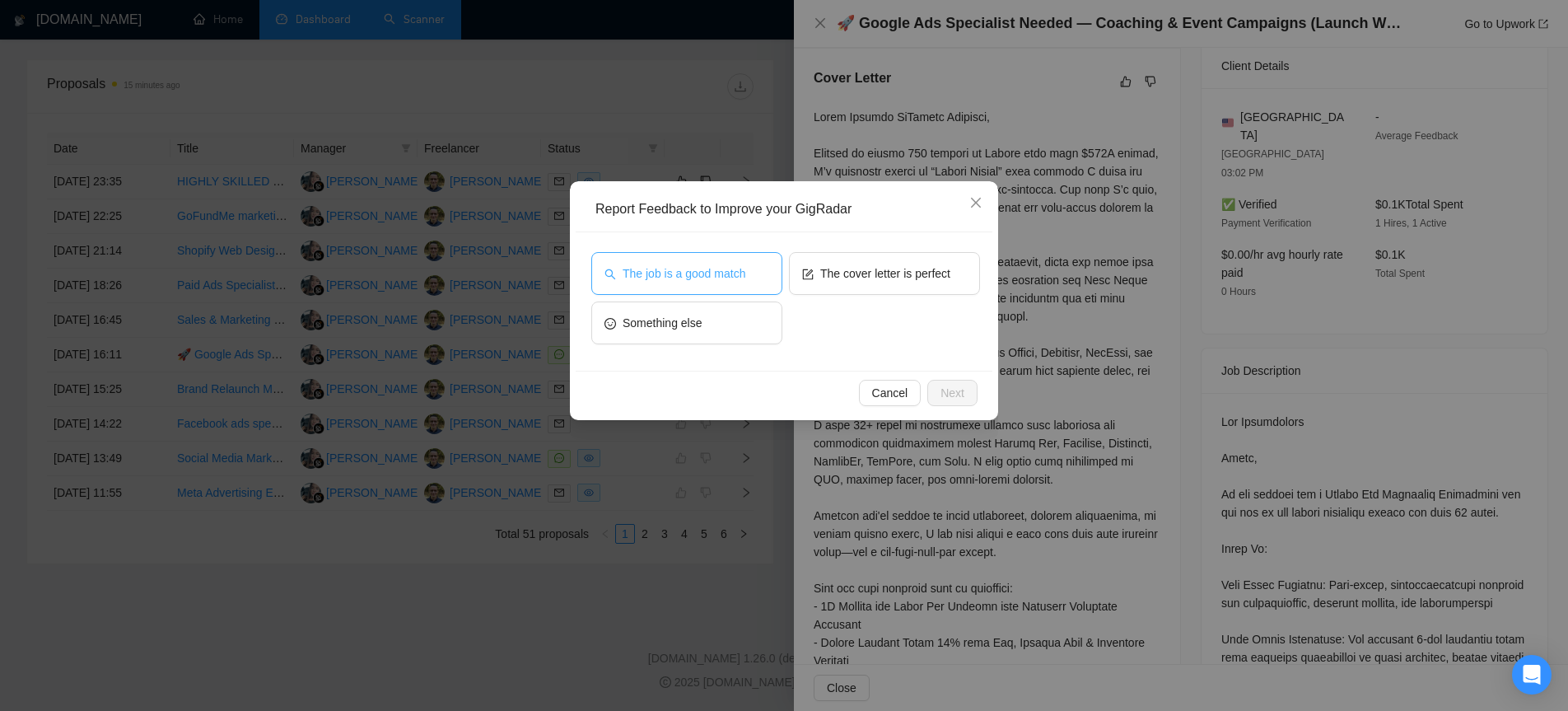
click at [671, 269] on span "The job is a good match" at bounding box center [683, 273] width 123 height 18
click at [765, 281] on button "The job is a good match" at bounding box center [687, 273] width 191 height 43
click at [825, 284] on button "The cover letter is perfect" at bounding box center [885, 273] width 191 height 43
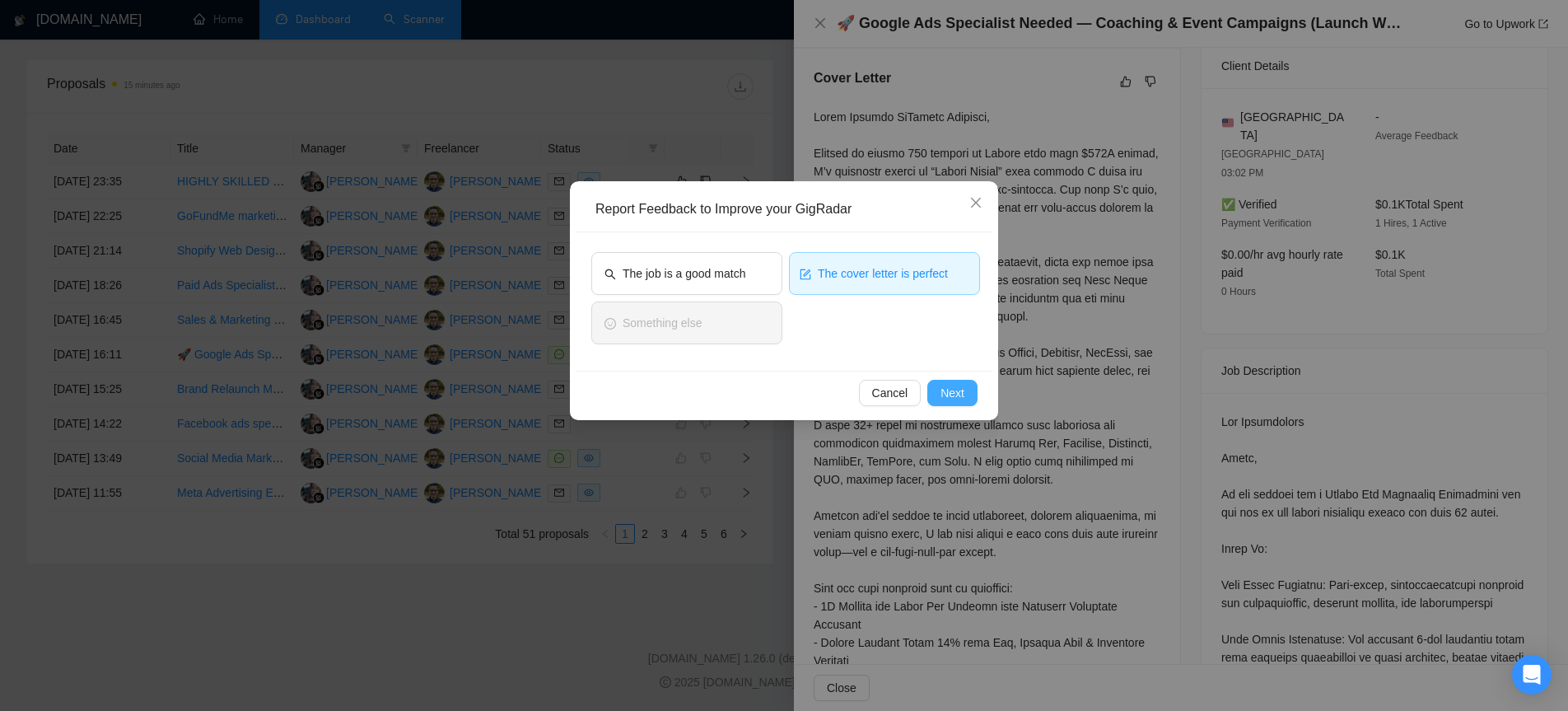
click at [959, 393] on span "Next" at bounding box center [952, 392] width 24 height 18
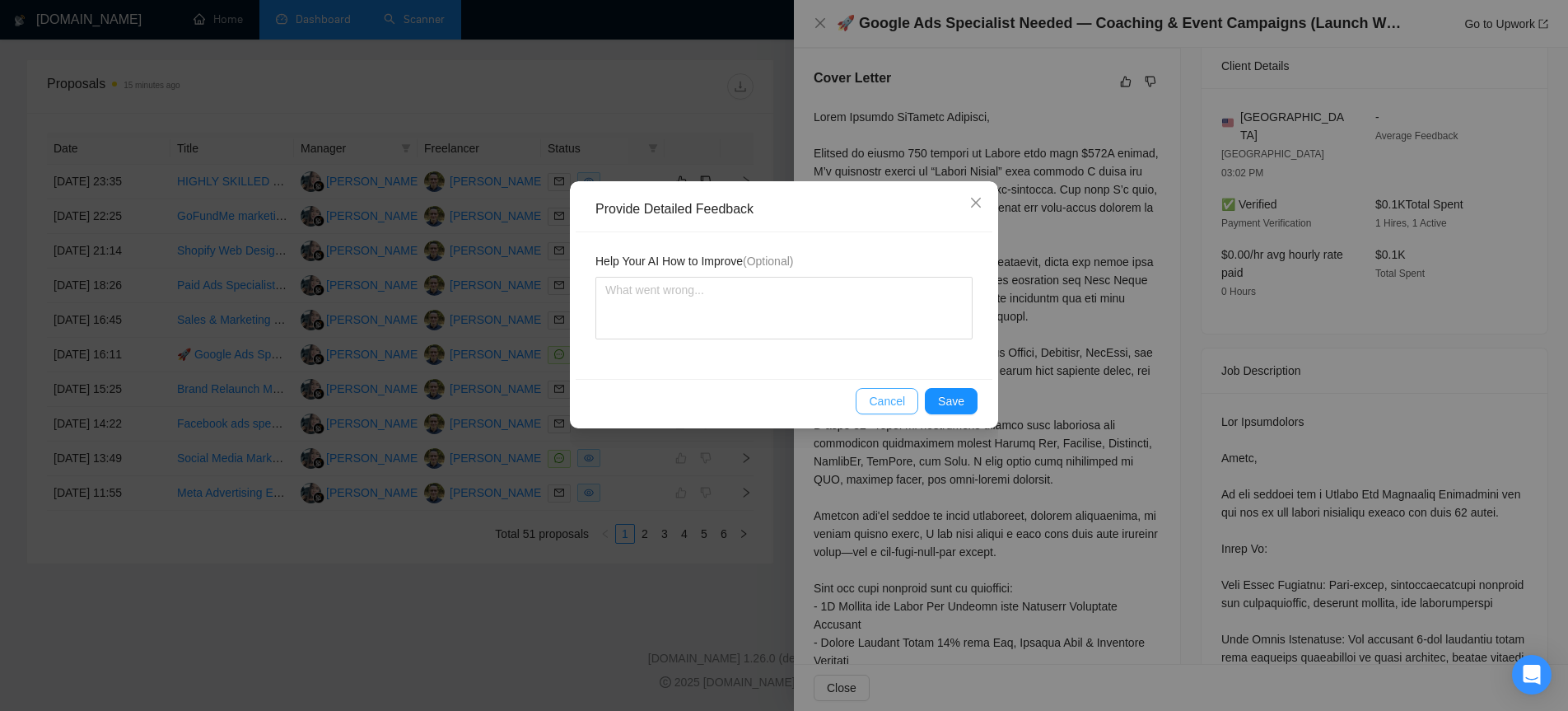
click at [902, 398] on span "Cancel" at bounding box center [887, 401] width 36 height 18
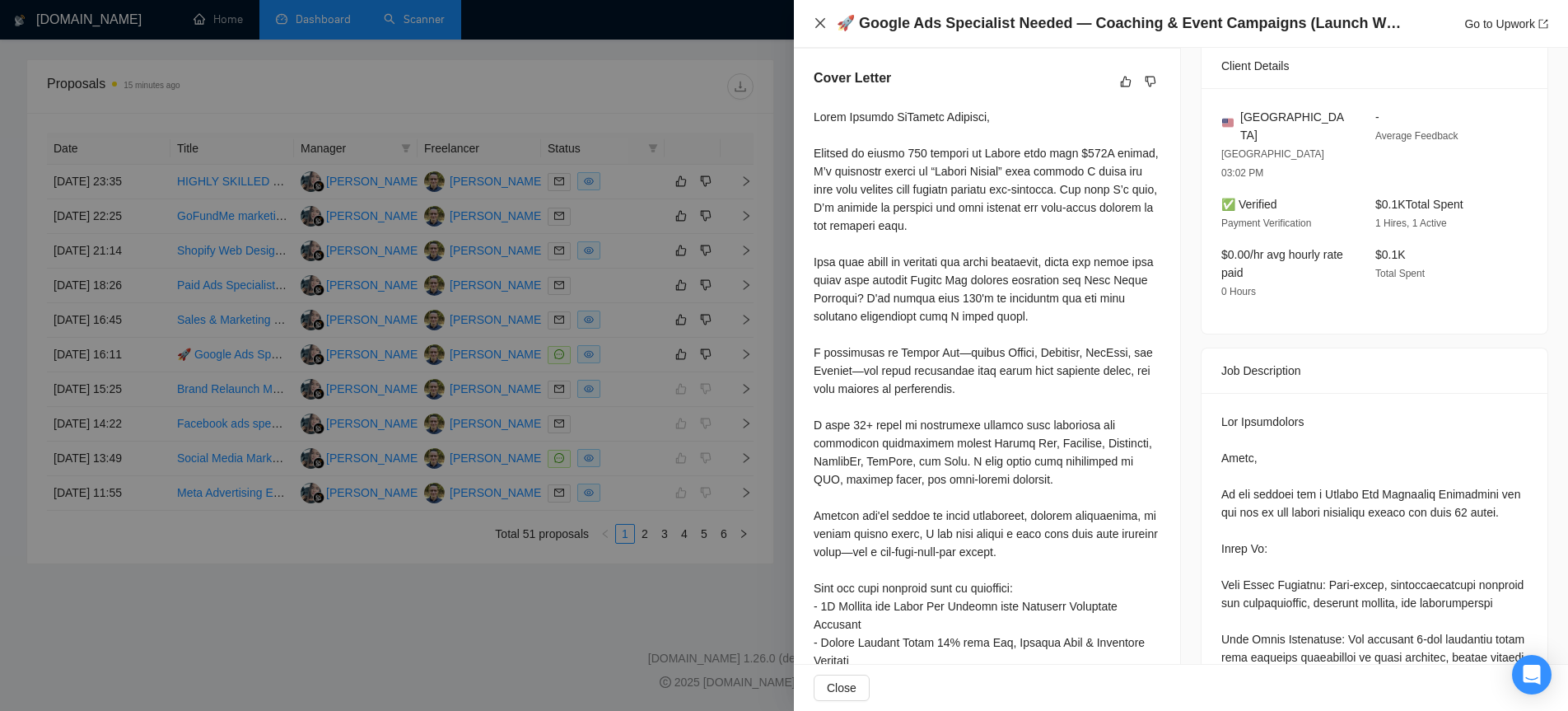
click at [820, 26] on icon "close" at bounding box center [820, 23] width 14 height 14
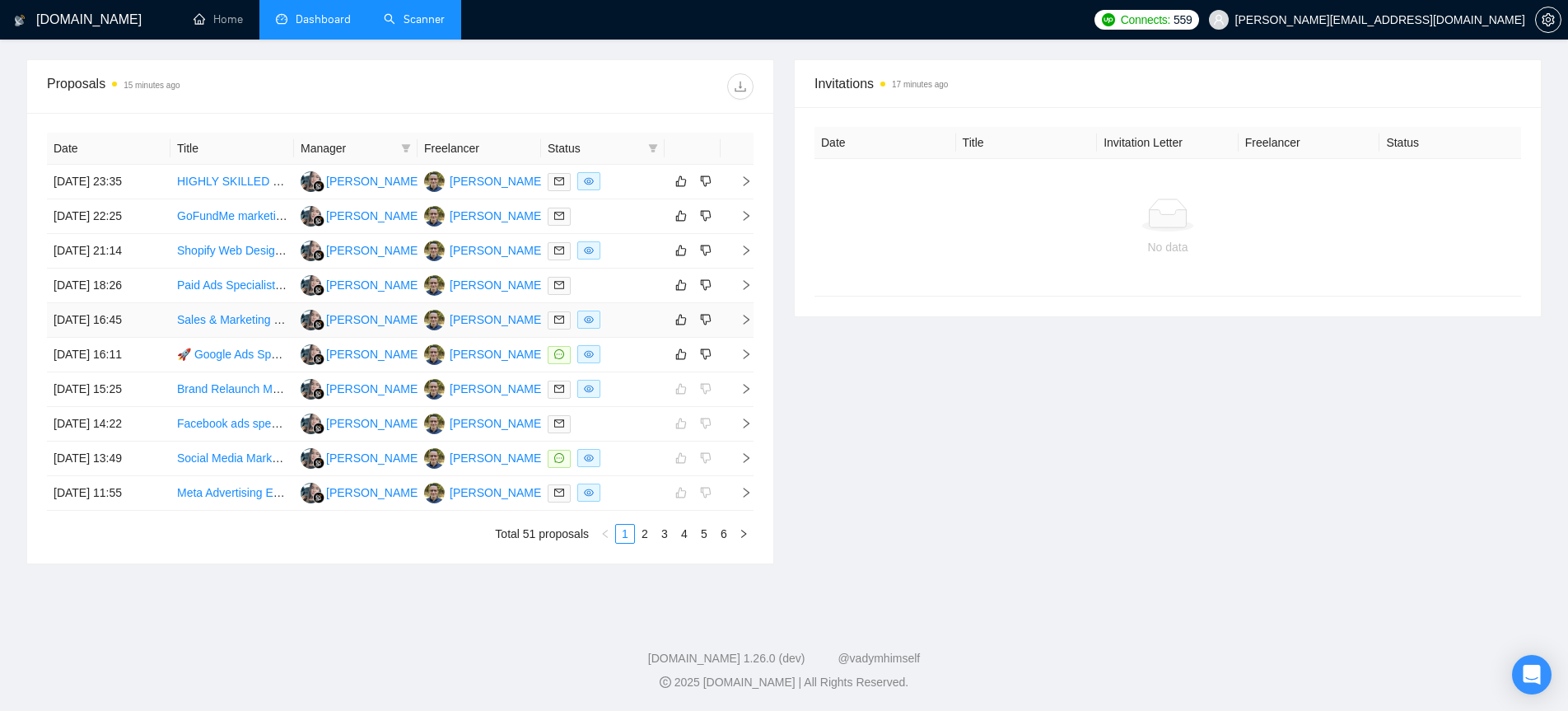
click at [747, 320] on icon "right" at bounding box center [747, 320] width 6 height 10
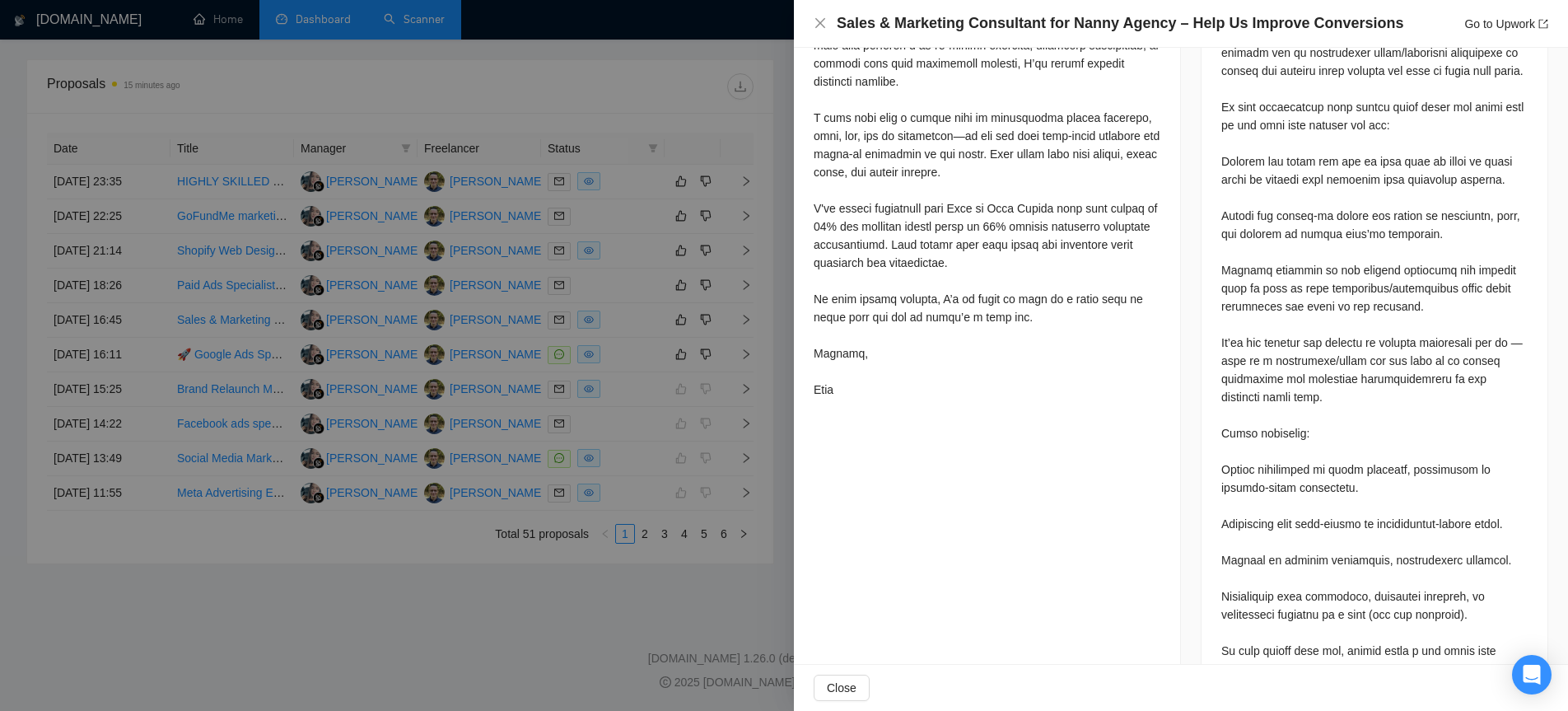
scroll to position [0, 0]
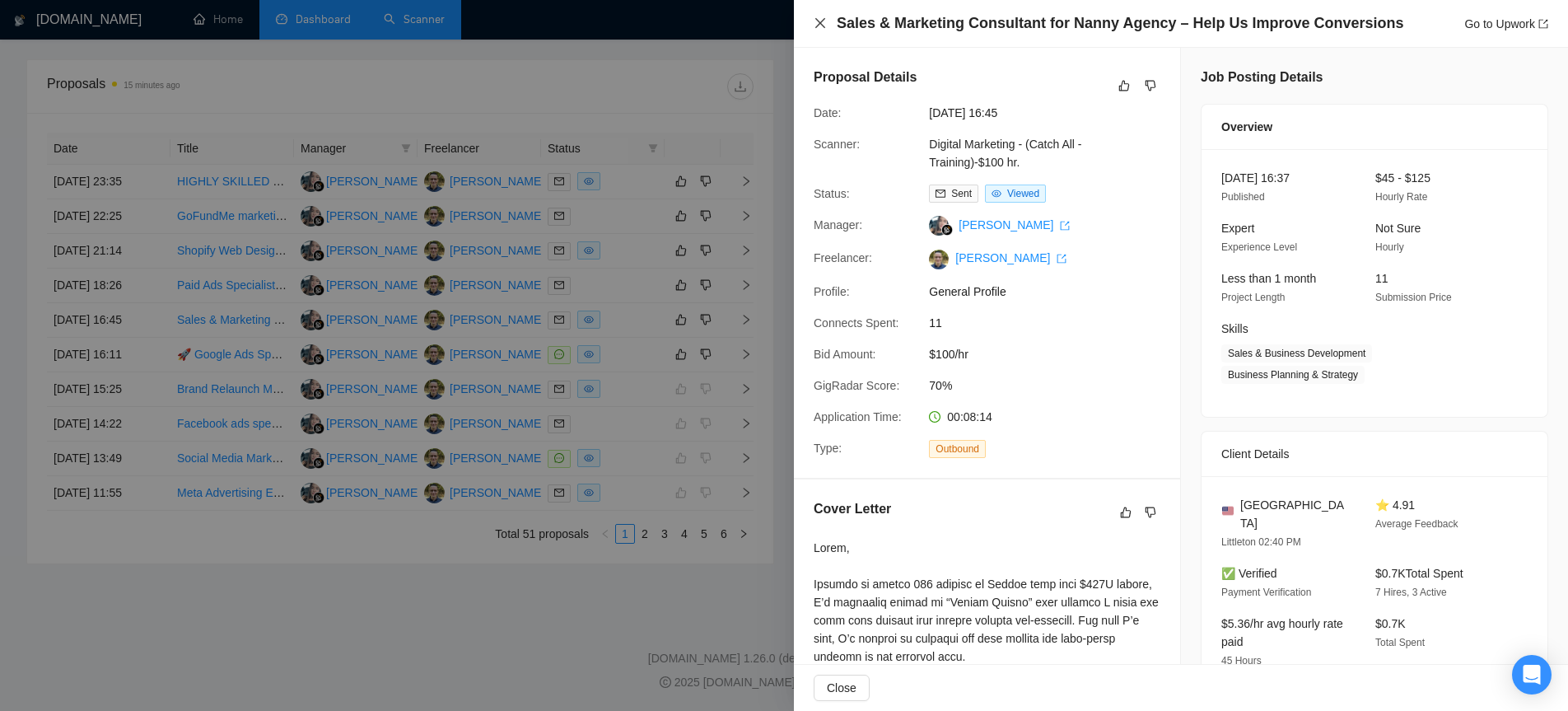
click at [822, 23] on icon "close" at bounding box center [820, 23] width 14 height 14
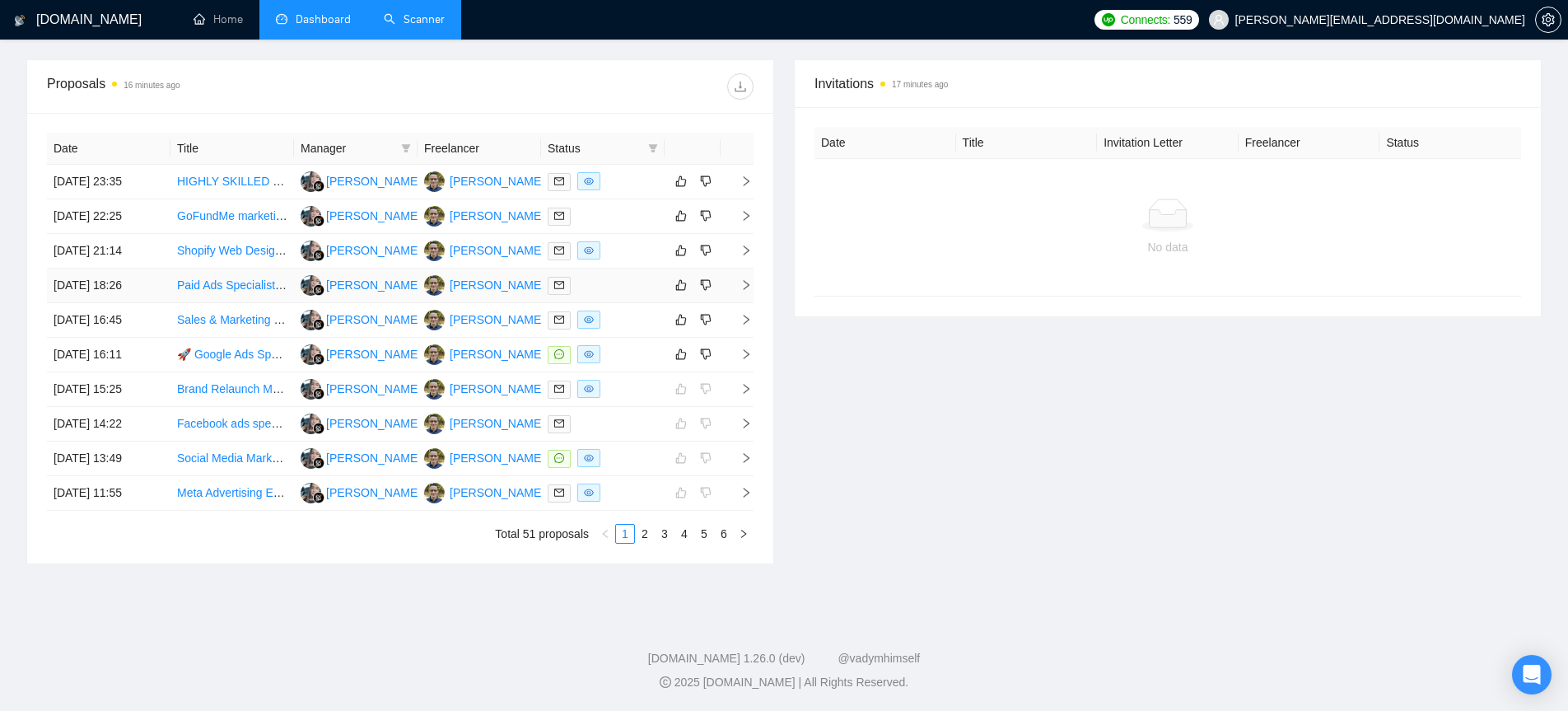
click at [746, 282] on icon "right" at bounding box center [747, 285] width 6 height 10
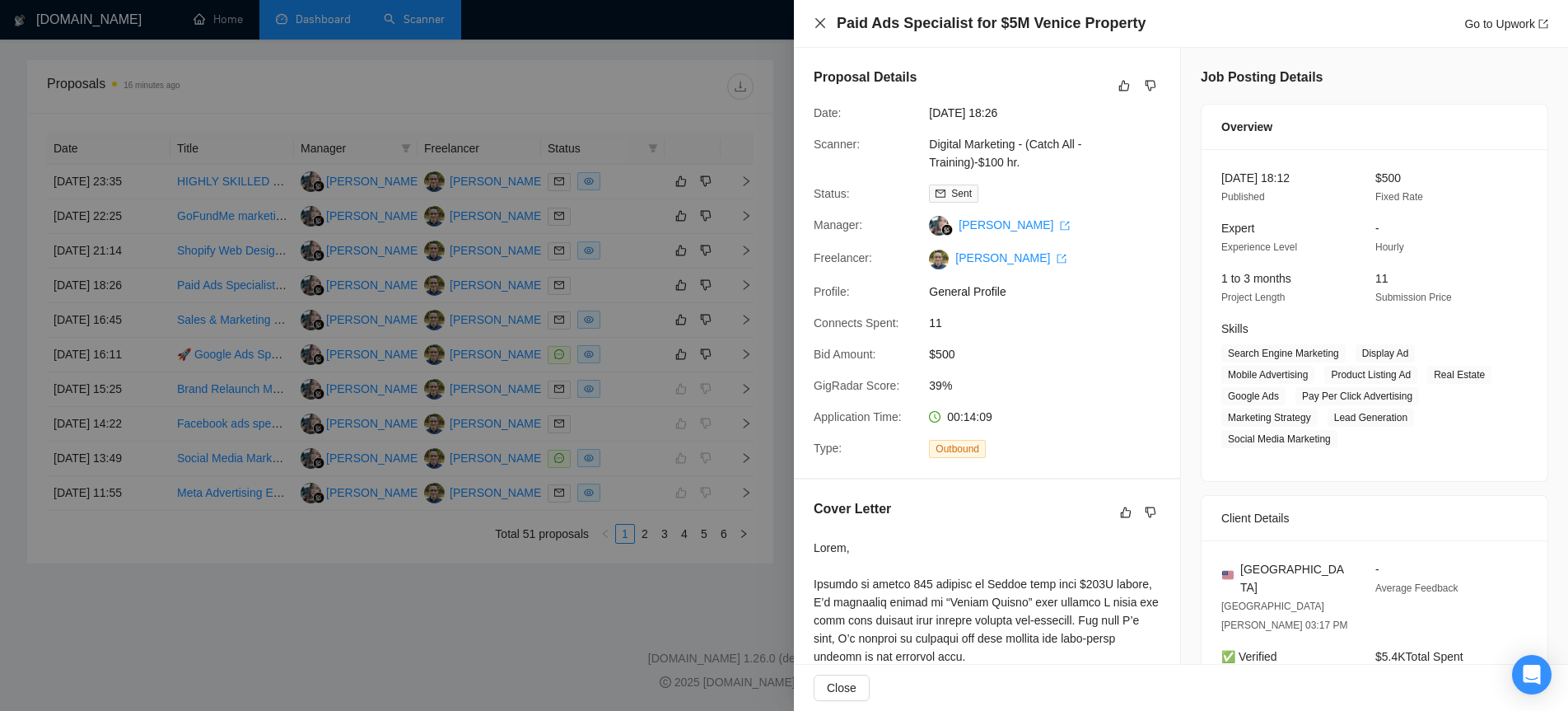
click at [824, 23] on icon "close" at bounding box center [820, 23] width 14 height 14
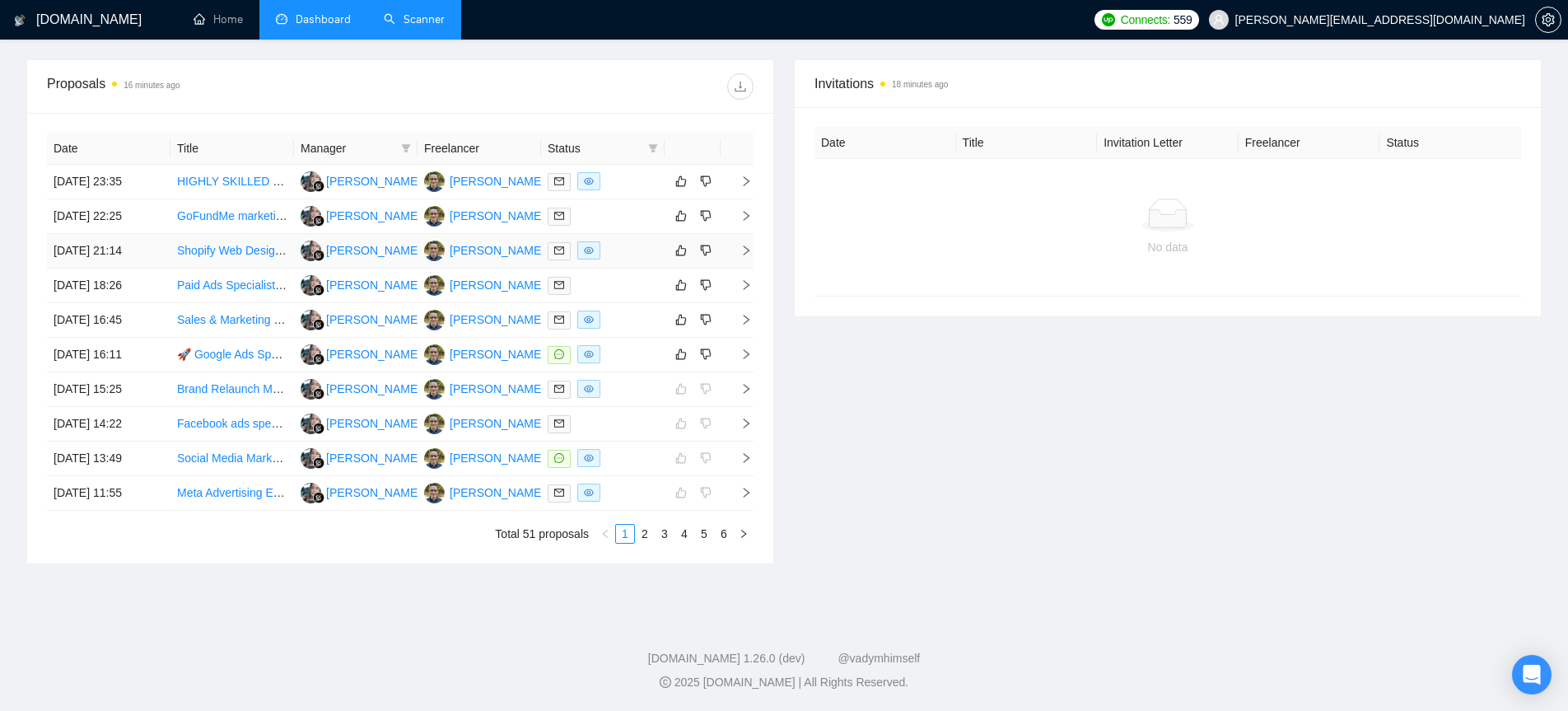
click at [748, 250] on icon "right" at bounding box center [747, 250] width 12 height 12
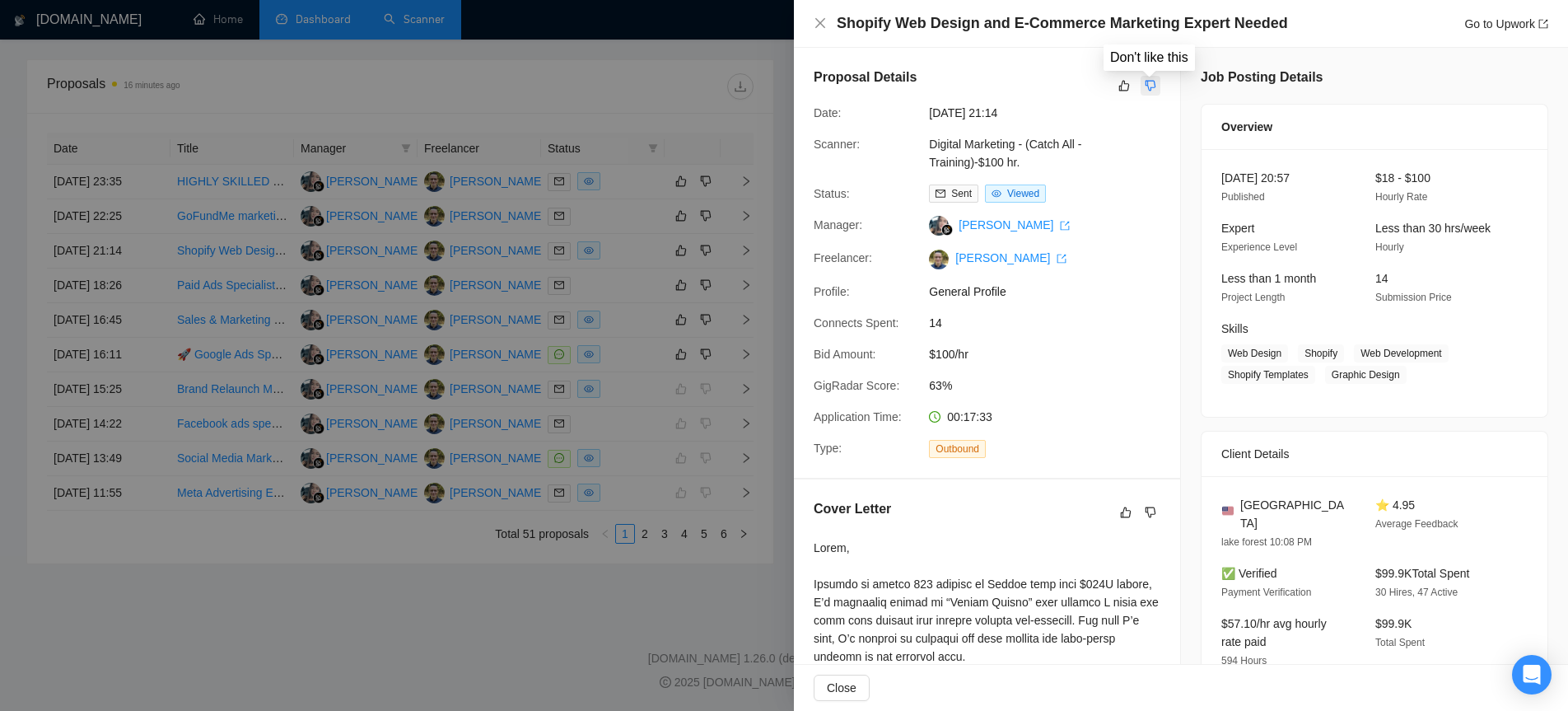
click at [1156, 84] on icon "dislike" at bounding box center [1151, 86] width 12 height 14
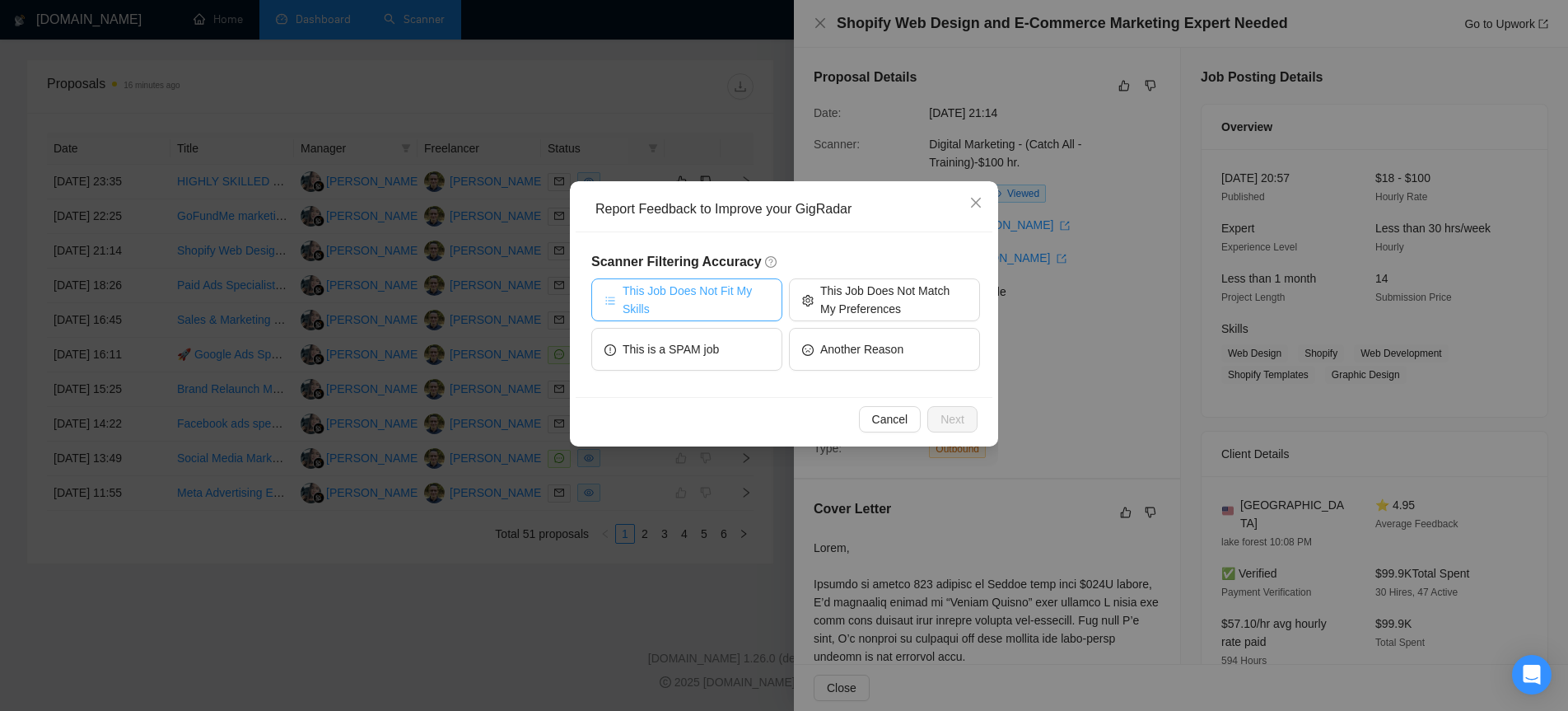
click at [707, 301] on span "This Job Does Not Fit My Skills" at bounding box center [695, 299] width 146 height 36
click at [957, 426] on span "Next" at bounding box center [952, 418] width 24 height 18
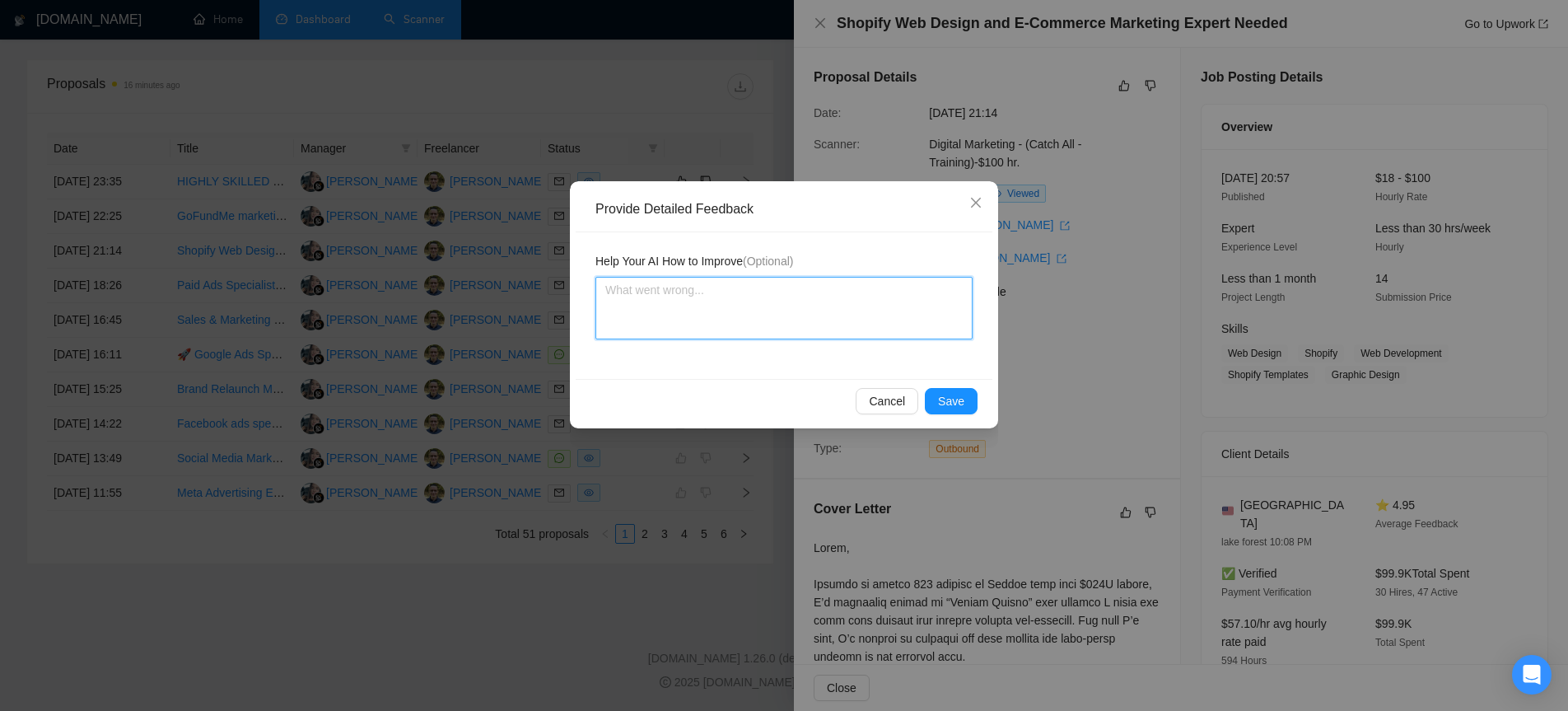
click at [776, 305] on textarea at bounding box center [784, 308] width 377 height 63
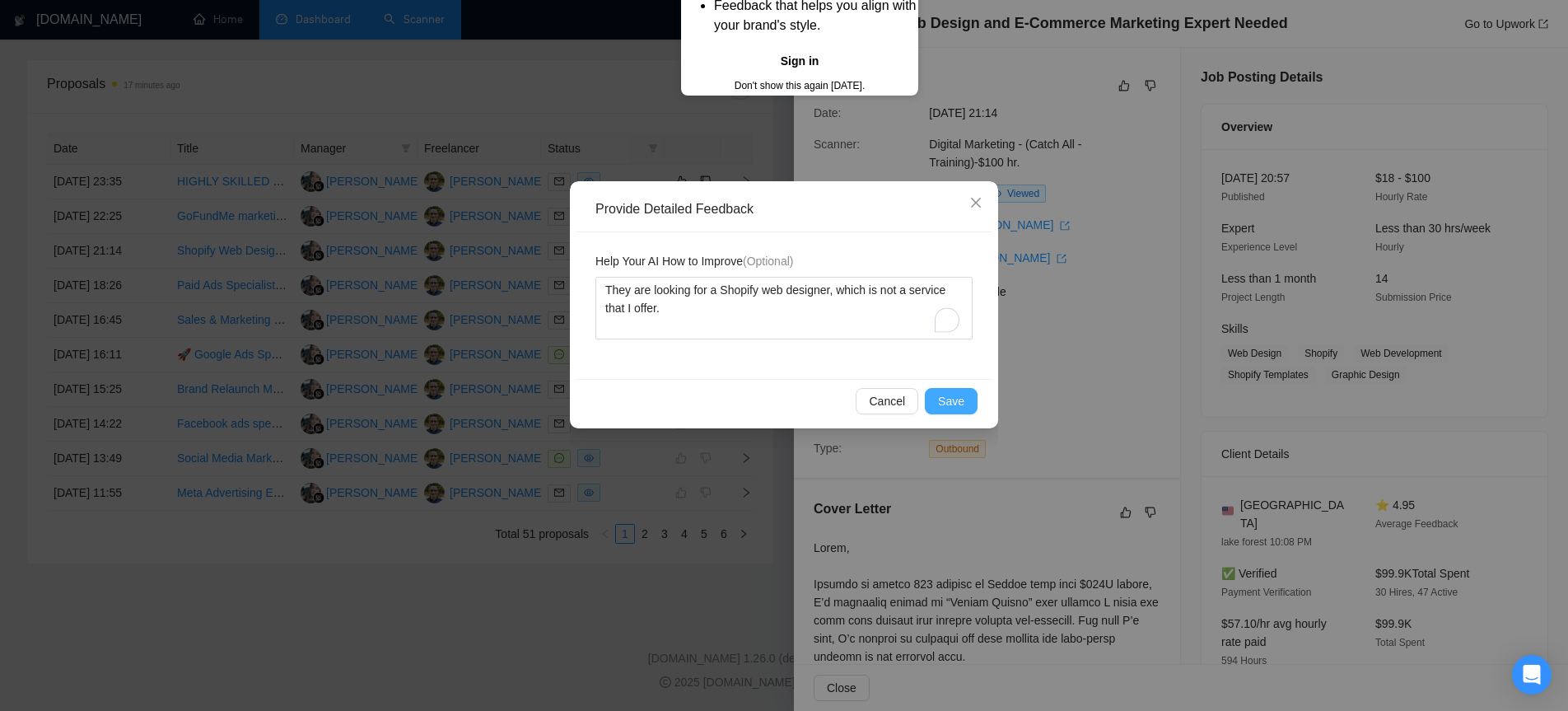
click at [961, 402] on span "Save" at bounding box center [951, 401] width 26 height 18
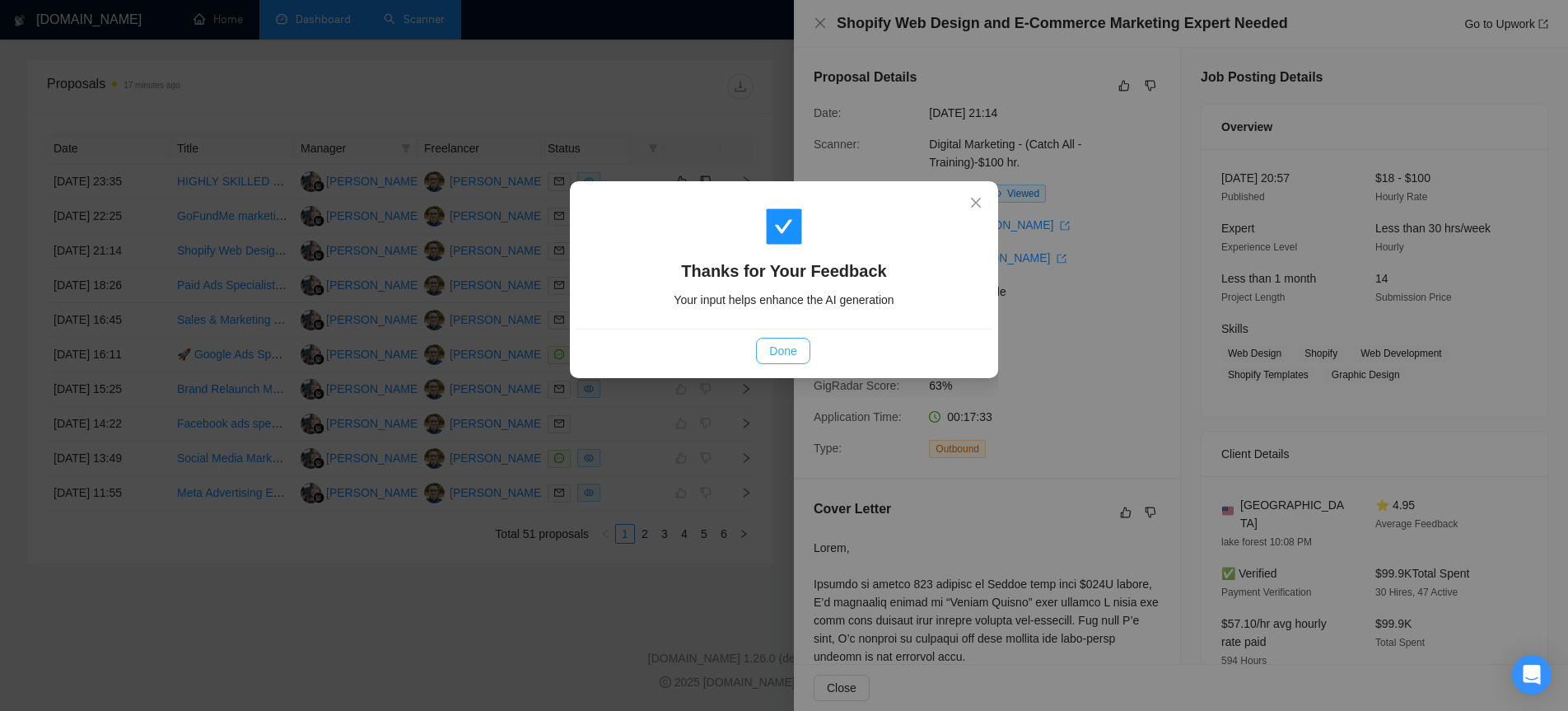
click at [777, 347] on span "Done" at bounding box center [783, 350] width 27 height 18
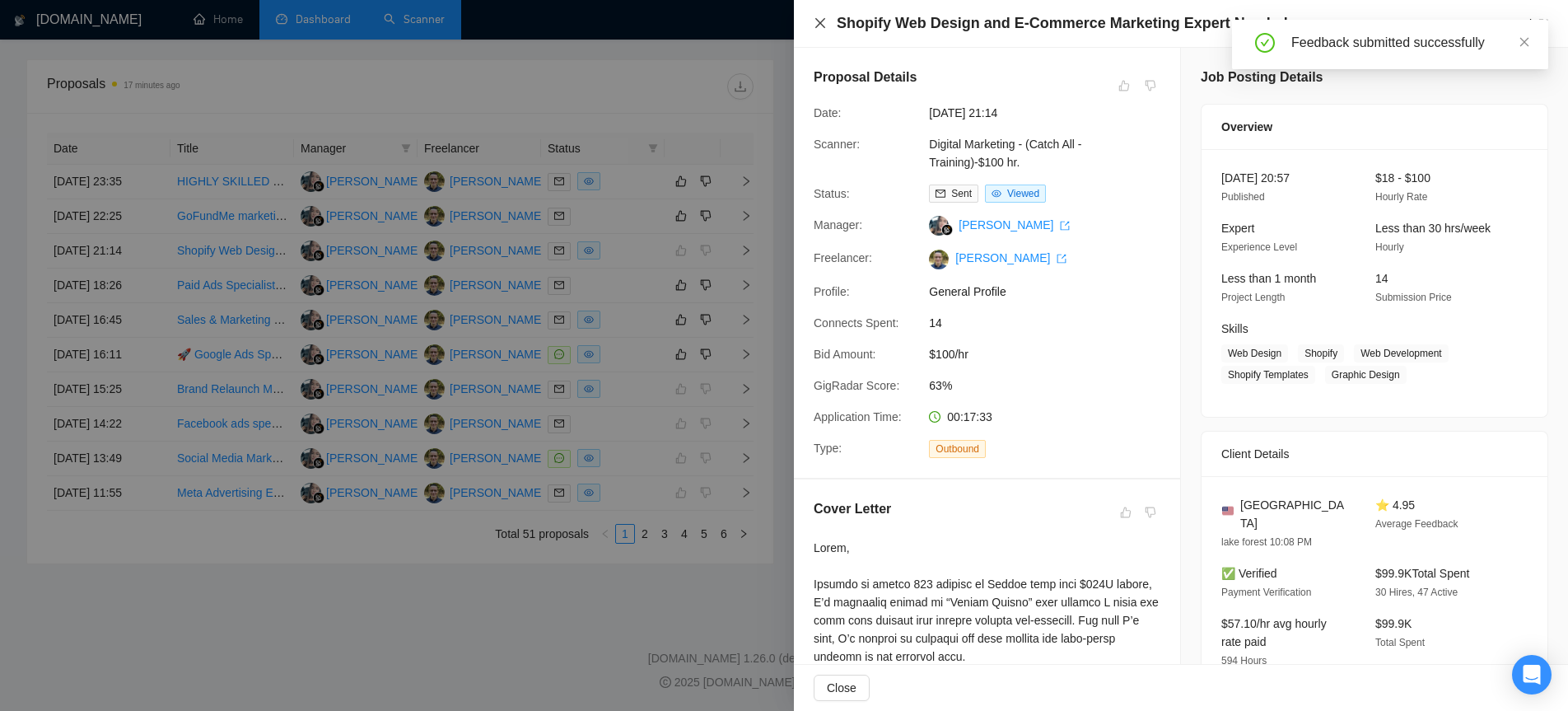
click at [825, 25] on icon "close" at bounding box center [820, 23] width 14 height 14
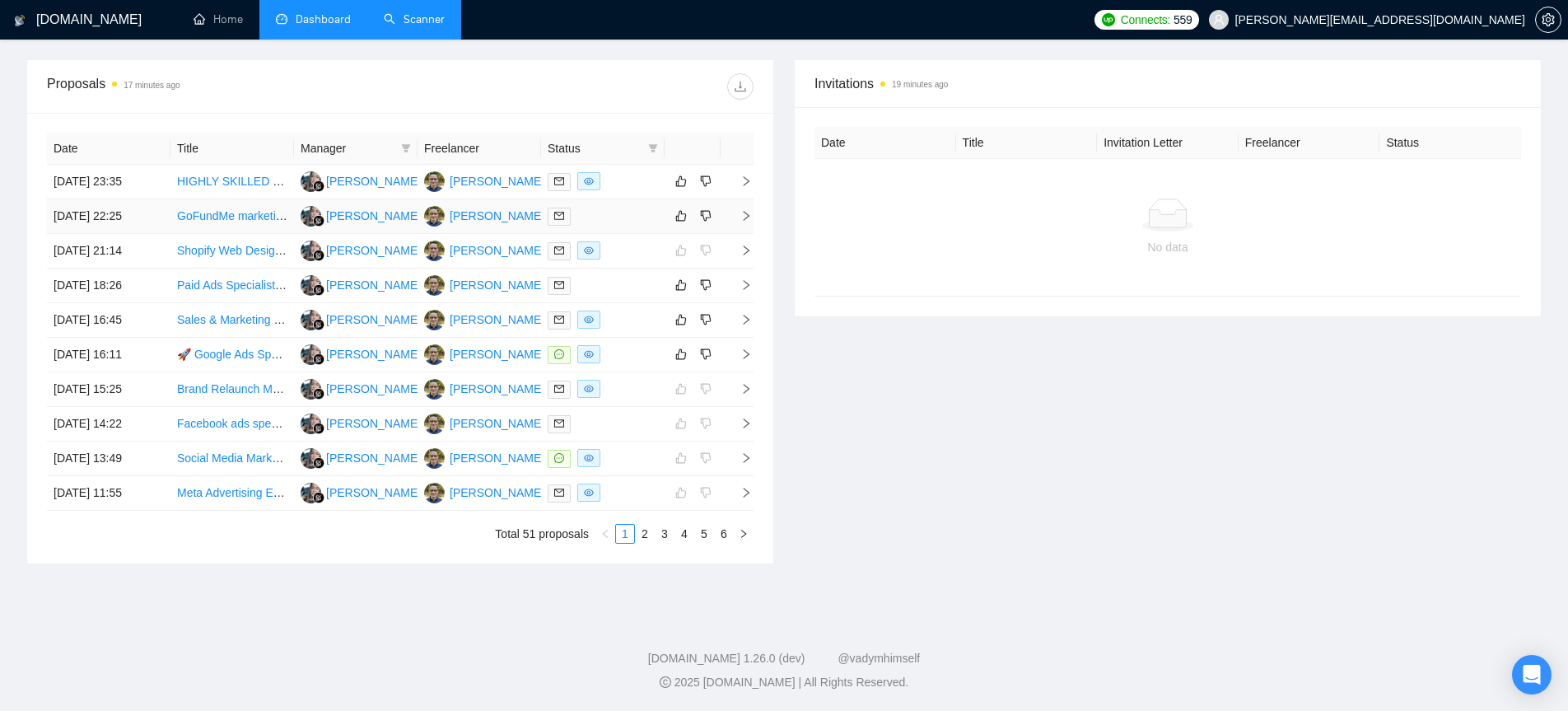
click at [744, 214] on icon "right" at bounding box center [747, 216] width 12 height 12
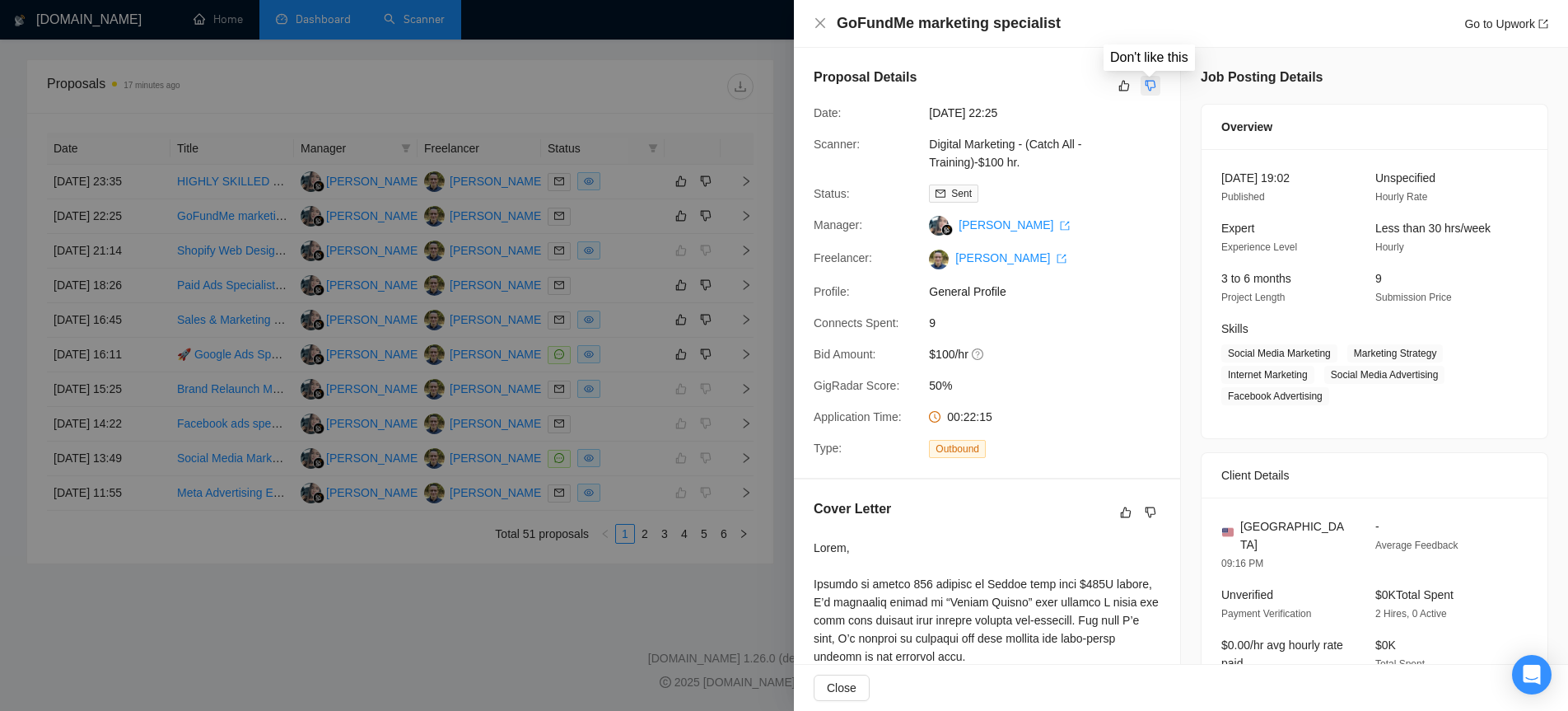
click at [1149, 83] on icon "dislike" at bounding box center [1151, 86] width 12 height 14
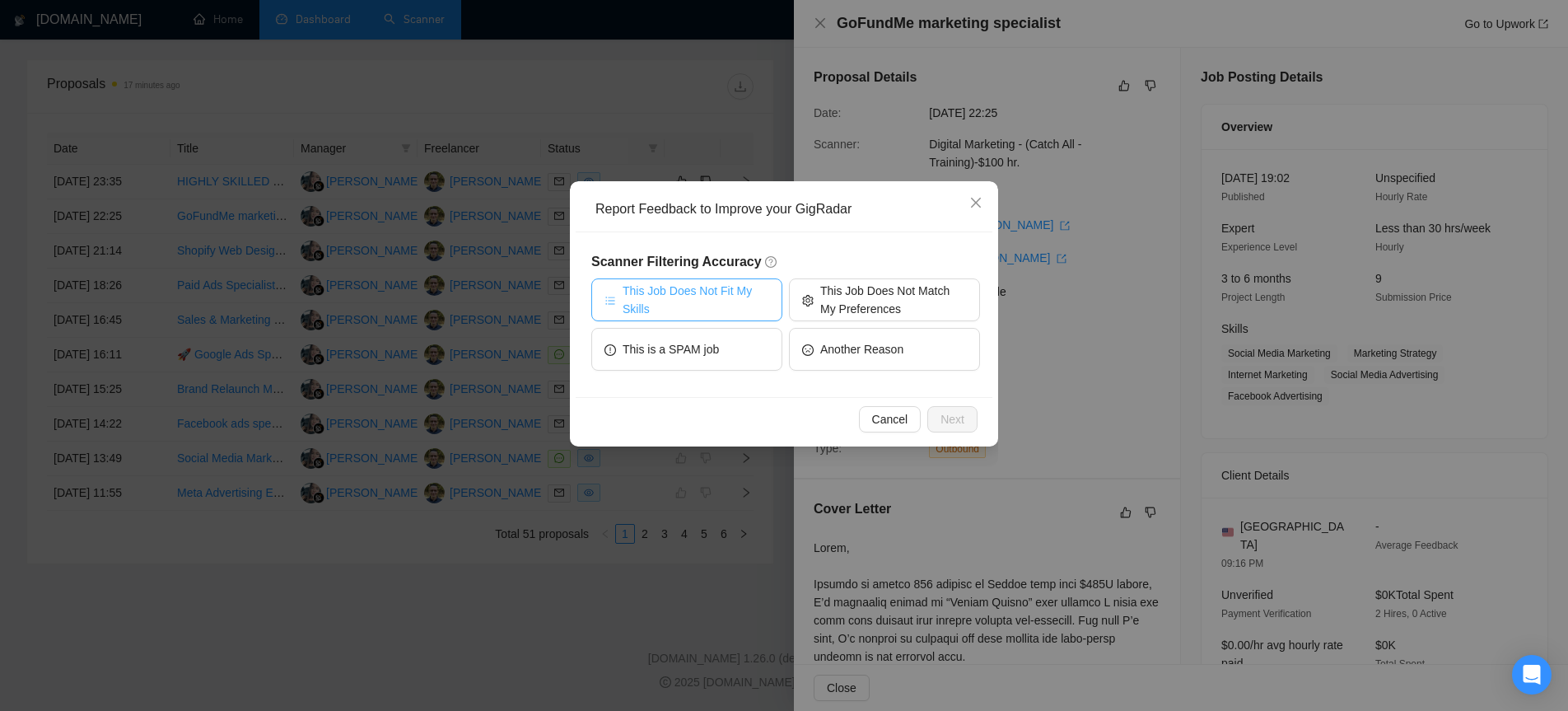
click at [715, 309] on span "This Job Does Not Fit My Skills" at bounding box center [695, 299] width 146 height 36
click at [948, 418] on span "Next" at bounding box center [952, 418] width 24 height 18
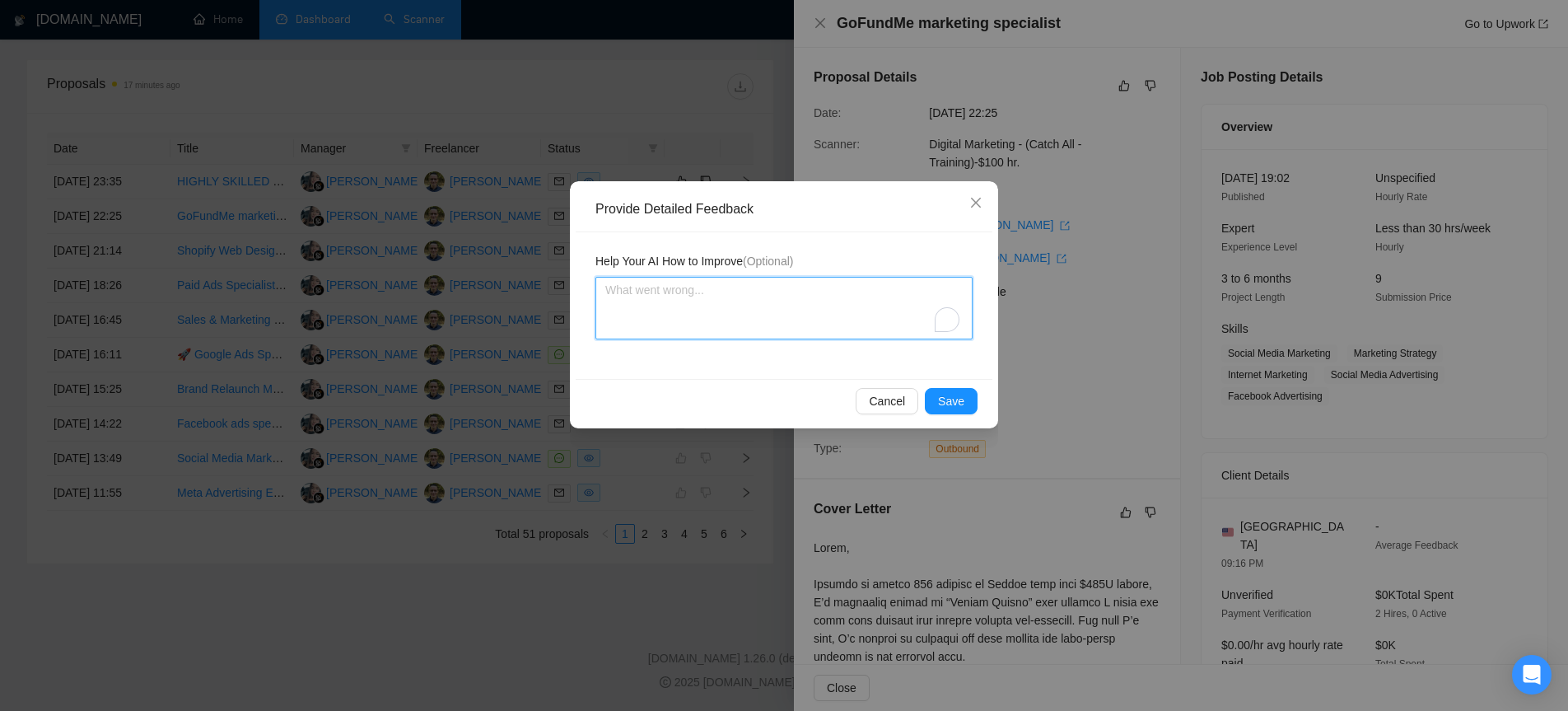
click at [735, 312] on textarea "To enrich screen reader interactions, please activate Accessibility in Grammarl…" at bounding box center [784, 308] width 377 height 63
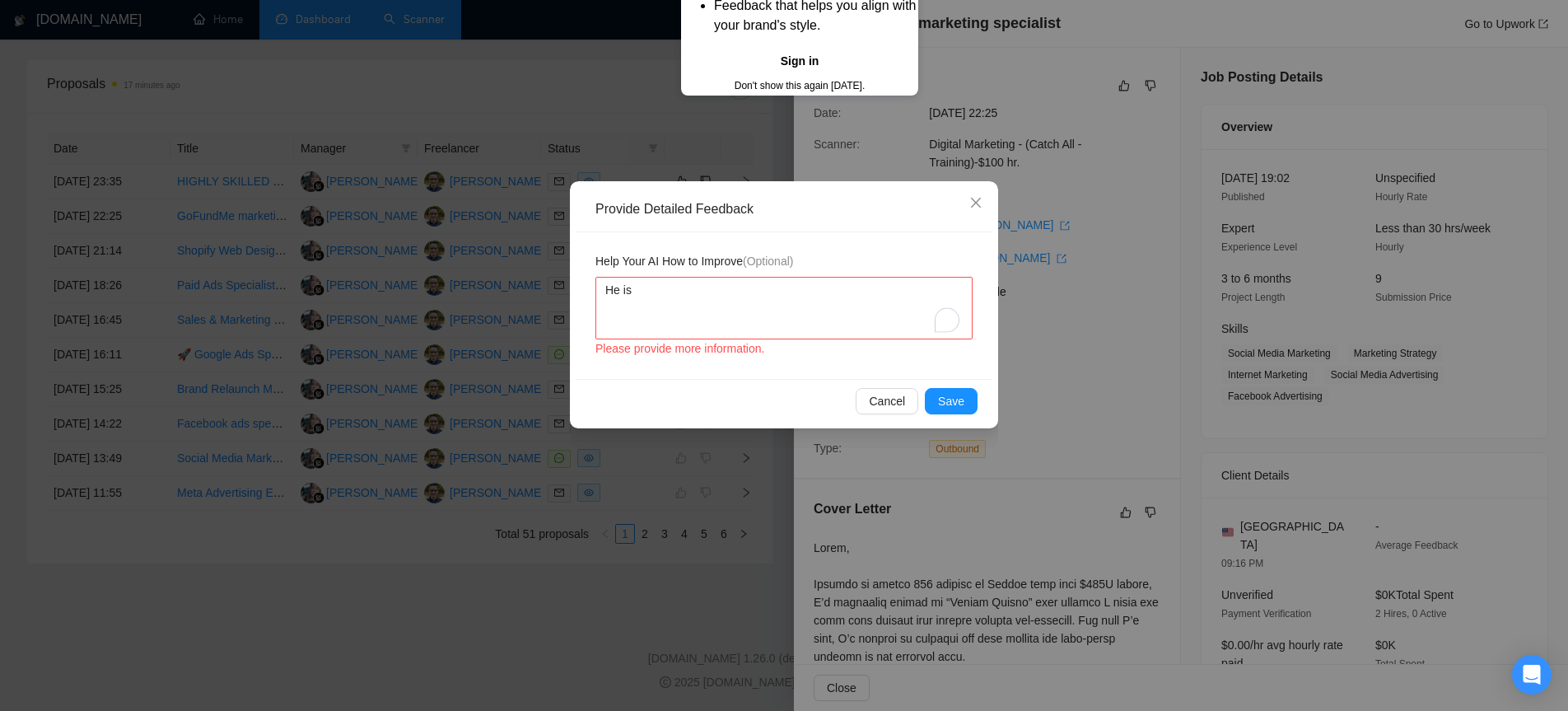
click at [787, 75] on button "Sign in" at bounding box center [799, 61] width 238 height 26
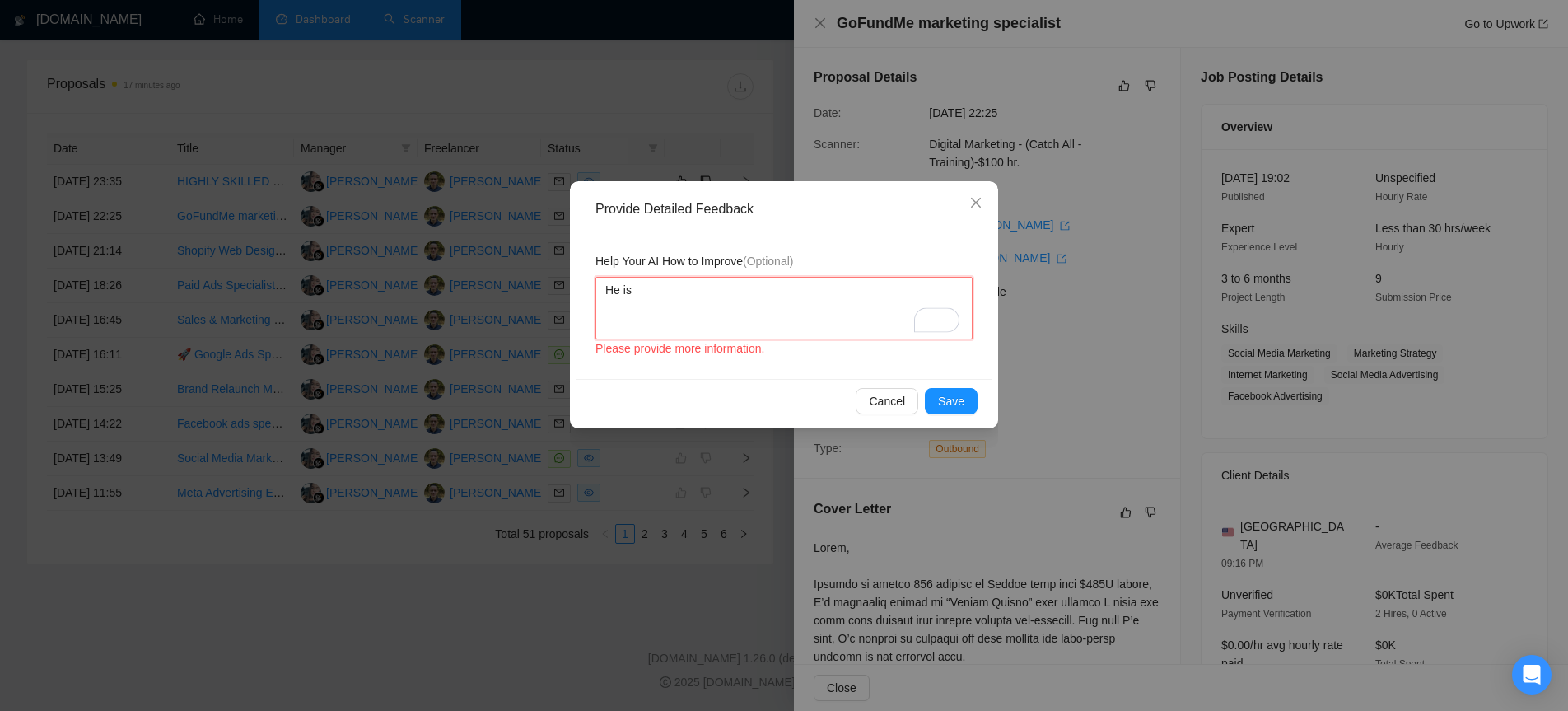
click at [774, 292] on textarea "He is" at bounding box center [784, 308] width 377 height 63
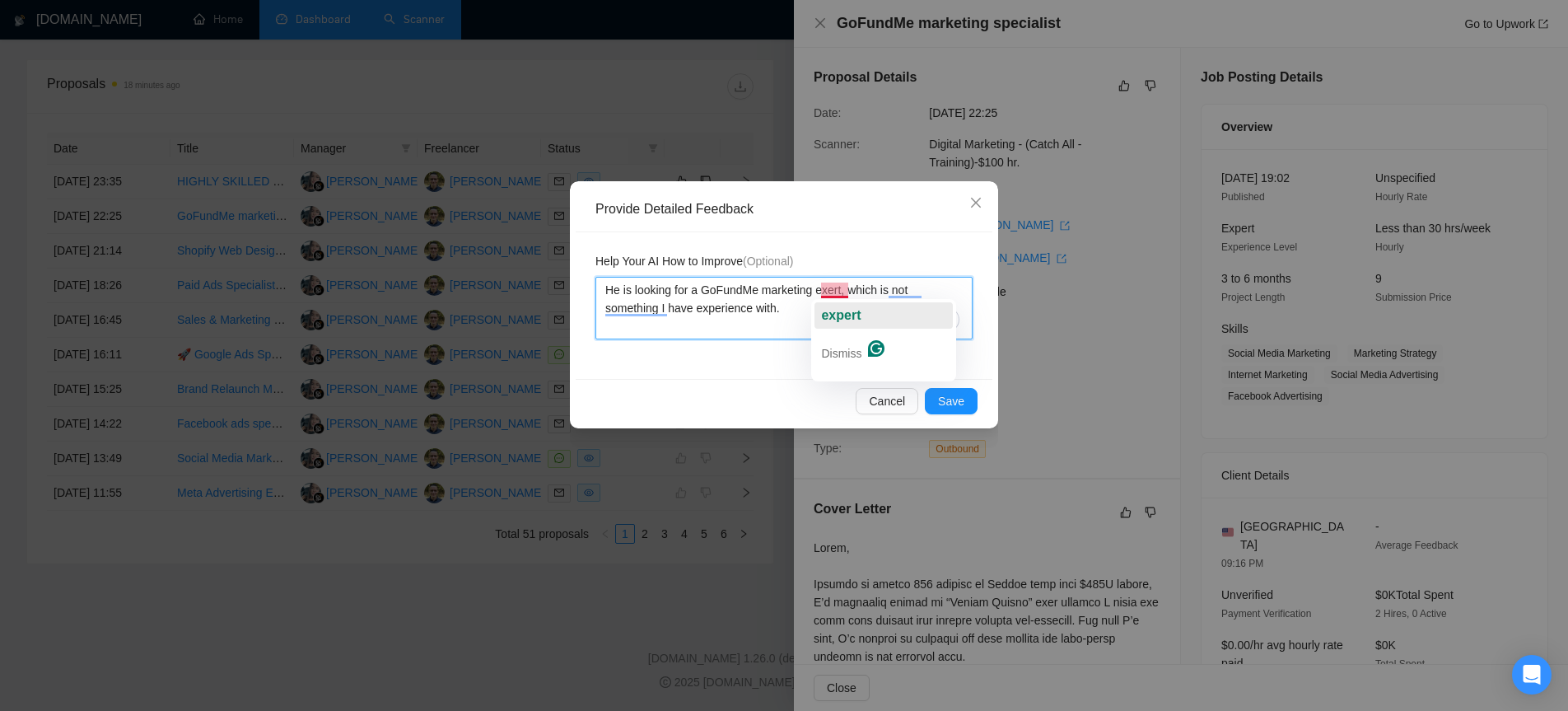
click at [843, 309] on span "expert" at bounding box center [841, 314] width 40 height 14
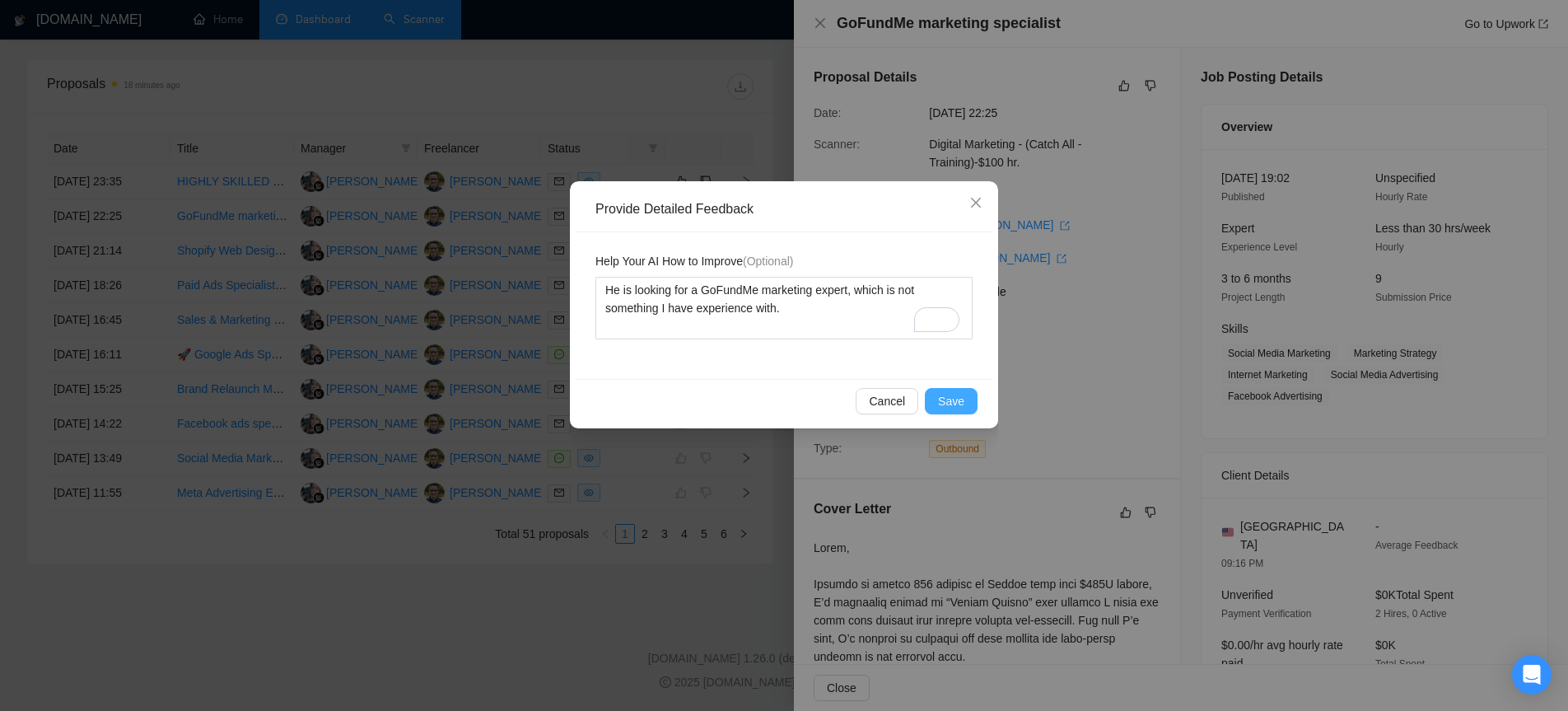
click at [963, 405] on span "Save" at bounding box center [951, 401] width 26 height 18
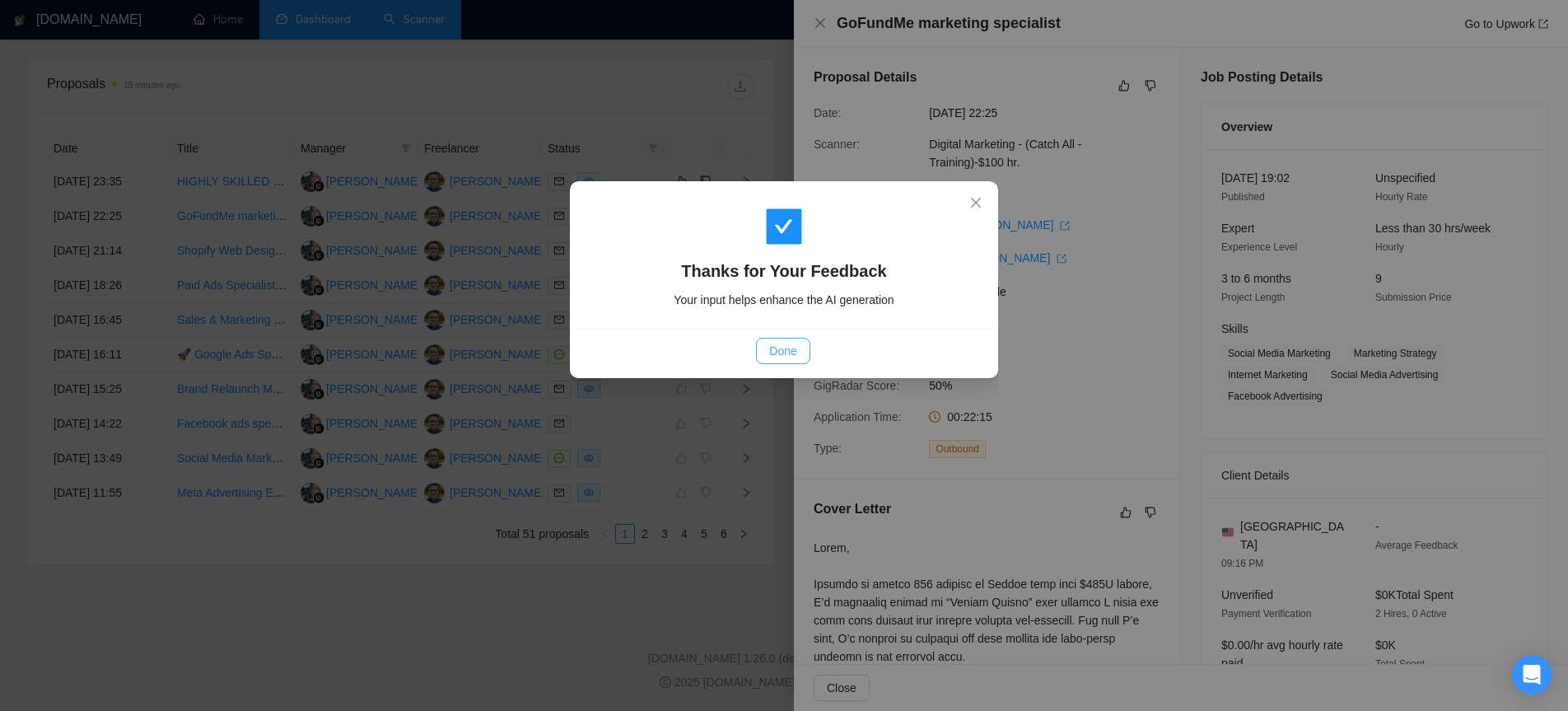
click at [778, 352] on span "Done" at bounding box center [783, 350] width 27 height 18
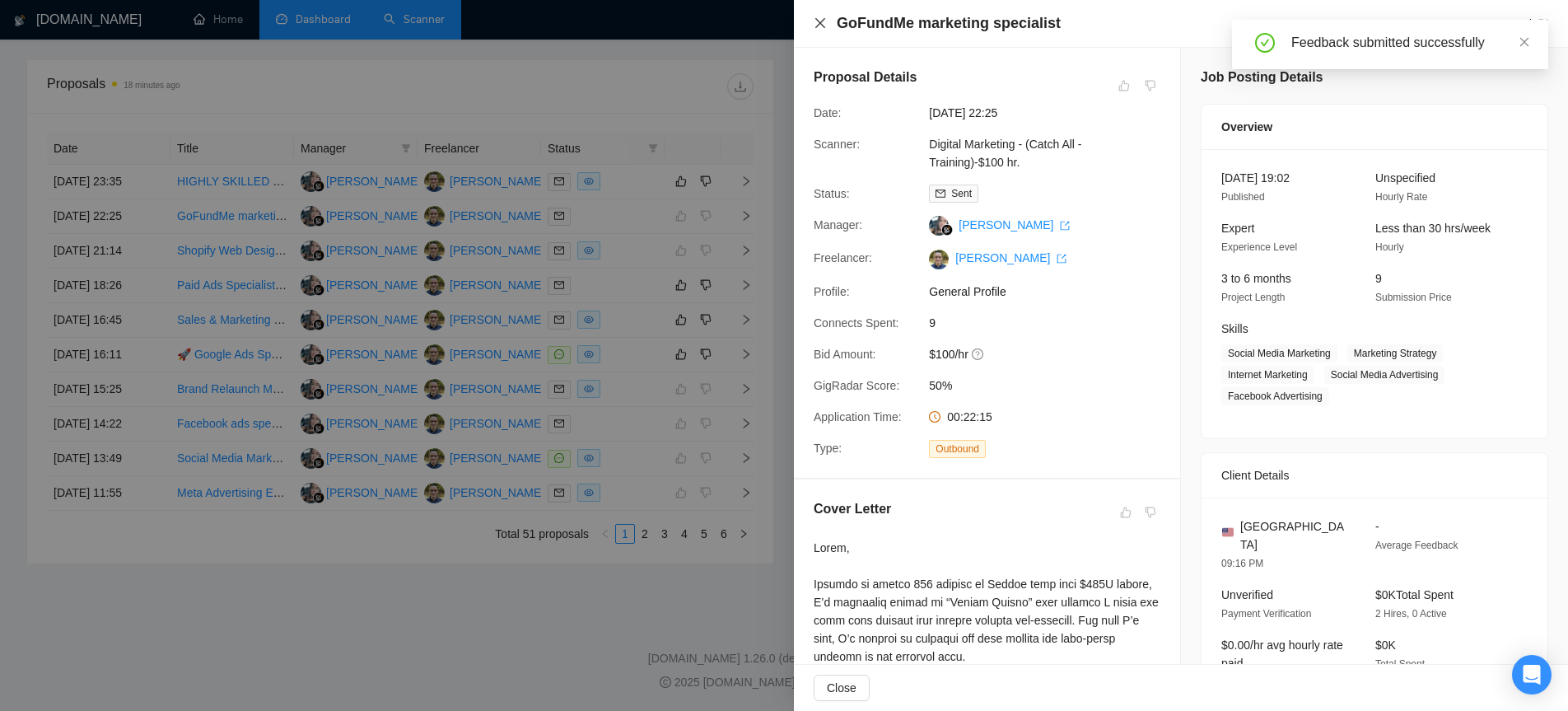
click at [819, 25] on icon "close" at bounding box center [820, 23] width 14 height 14
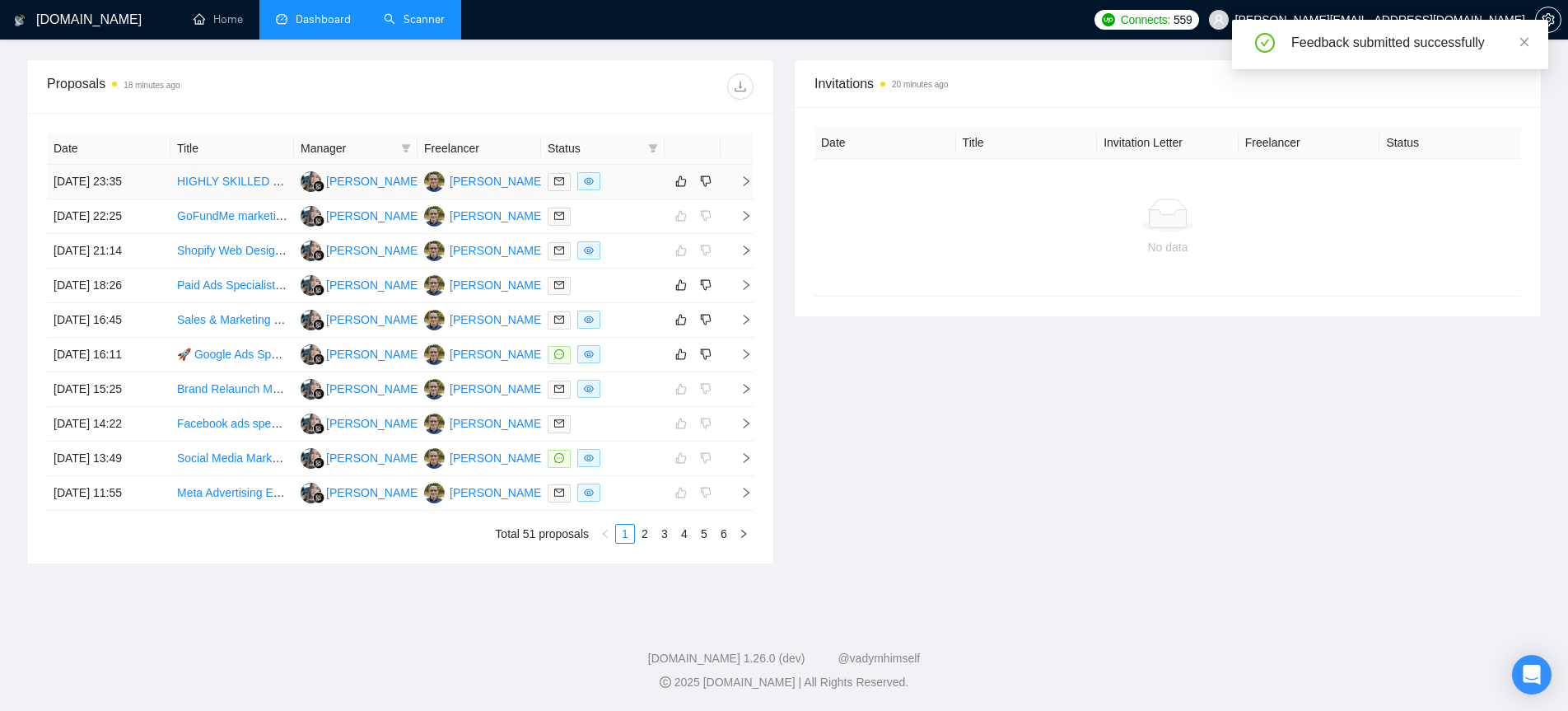
click at [748, 178] on icon "right" at bounding box center [747, 181] width 12 height 12
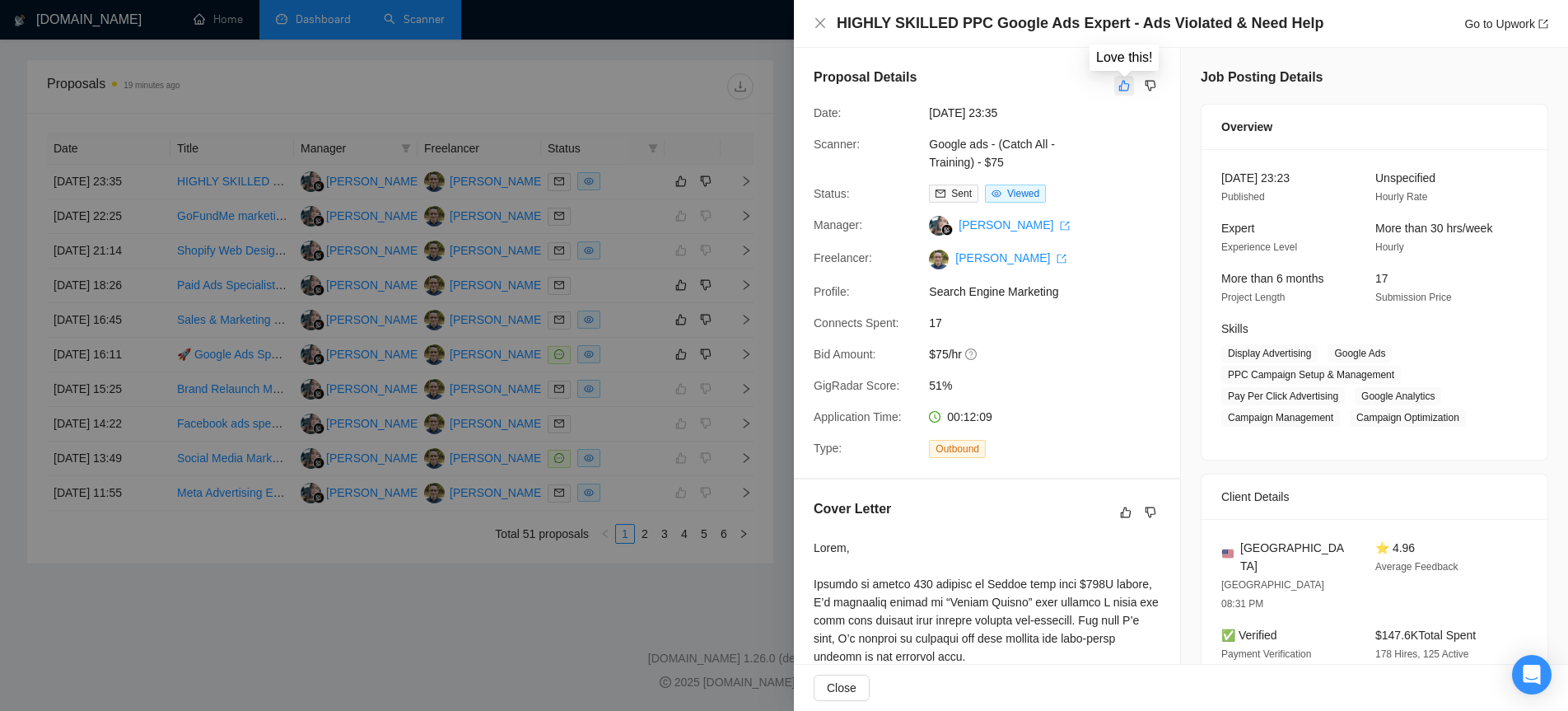
click at [1127, 82] on icon "like" at bounding box center [1125, 86] width 12 height 14
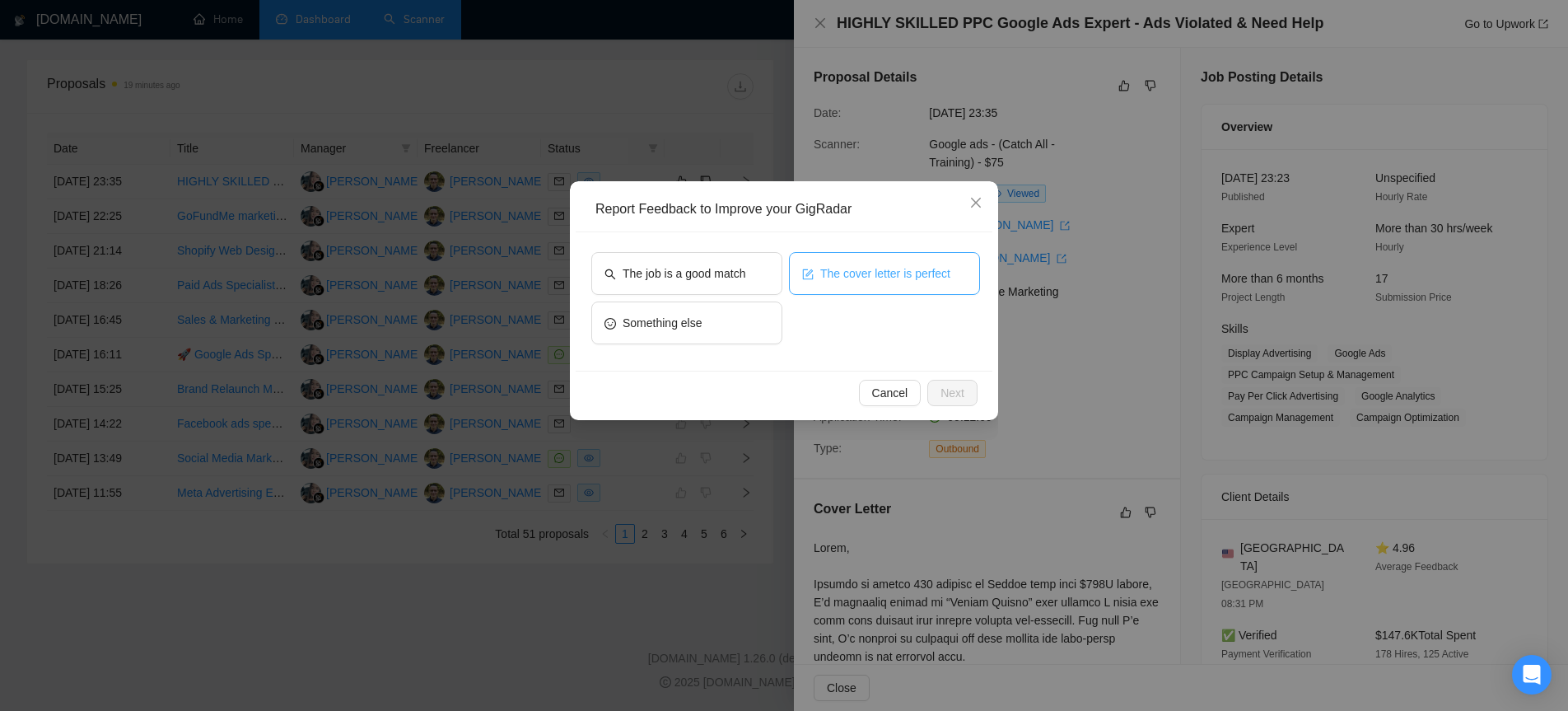
click at [880, 290] on button "The cover letter is perfect" at bounding box center [885, 273] width 191 height 43
click at [964, 401] on span "Next" at bounding box center [952, 392] width 24 height 18
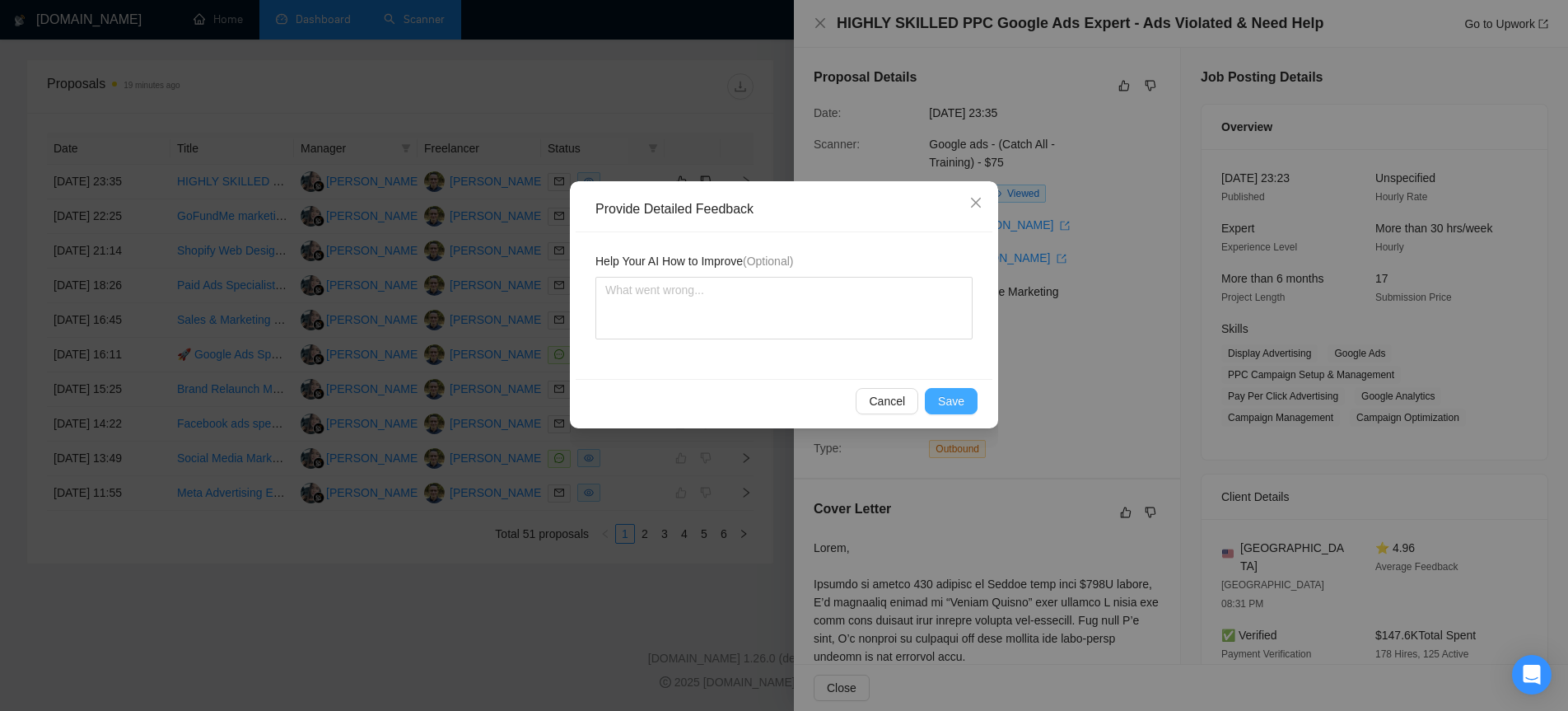
click at [964, 401] on span "Save" at bounding box center [951, 401] width 26 height 18
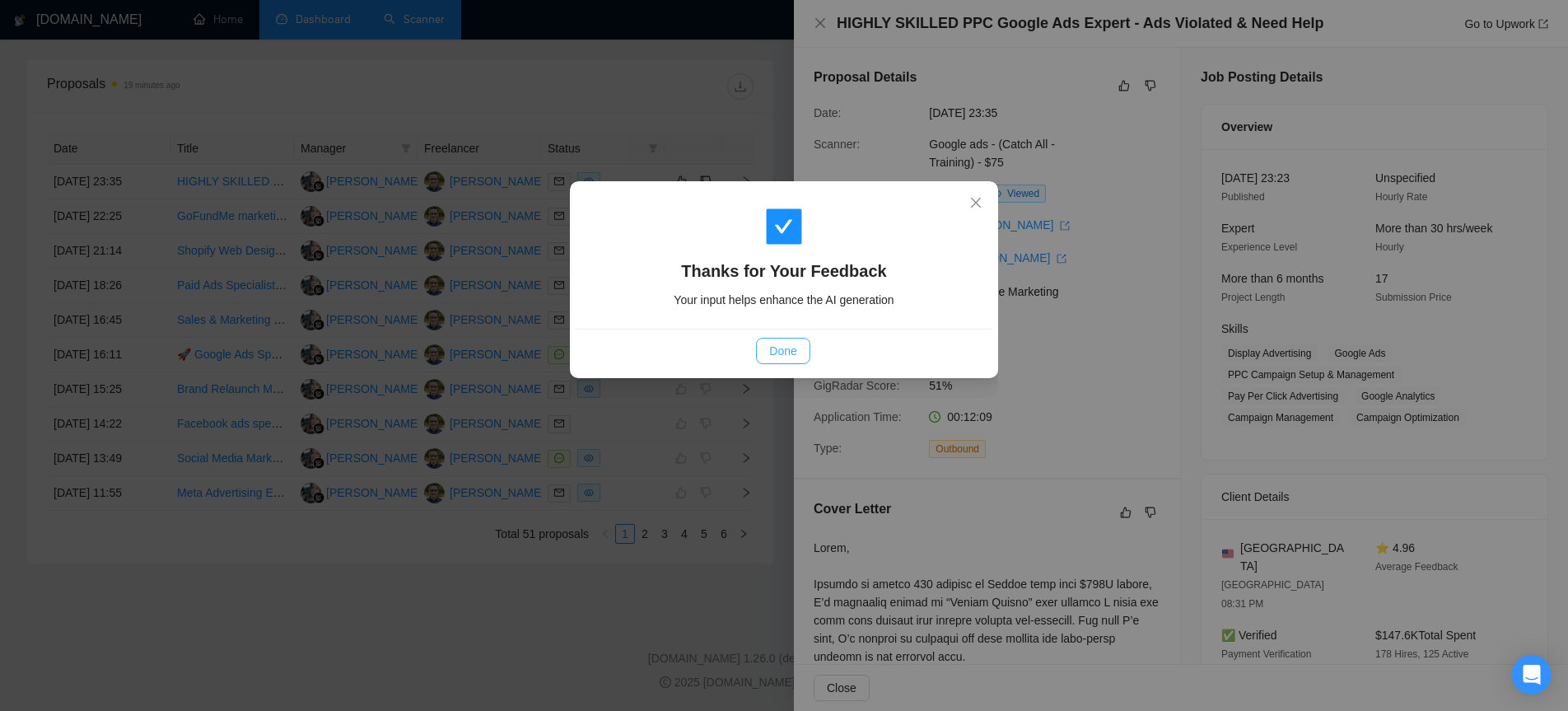
click at [793, 352] on span "Done" at bounding box center [783, 350] width 27 height 18
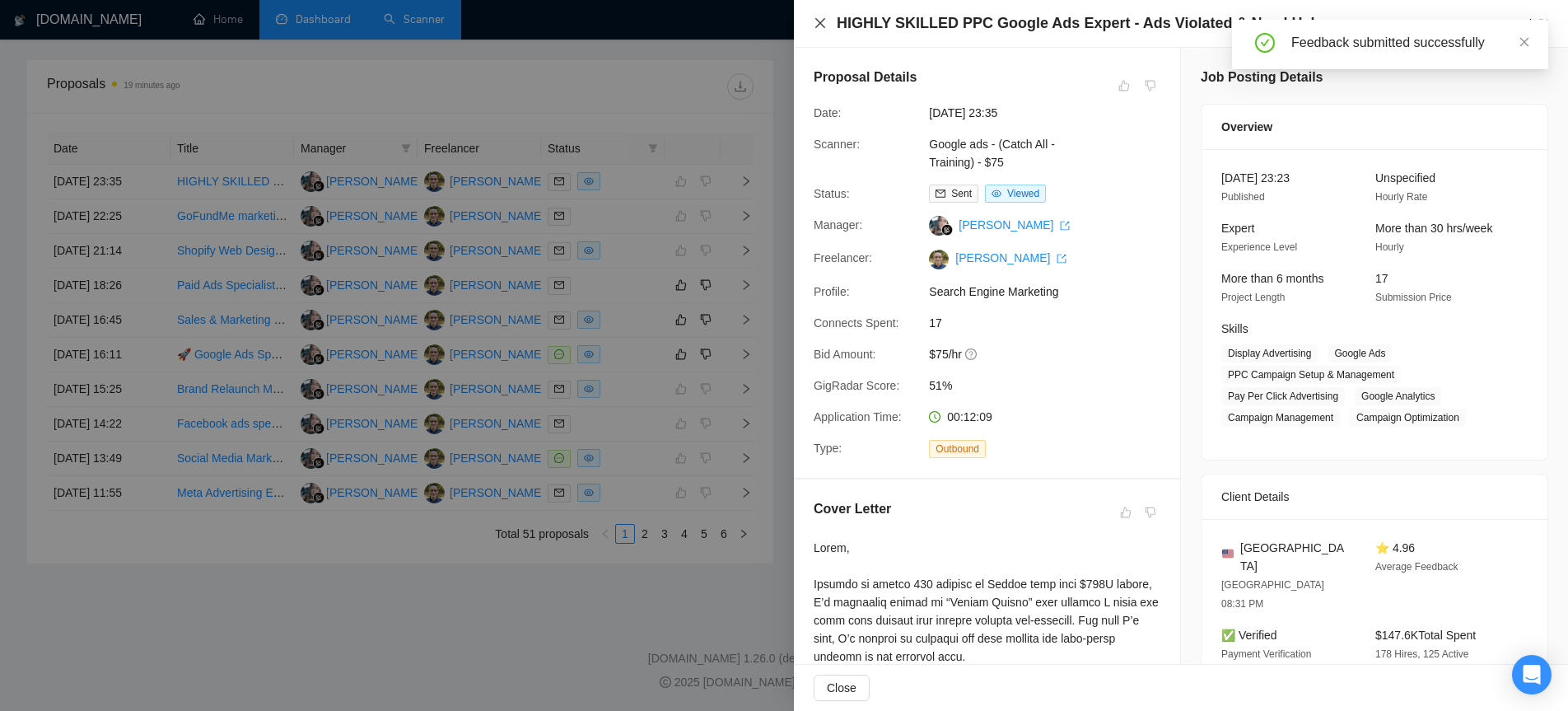
click at [820, 24] on icon "close" at bounding box center [820, 23] width 10 height 10
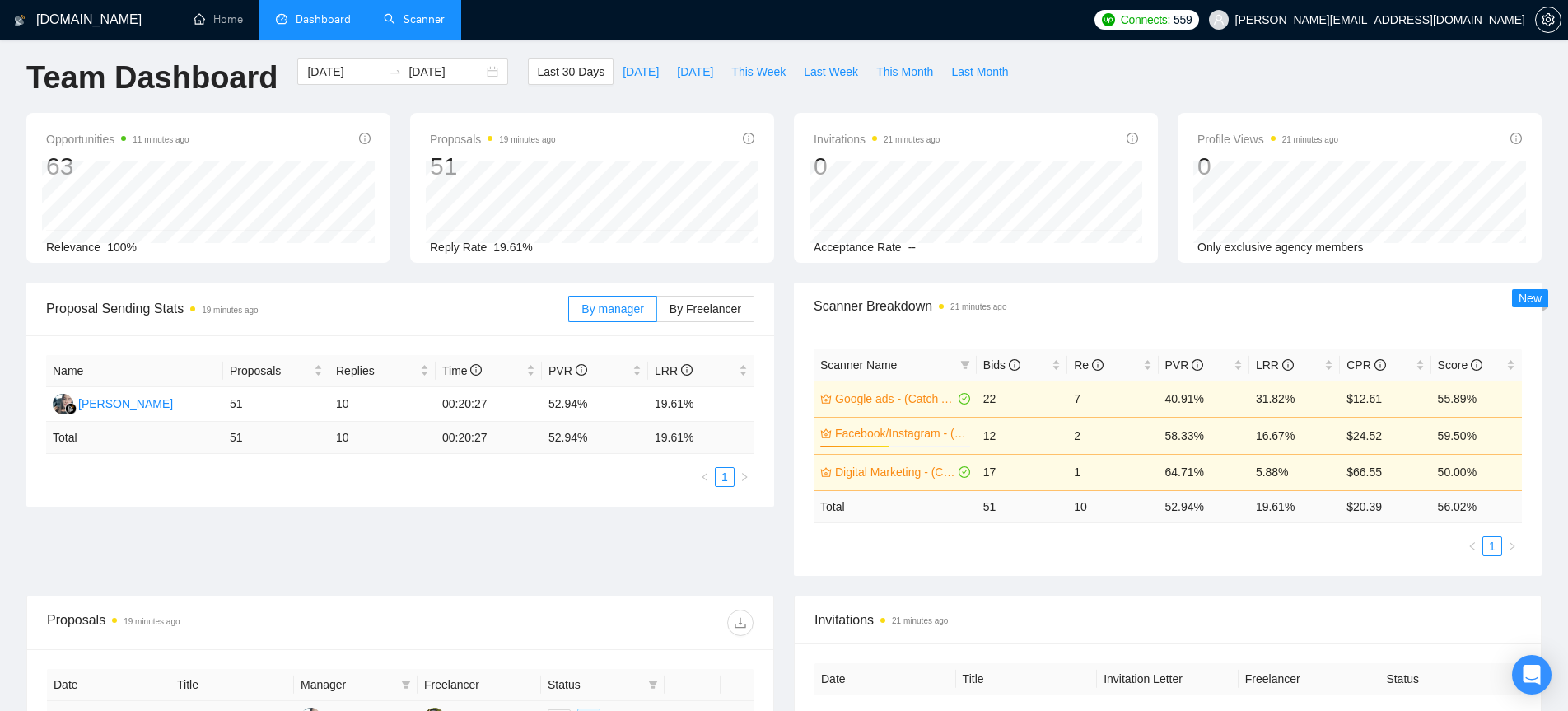
scroll to position [8, 0]
click at [622, 63] on span "[DATE]" at bounding box center [640, 70] width 36 height 18
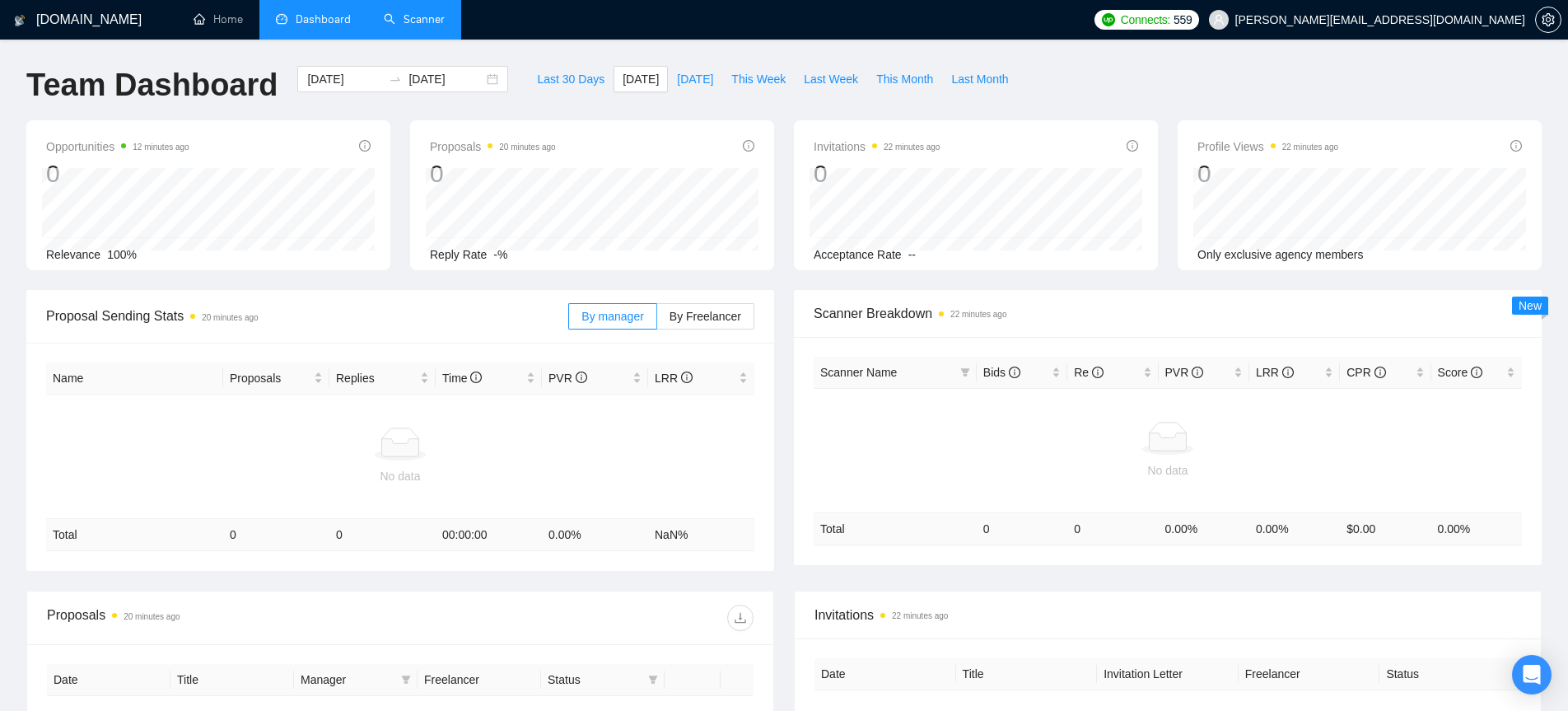
click at [419, 21] on link "Scanner" at bounding box center [414, 19] width 61 height 14
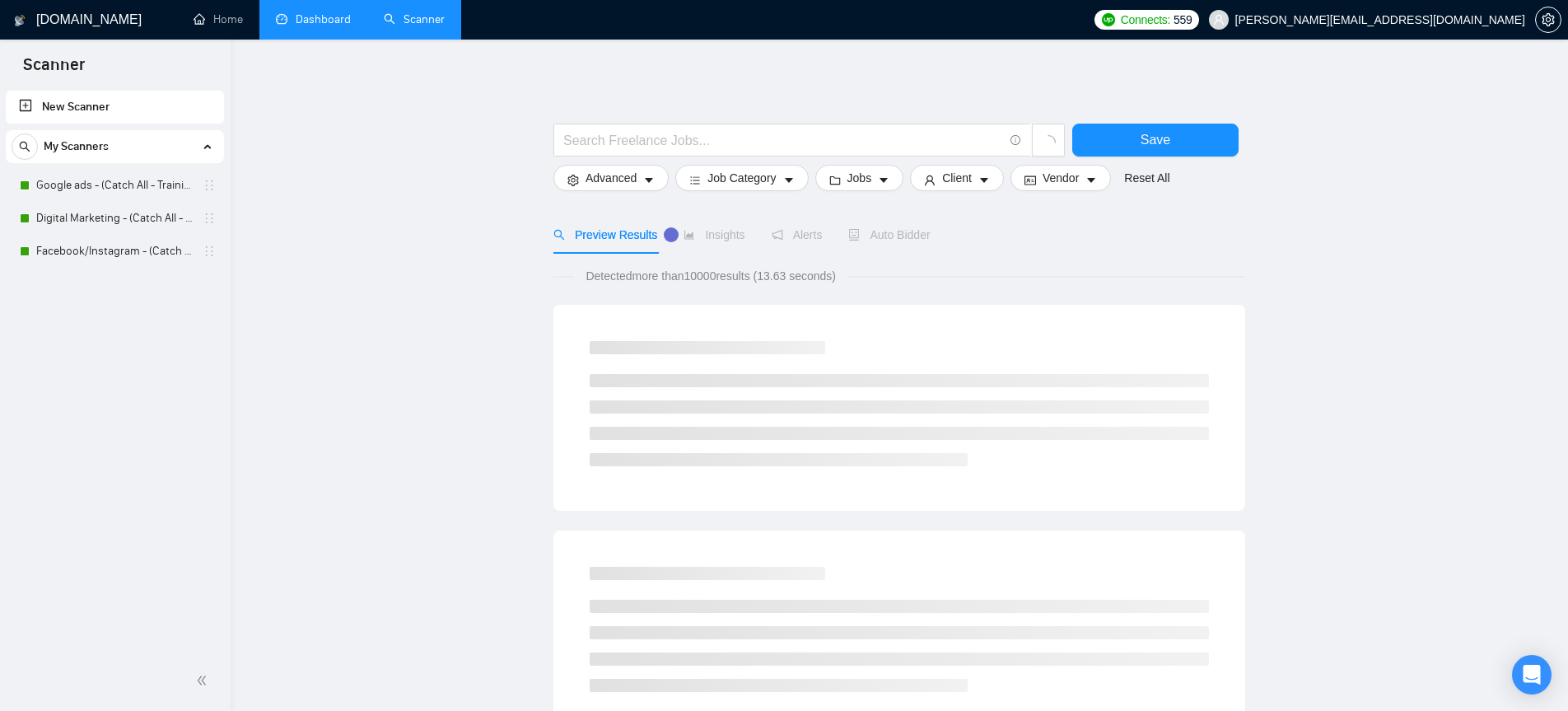
click at [326, 20] on link "Dashboard" at bounding box center [313, 19] width 75 height 14
